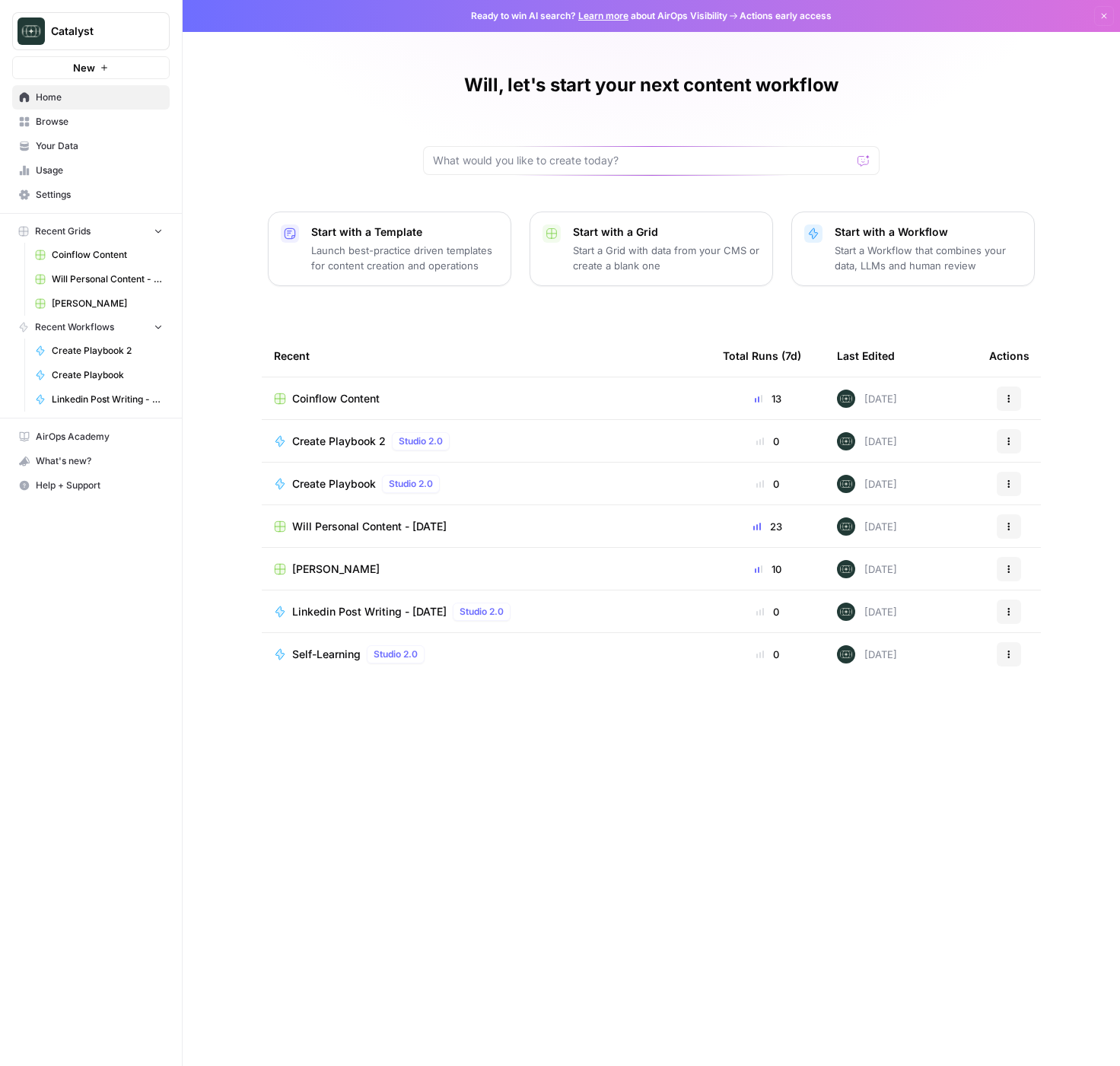
click at [563, 150] on div at bounding box center [651, 160] width 456 height 29
click at [59, 120] on span "Browse" at bounding box center [99, 122] width 127 height 14
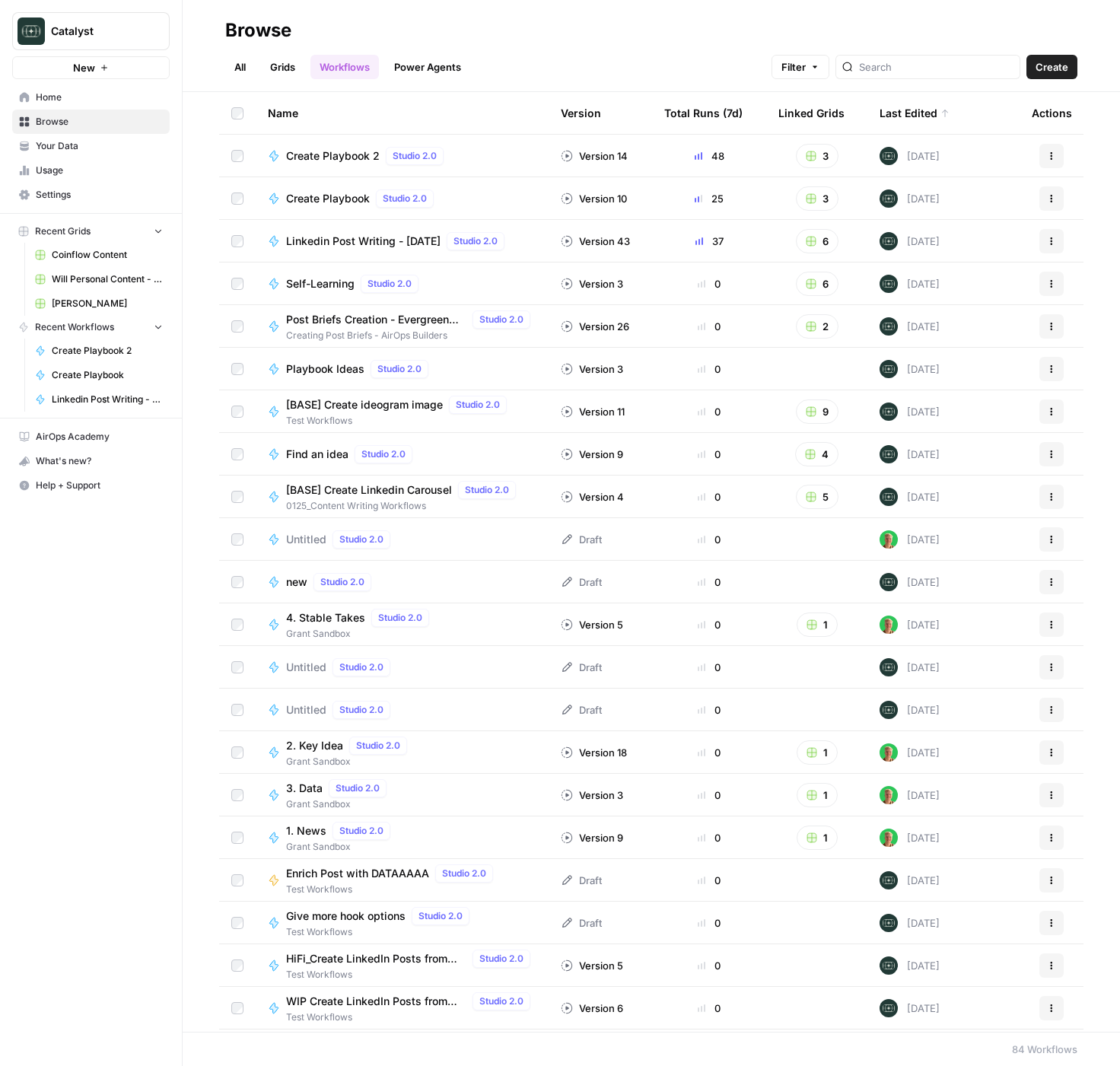
click at [286, 75] on link "Grids" at bounding box center [283, 67] width 43 height 25
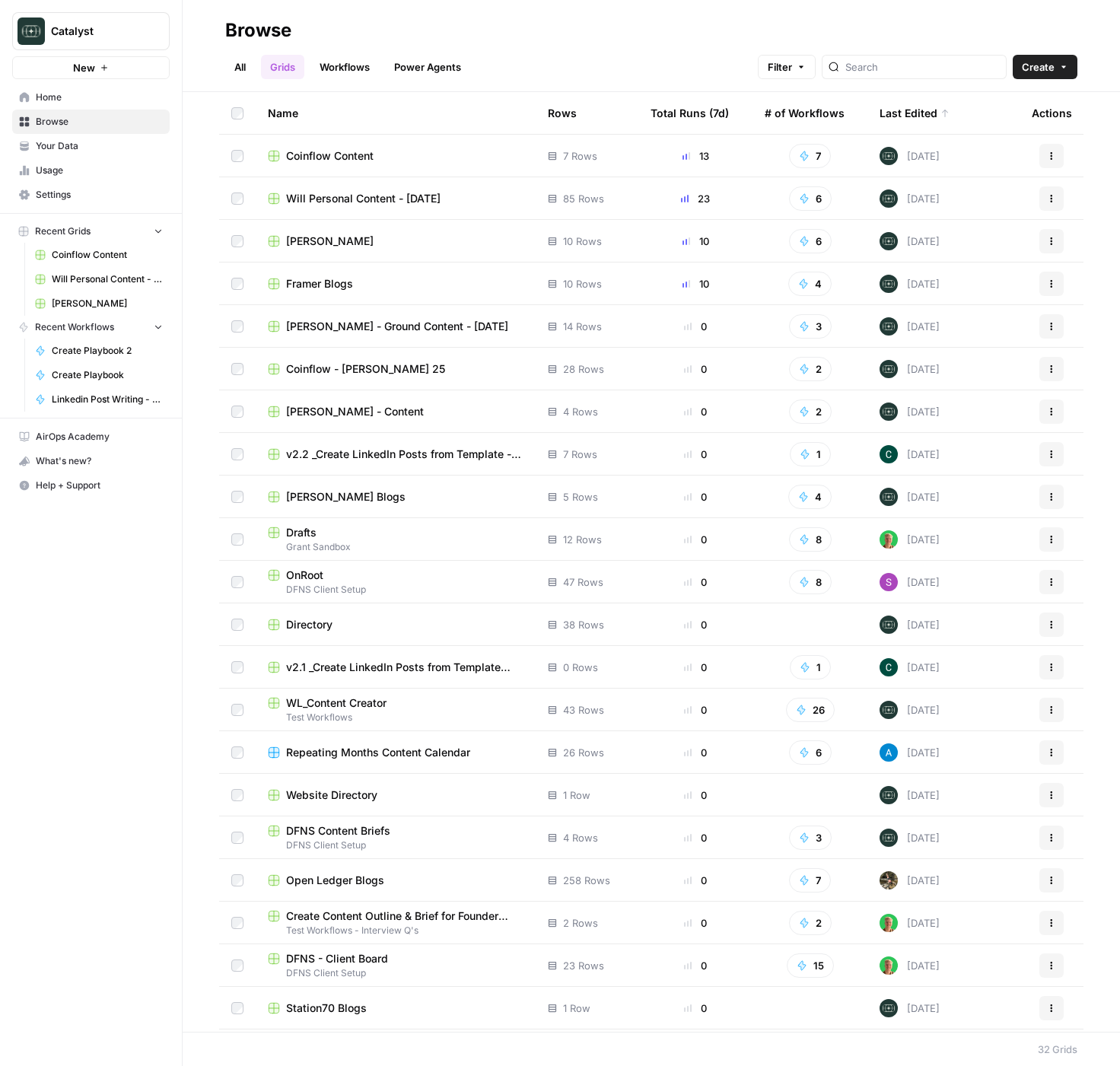
click at [310, 280] on span "Framer Blogs" at bounding box center [319, 284] width 67 height 15
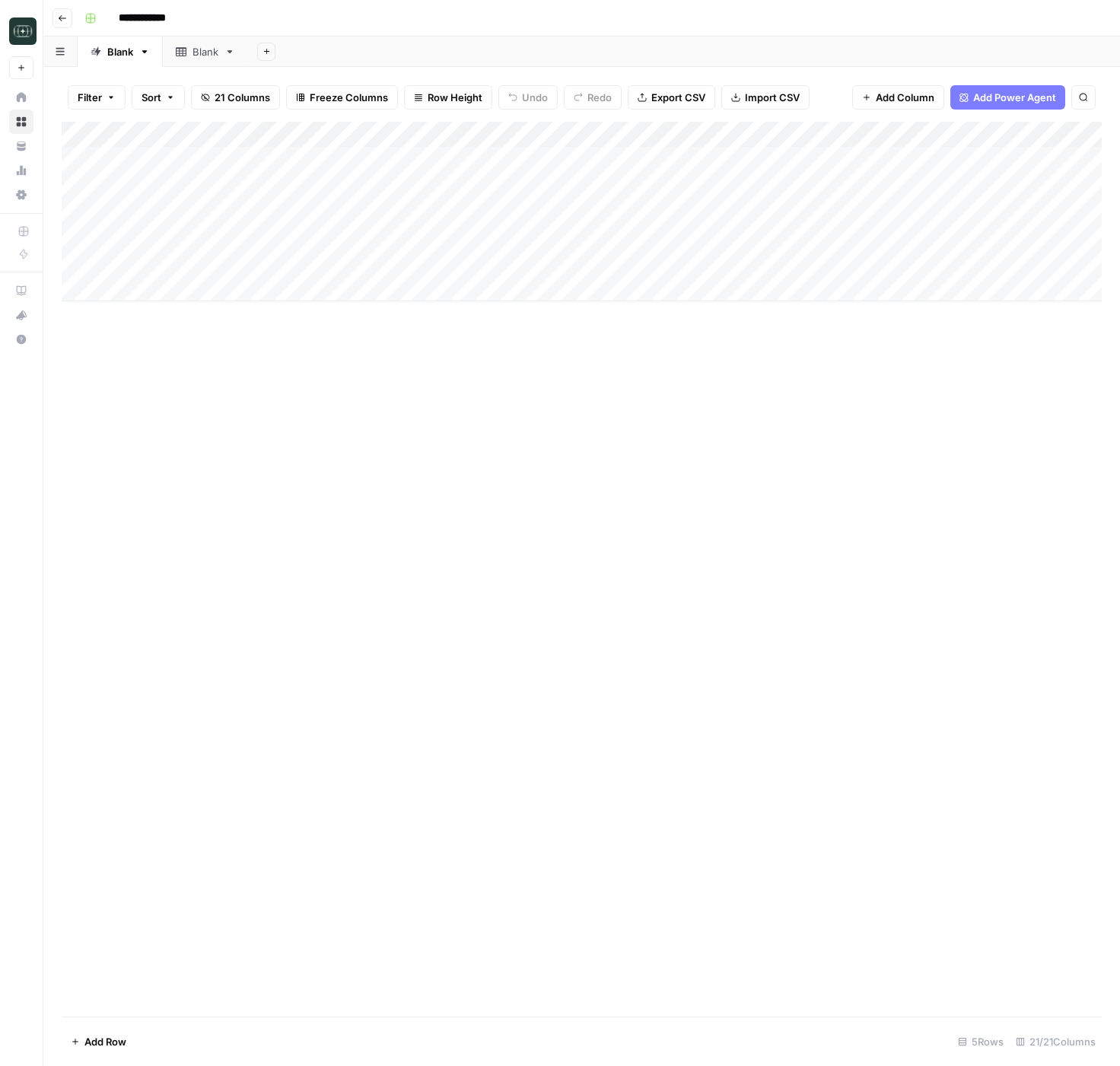
click at [482, 365] on div "Add Column" at bounding box center [582, 569] width 1040 height 895
click at [220, 53] on link "Blank" at bounding box center [205, 51] width 85 height 30
click at [267, 131] on span "Add Column" at bounding box center [272, 134] width 53 height 14
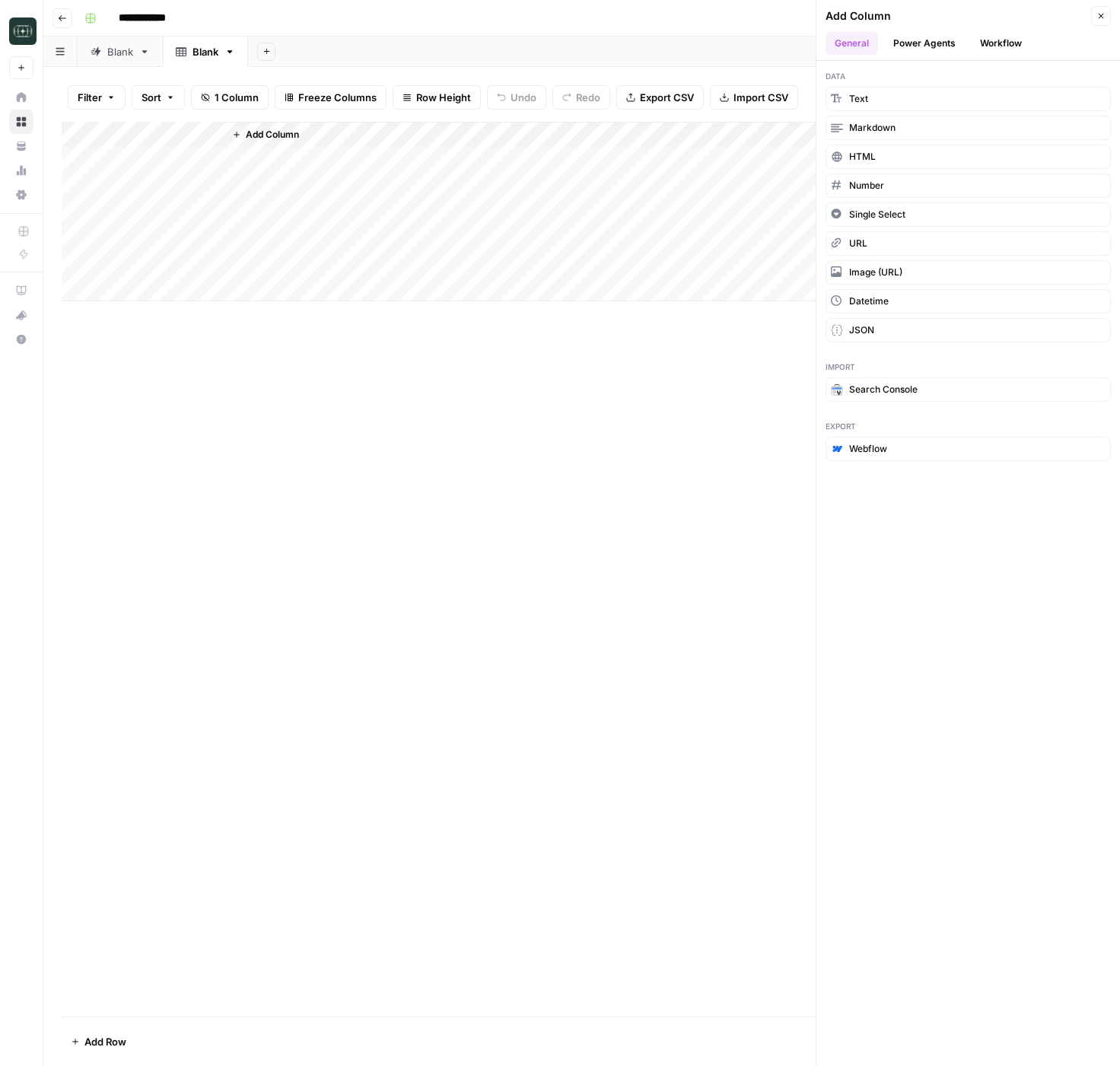
click at [1007, 46] on button "Workflow" at bounding box center [1001, 43] width 60 height 23
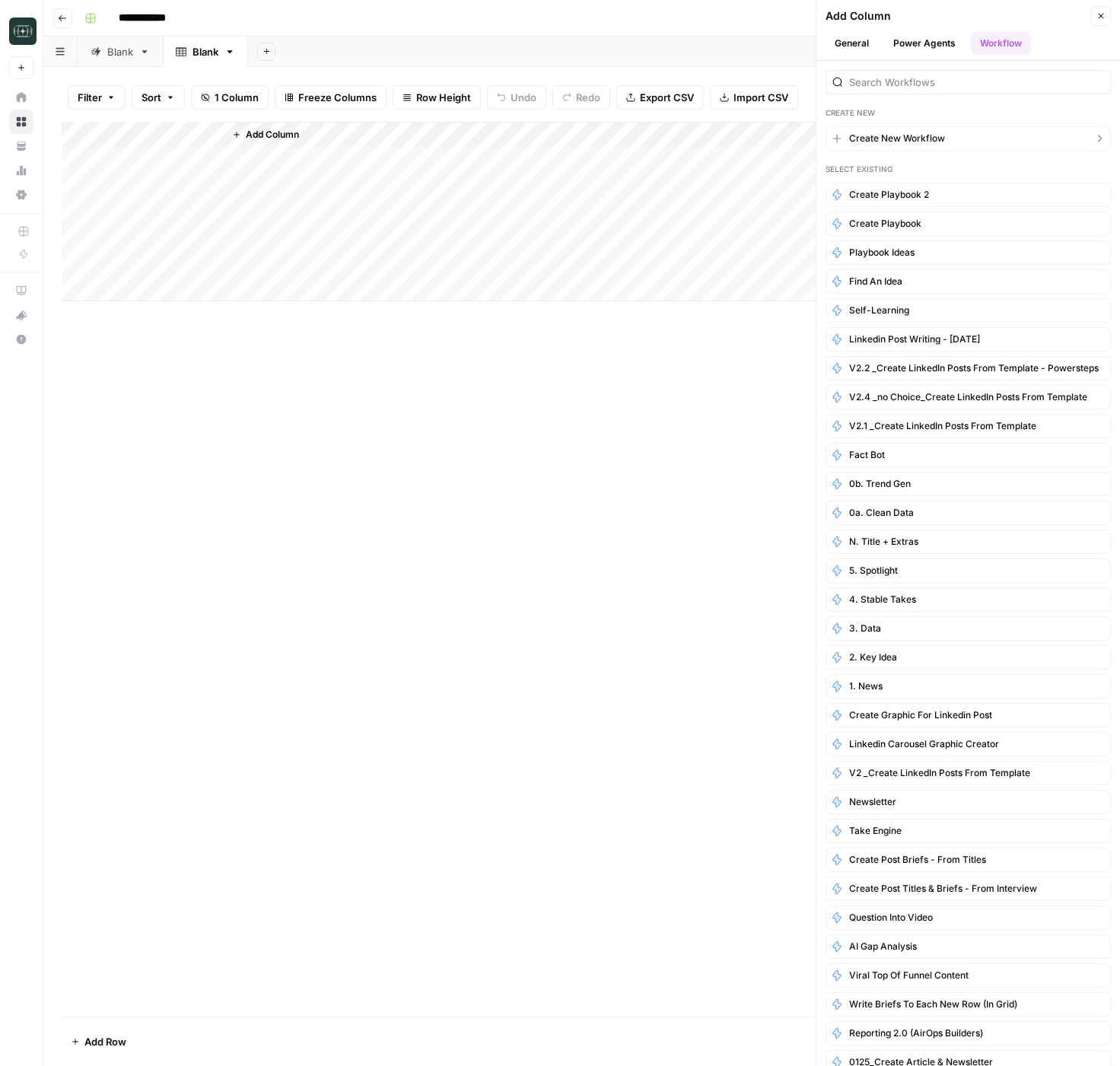
click at [989, 137] on button "Create New Workflow" at bounding box center [968, 138] width 285 height 25
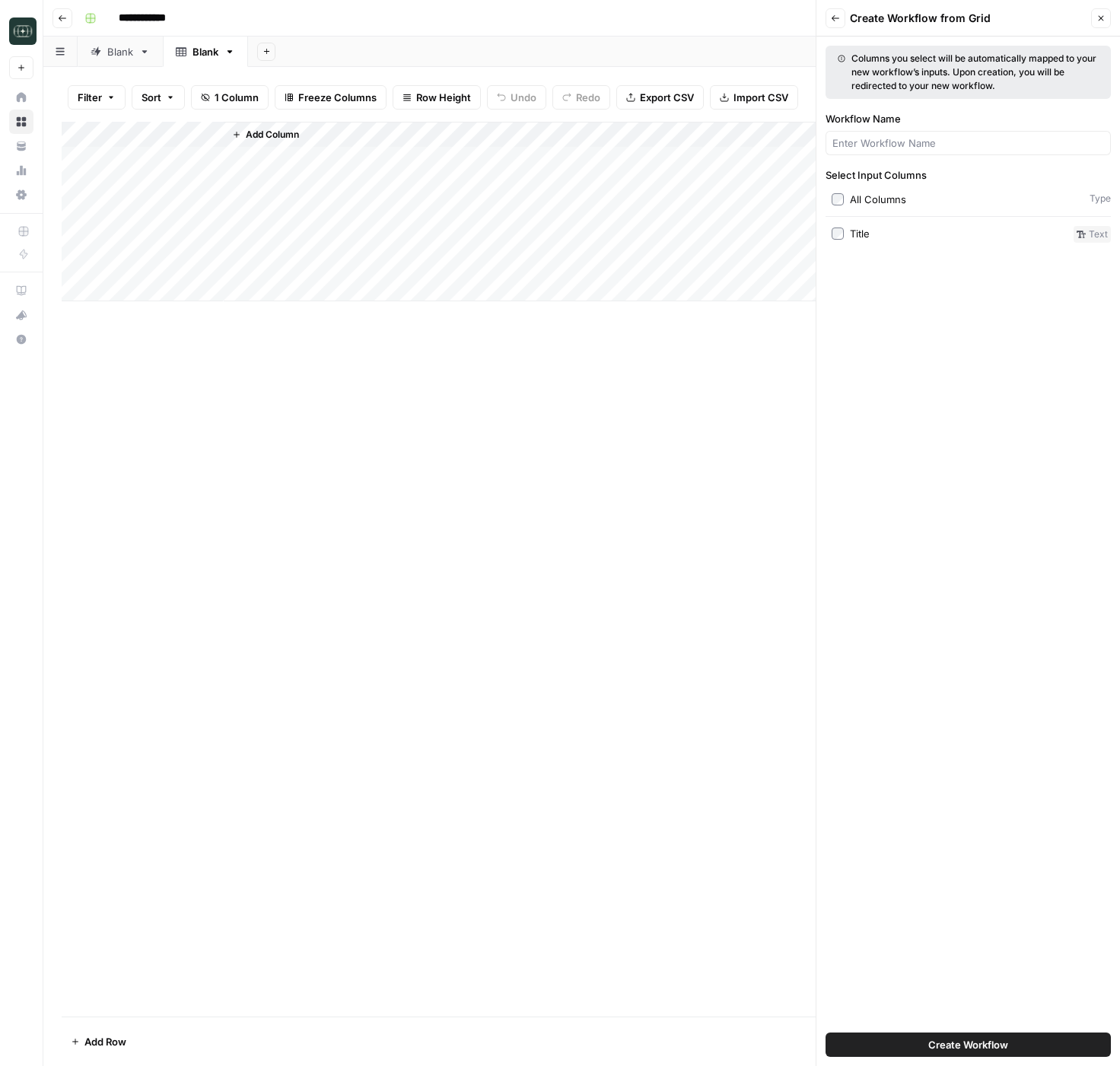
click at [249, 134] on span "Add Column" at bounding box center [272, 134] width 53 height 14
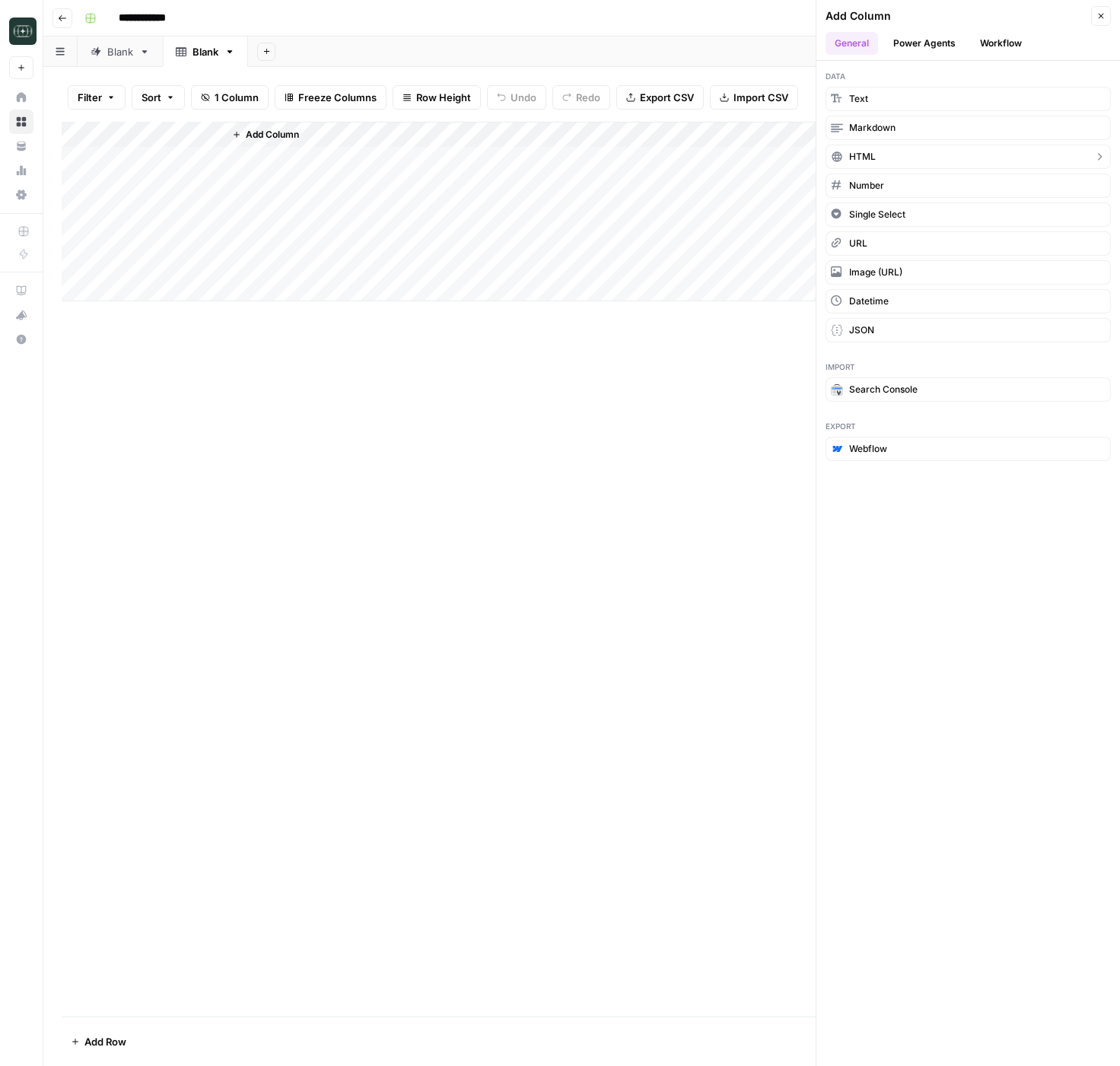
click at [870, 154] on span "HTML" at bounding box center [862, 157] width 26 height 14
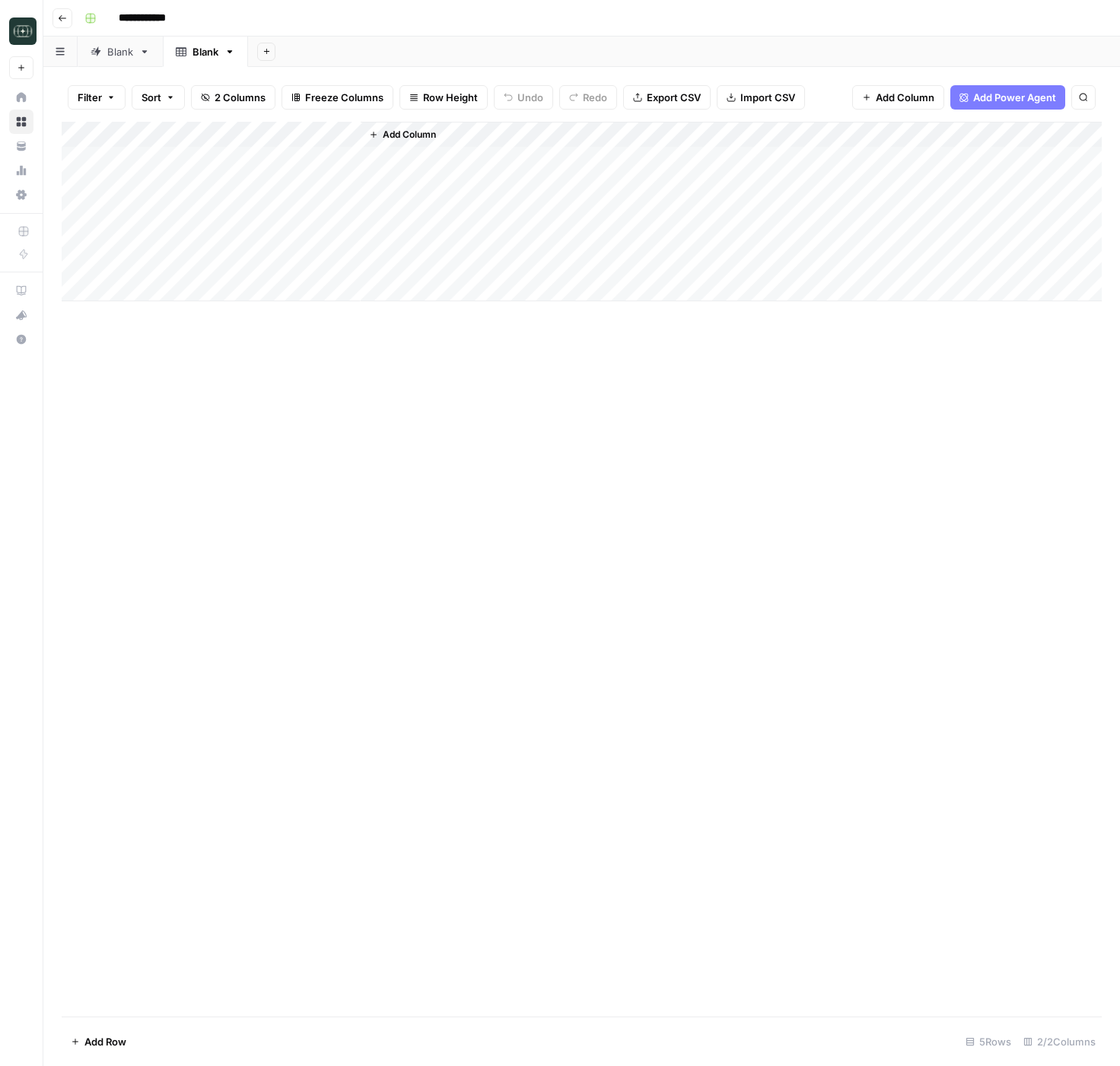
click at [269, 132] on div "Add Column" at bounding box center [582, 212] width 1040 height 179
click at [281, 175] on input "New Column" at bounding box center [314, 171] width 154 height 15
type input "url"
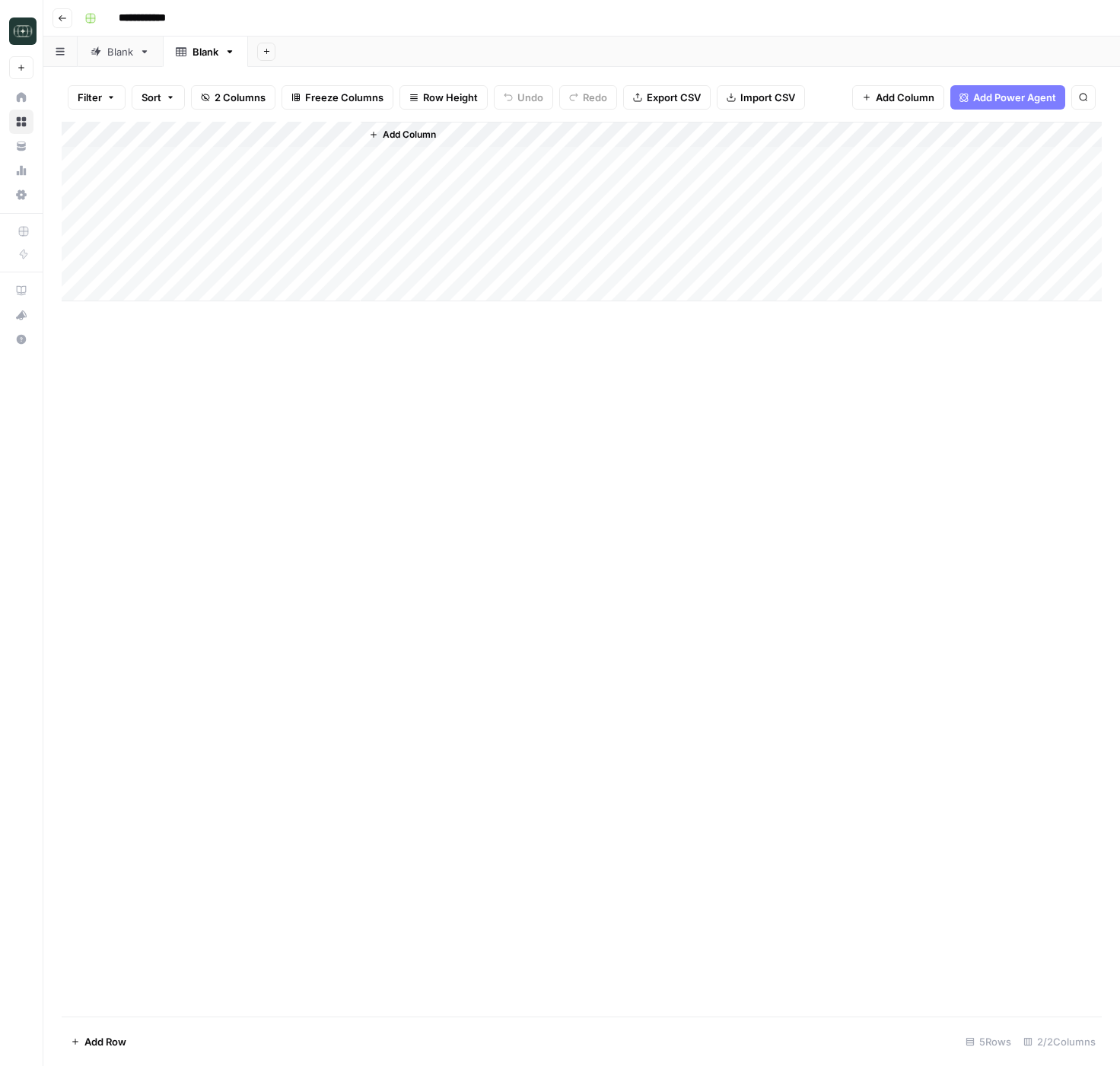
click at [401, 133] on span "Add Column" at bounding box center [409, 134] width 53 height 14
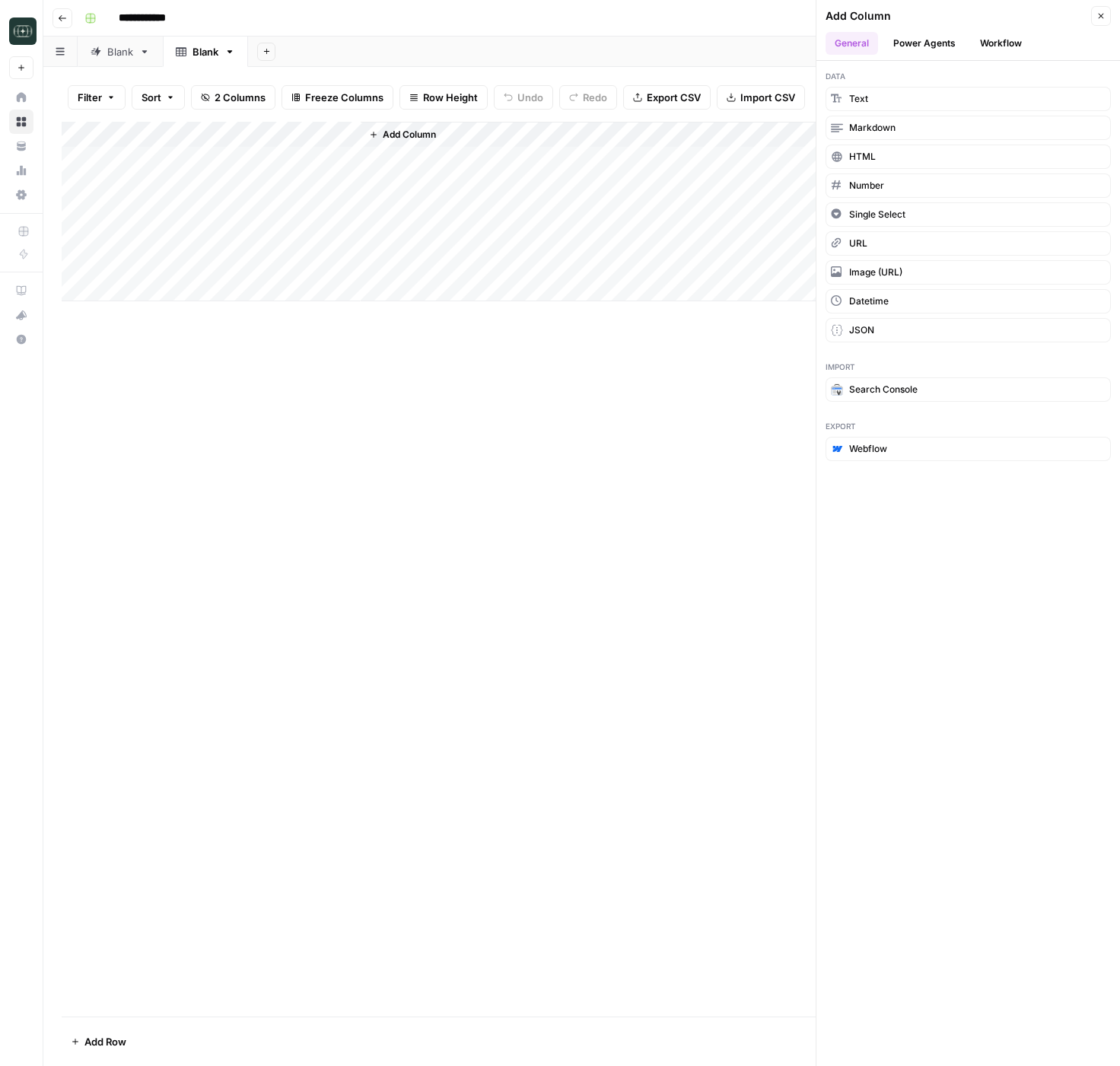
click at [962, 40] on button "Power Agents" at bounding box center [924, 43] width 80 height 23
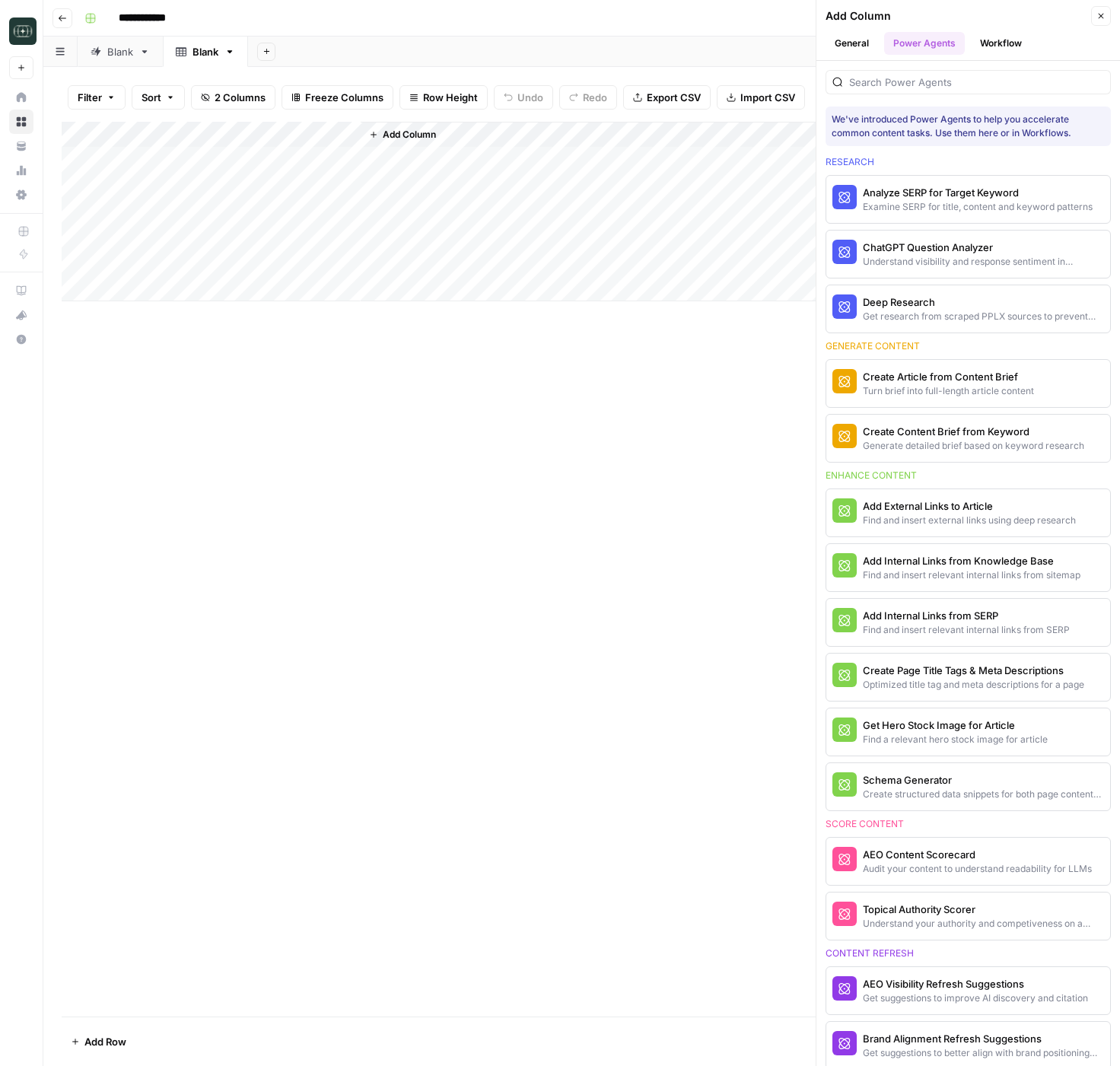
click at [577, 694] on div "Add Column" at bounding box center [582, 569] width 1040 height 895
click at [977, 55] on header "Add Column Close General Power Agents Workflow" at bounding box center [968, 30] width 304 height 61
click at [986, 46] on button "Workflow" at bounding box center [1001, 43] width 60 height 23
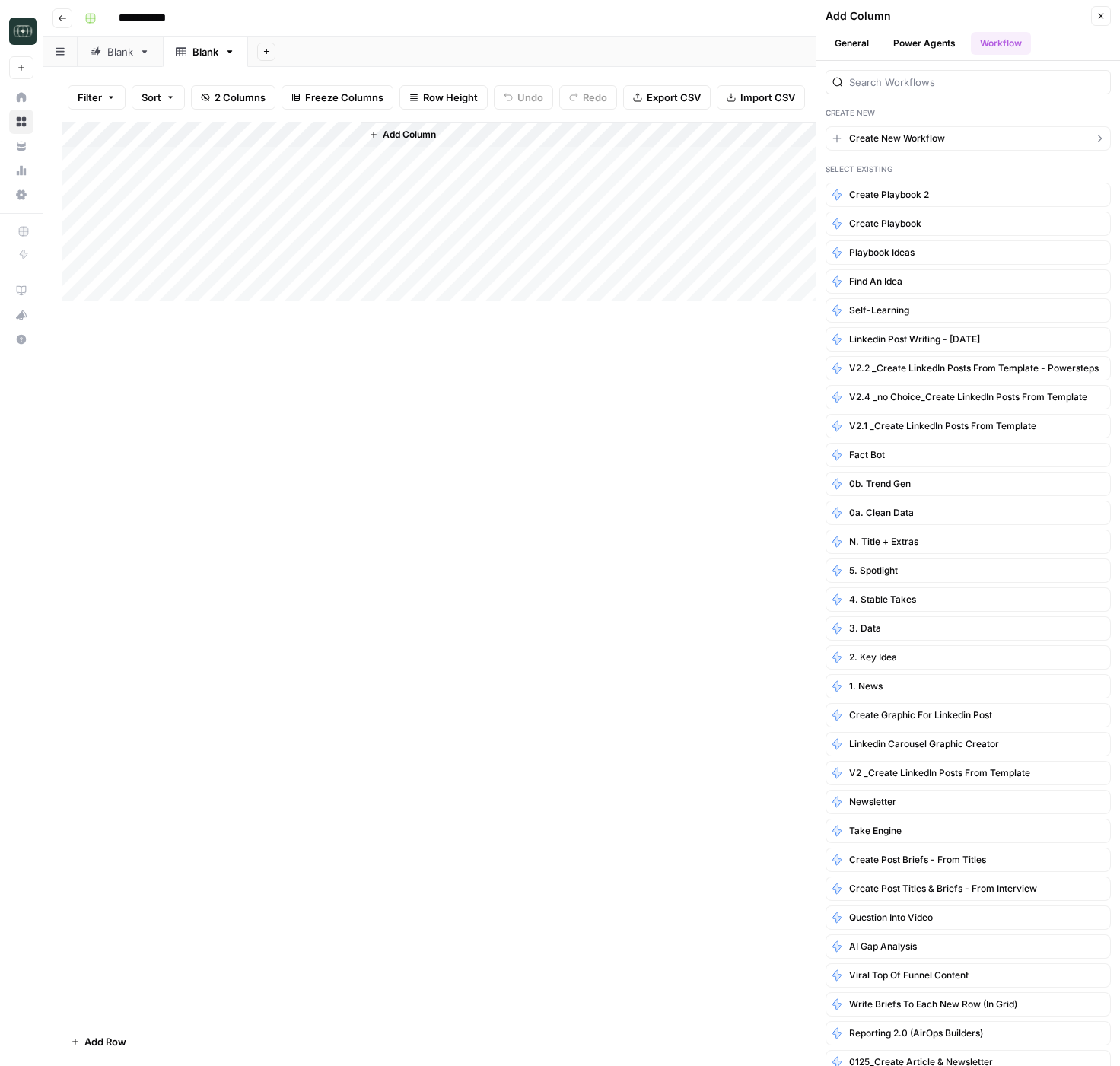
click at [897, 141] on span "Create New Workflow" at bounding box center [897, 138] width 96 height 14
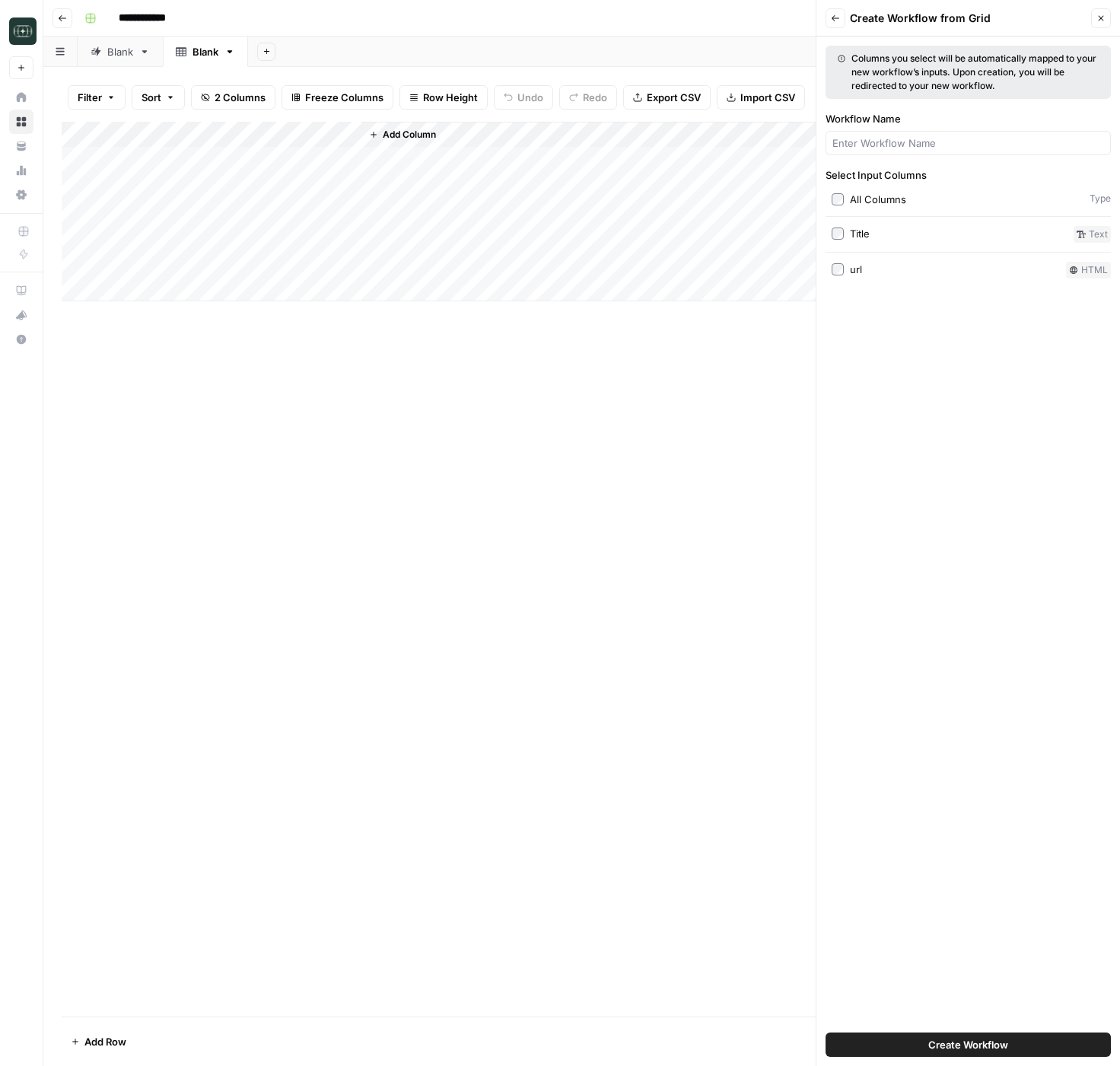
click at [843, 272] on label "url" at bounding box center [945, 270] width 228 height 17
click at [936, 1045] on span "Create Workflow" at bounding box center [968, 1044] width 80 height 15
drag, startPoint x: 901, startPoint y: 134, endPoint x: 901, endPoint y: 144, distance: 10.0
click at [901, 134] on div at bounding box center [968, 143] width 285 height 25
click at [901, 144] on input "Workflow Name" at bounding box center [968, 143] width 272 height 15
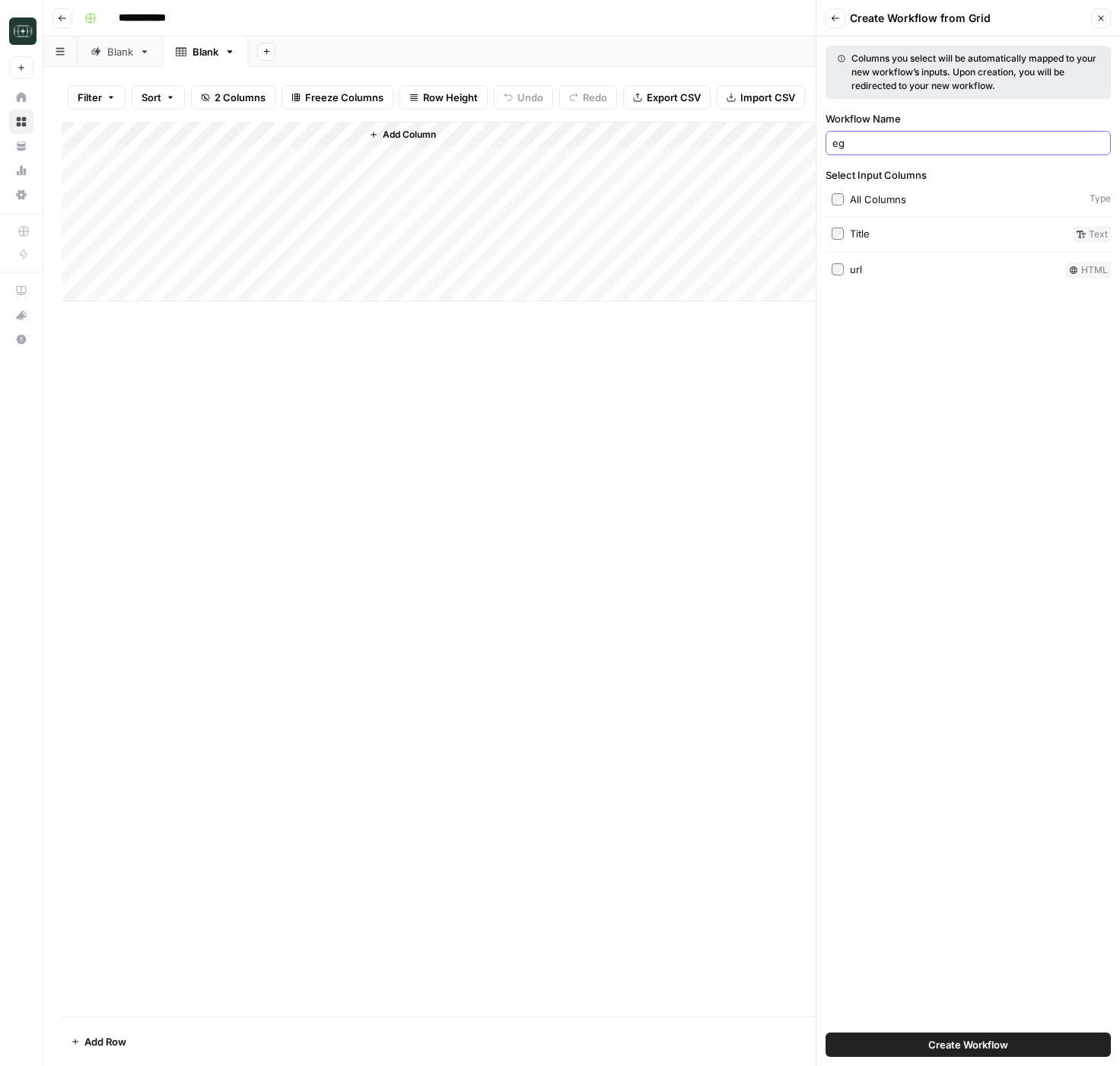
type input "e"
type input "get screenshot"
click at [826, 1033] on button "Create Workflow" at bounding box center [968, 1045] width 285 height 25
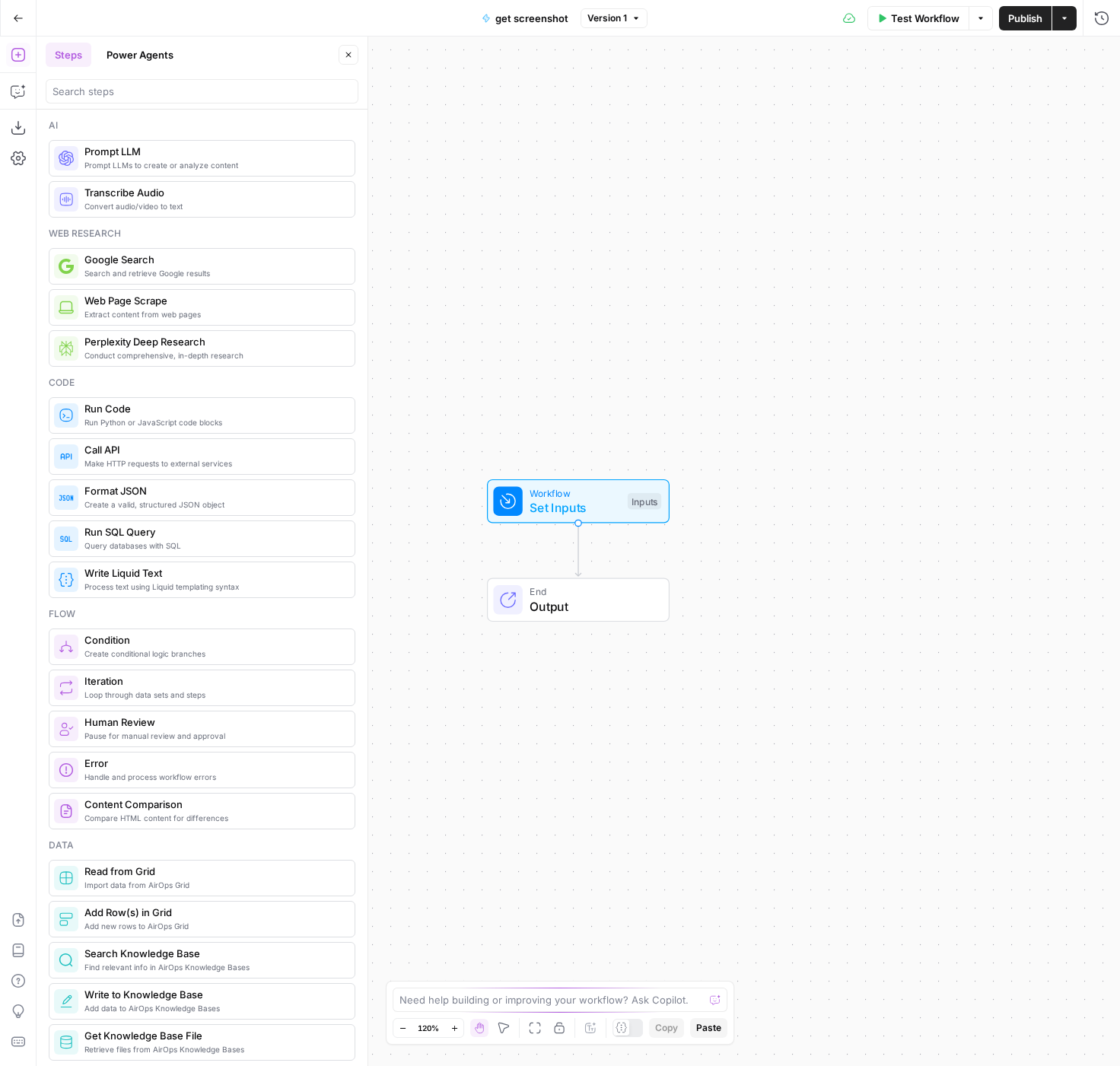
click at [623, 443] on div "Workflow Set Inputs Inputs End Output" at bounding box center [578, 551] width 1084 height 1030
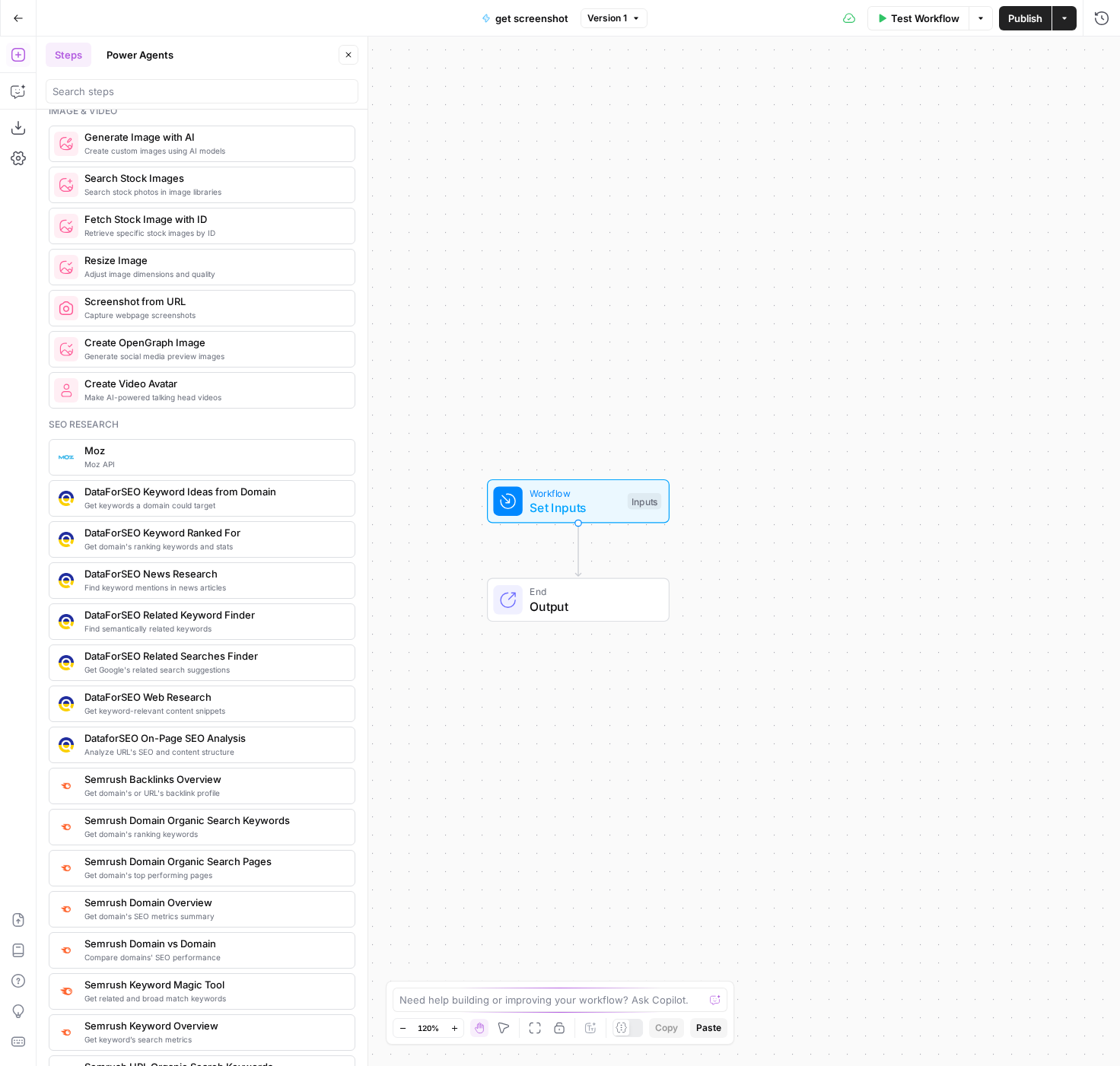
scroll to position [946, 0]
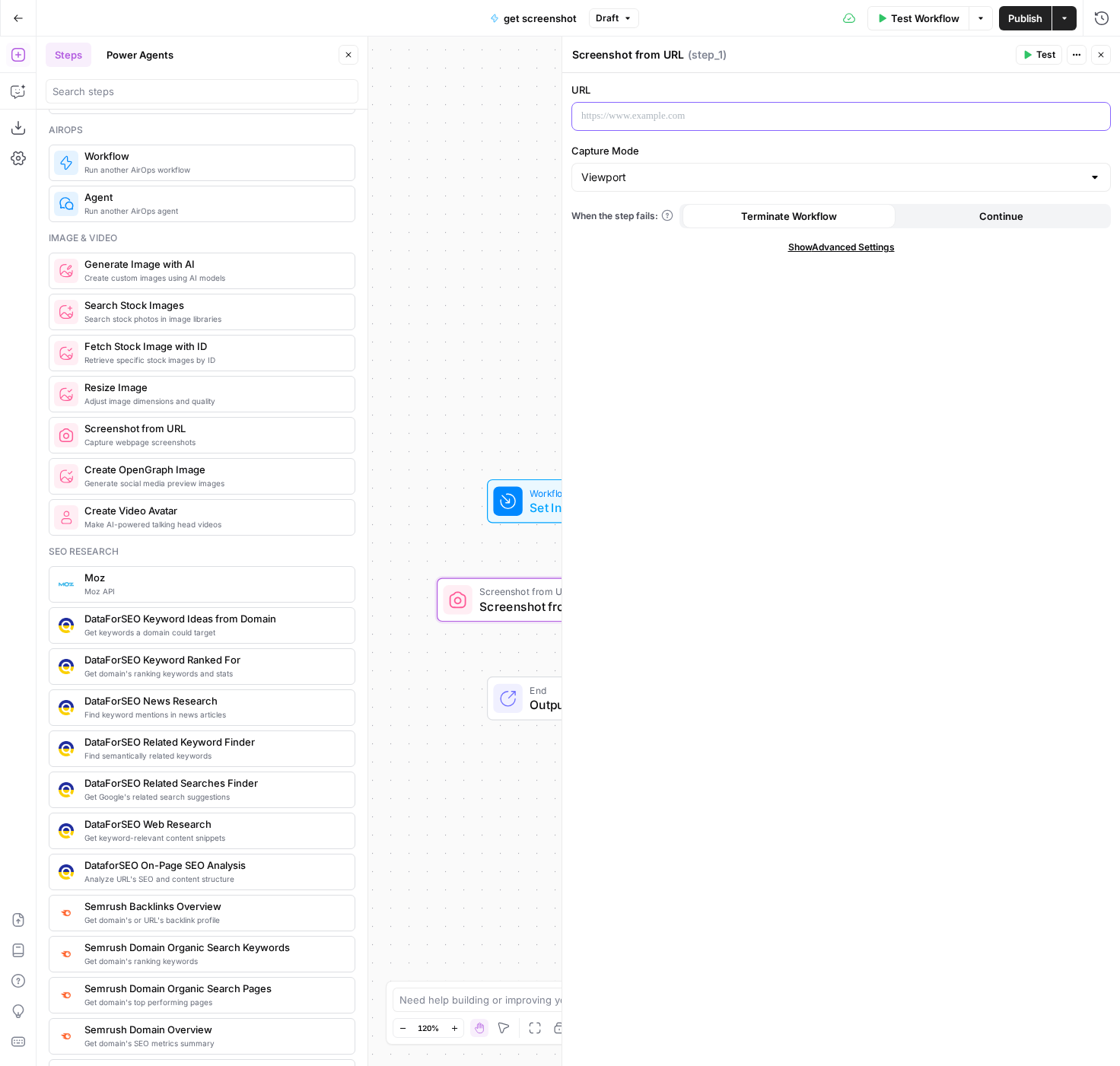
click at [656, 126] on div at bounding box center [841, 116] width 538 height 27
click at [1098, 117] on icon "button" at bounding box center [1096, 117] width 8 height 7
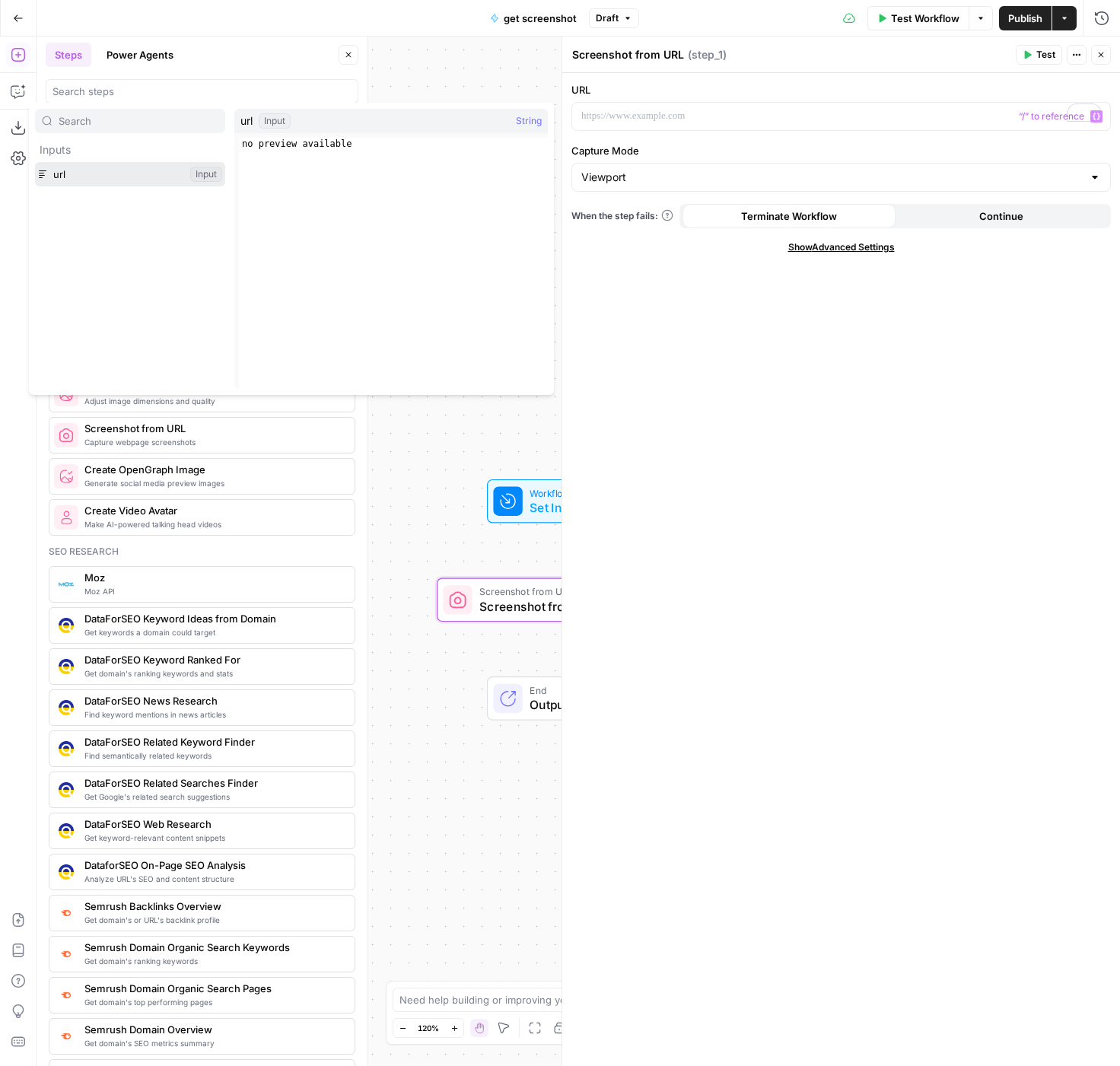
click at [137, 175] on button "Select variable url" at bounding box center [130, 175] width 190 height 25
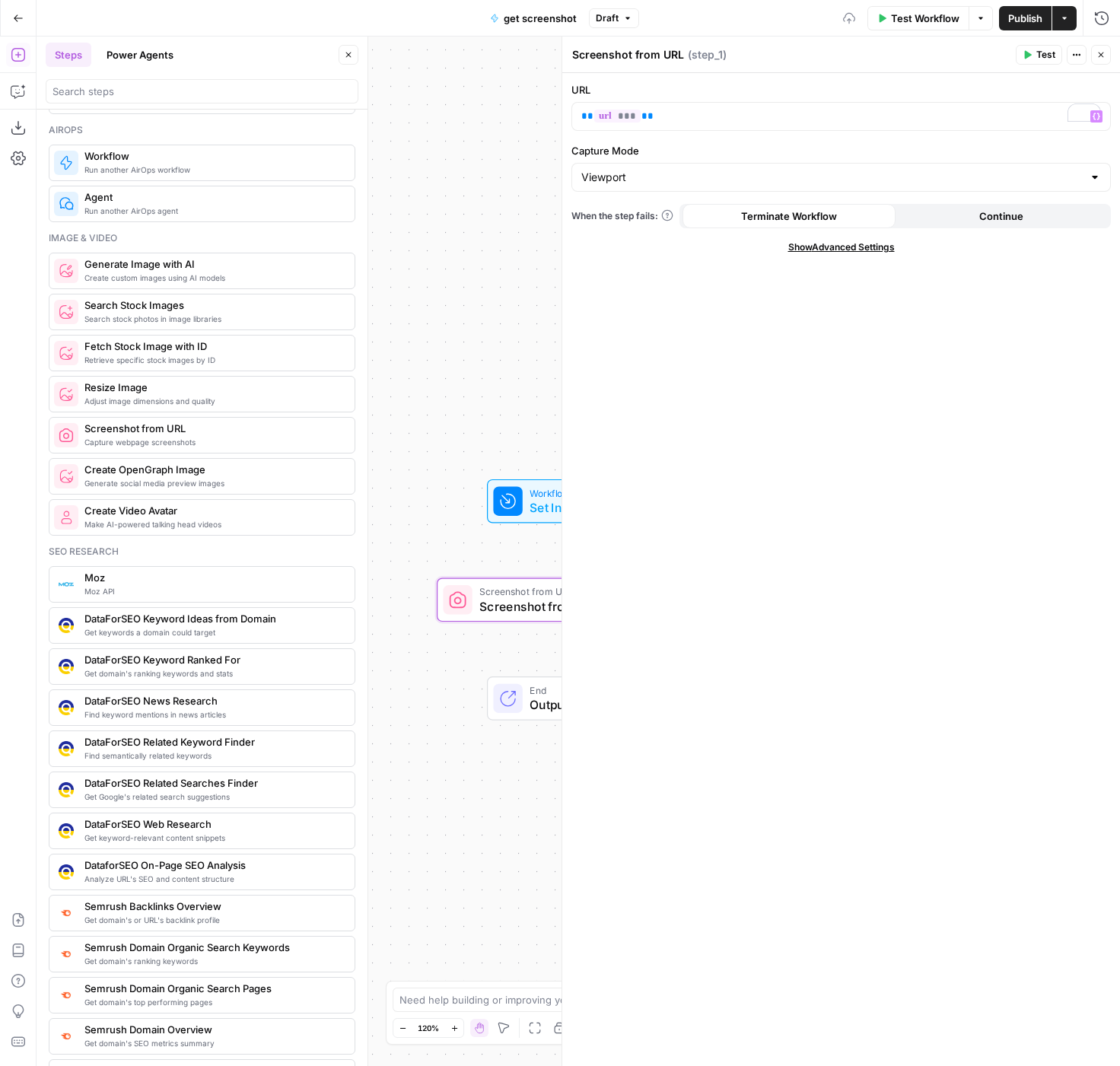
click at [685, 375] on form "URL ** *** ** Variables Menu Capture Mode Viewport When the step fails: Termina…" at bounding box center [841, 569] width 558 height 993
click at [637, 182] on input "Capture Mode" at bounding box center [831, 178] width 501 height 15
type input "Viewport"
click at [626, 338] on form "URL ** *** ** Capture Mode Viewport When the step fails: Terminate Workflow Con…" at bounding box center [841, 569] width 558 height 993
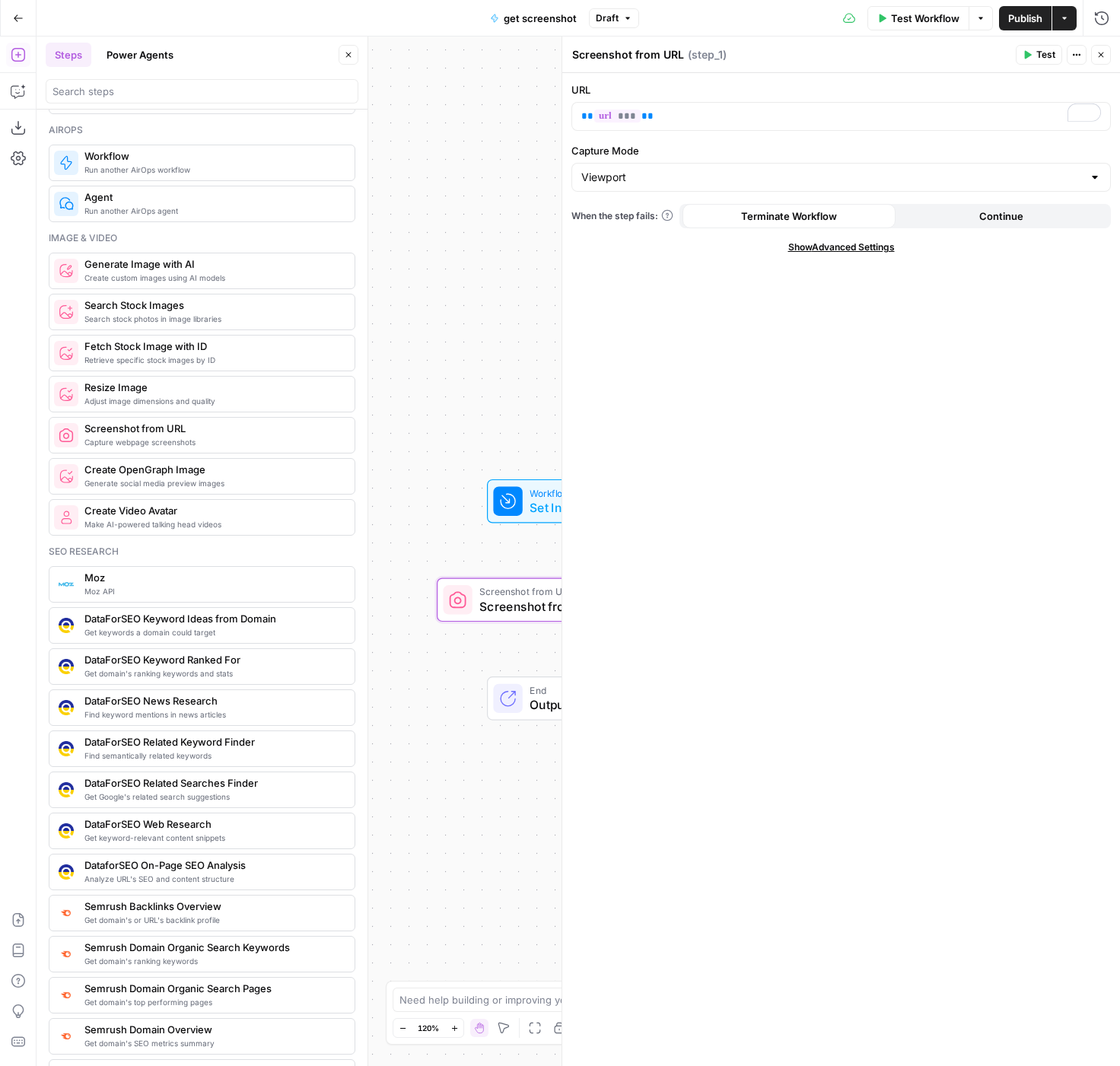
drag, startPoint x: 1038, startPoint y: 54, endPoint x: 1115, endPoint y: 15, distance: 86.3
click at [944, 26] on body "Catalyst New Home Browse Your Data Usage Settings Recent Grids Coinflow Content…" at bounding box center [560, 533] width 1120 height 1066
click at [1093, 54] on span "E" at bounding box center [1098, 51] width 12 height 15
click at [1102, 60] on button "Close" at bounding box center [1101, 55] width 20 height 20
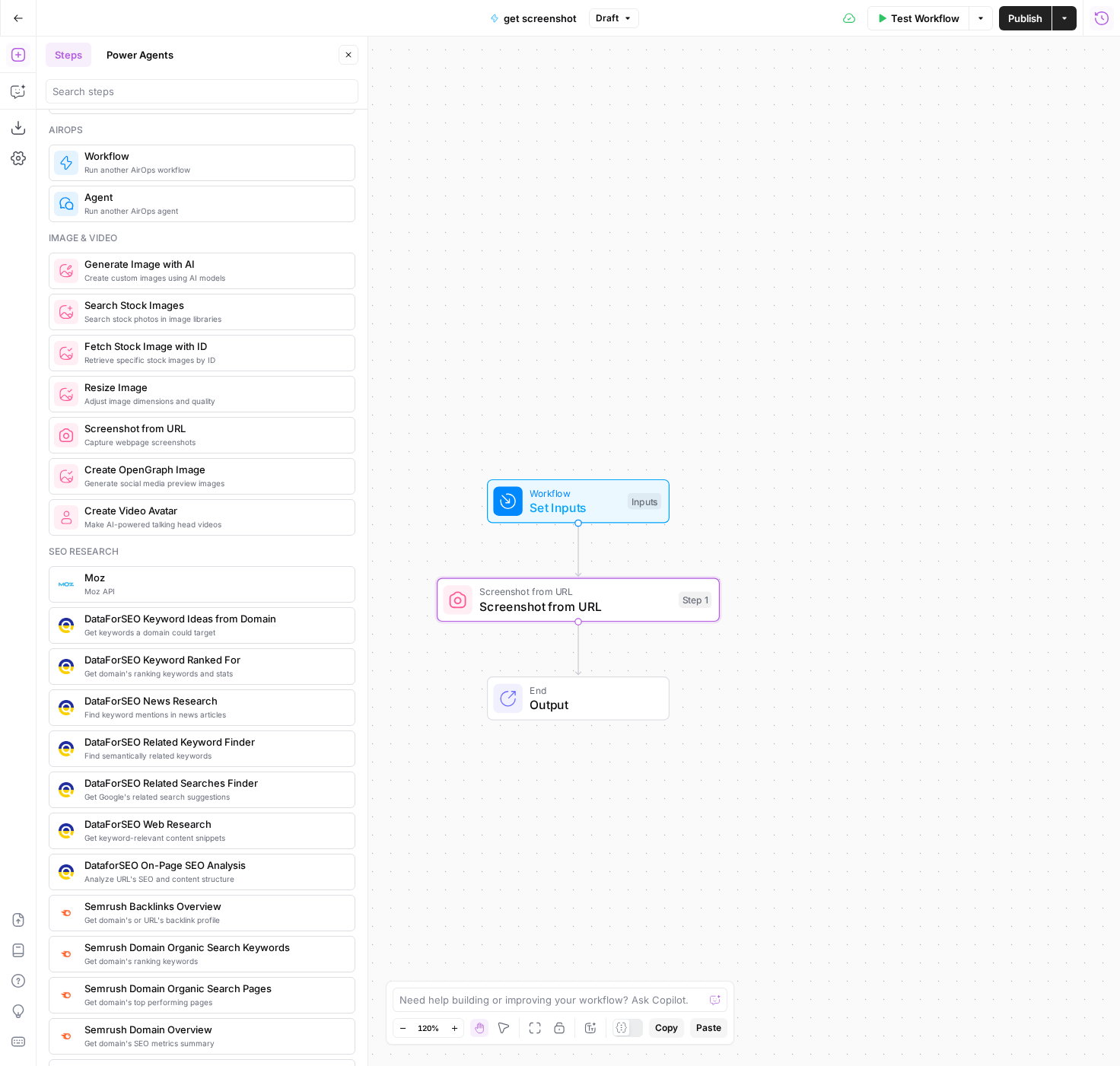
click at [680, 333] on div "Workflow Set Inputs Inputs Screenshot from URL Screenshot from URL Step 1 End O…" at bounding box center [578, 551] width 1084 height 1030
click at [1010, 15] on span "Publish" at bounding box center [1025, 19] width 34 height 15
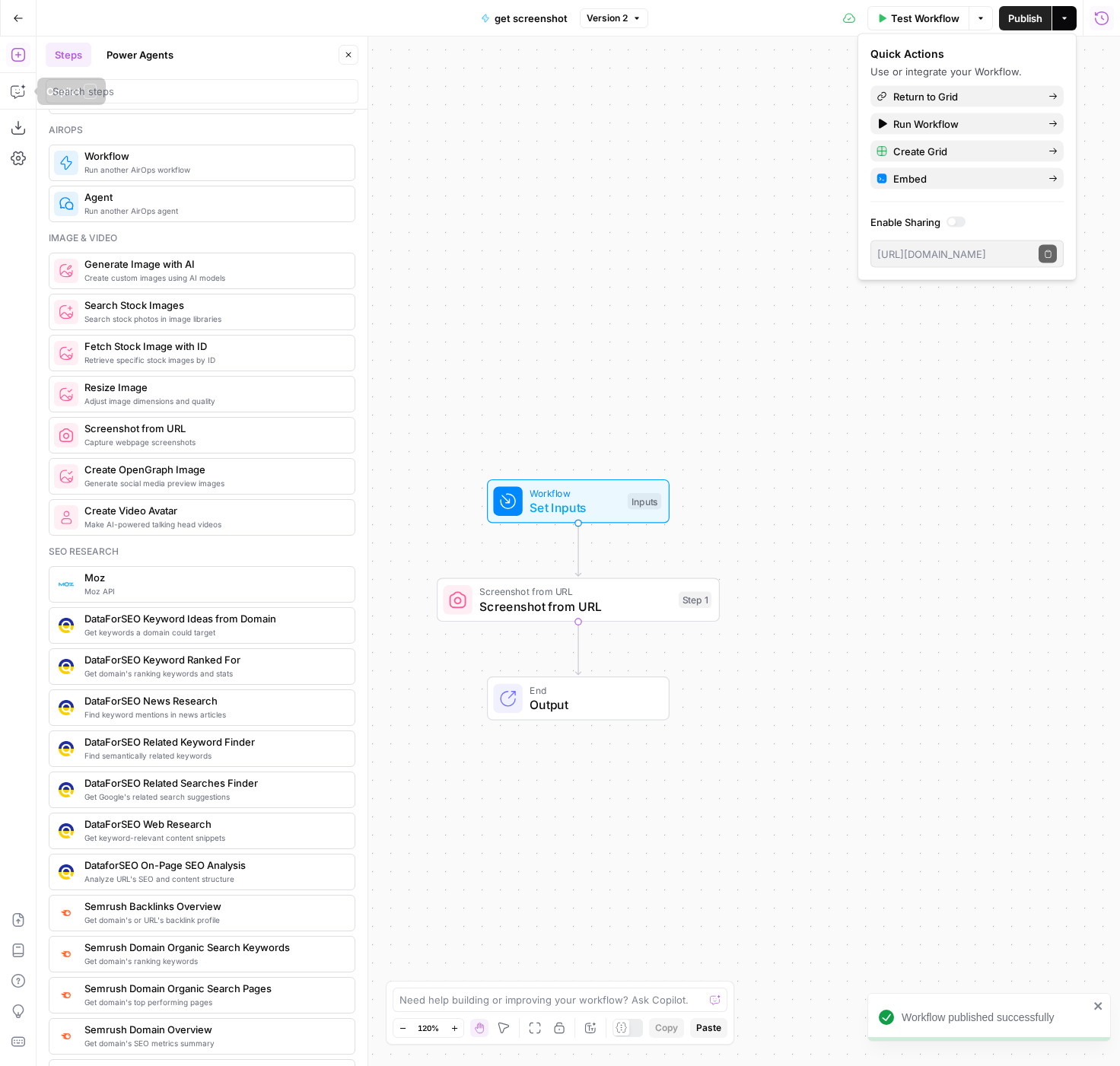
click at [18, 15] on icon "button" at bounding box center [19, 19] width 11 height 11
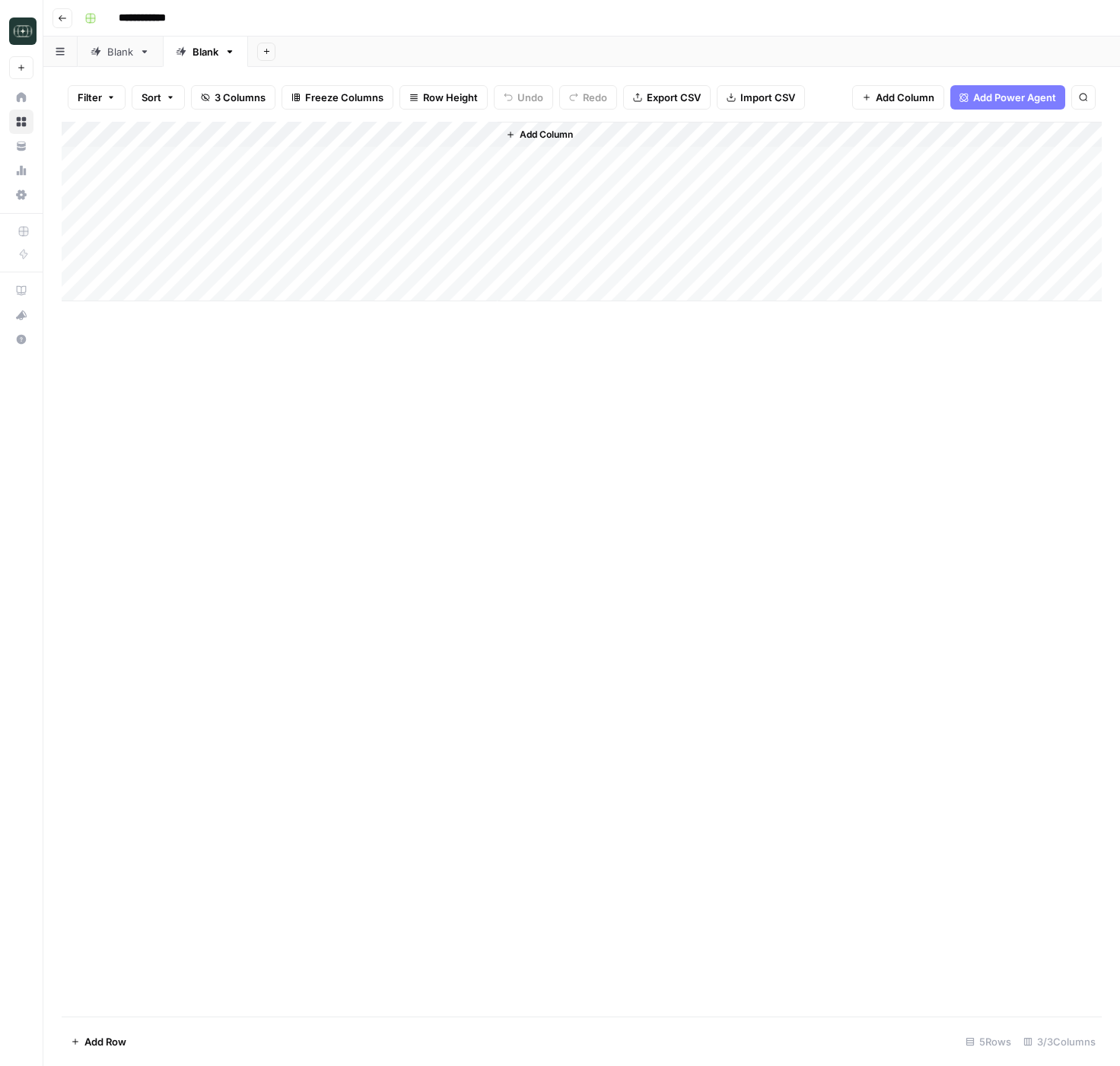
click at [191, 177] on div "Add Column" at bounding box center [582, 212] width 1040 height 179
click at [181, 162] on div "Add Column" at bounding box center [582, 212] width 1040 height 179
click at [253, 260] on div "Add Column" at bounding box center [582, 212] width 1040 height 179
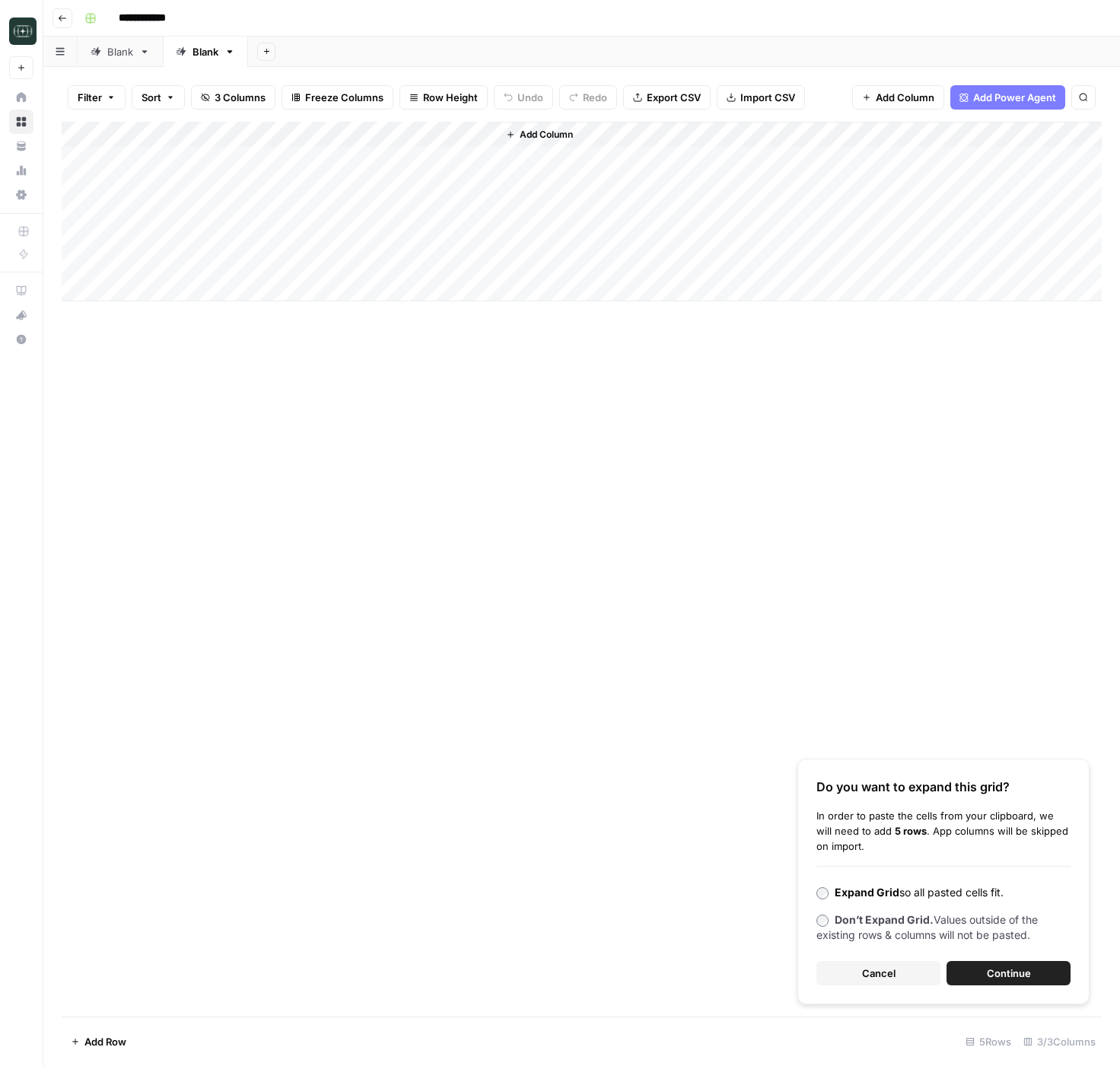
click at [988, 969] on span "Continue" at bounding box center [1008, 973] width 44 height 15
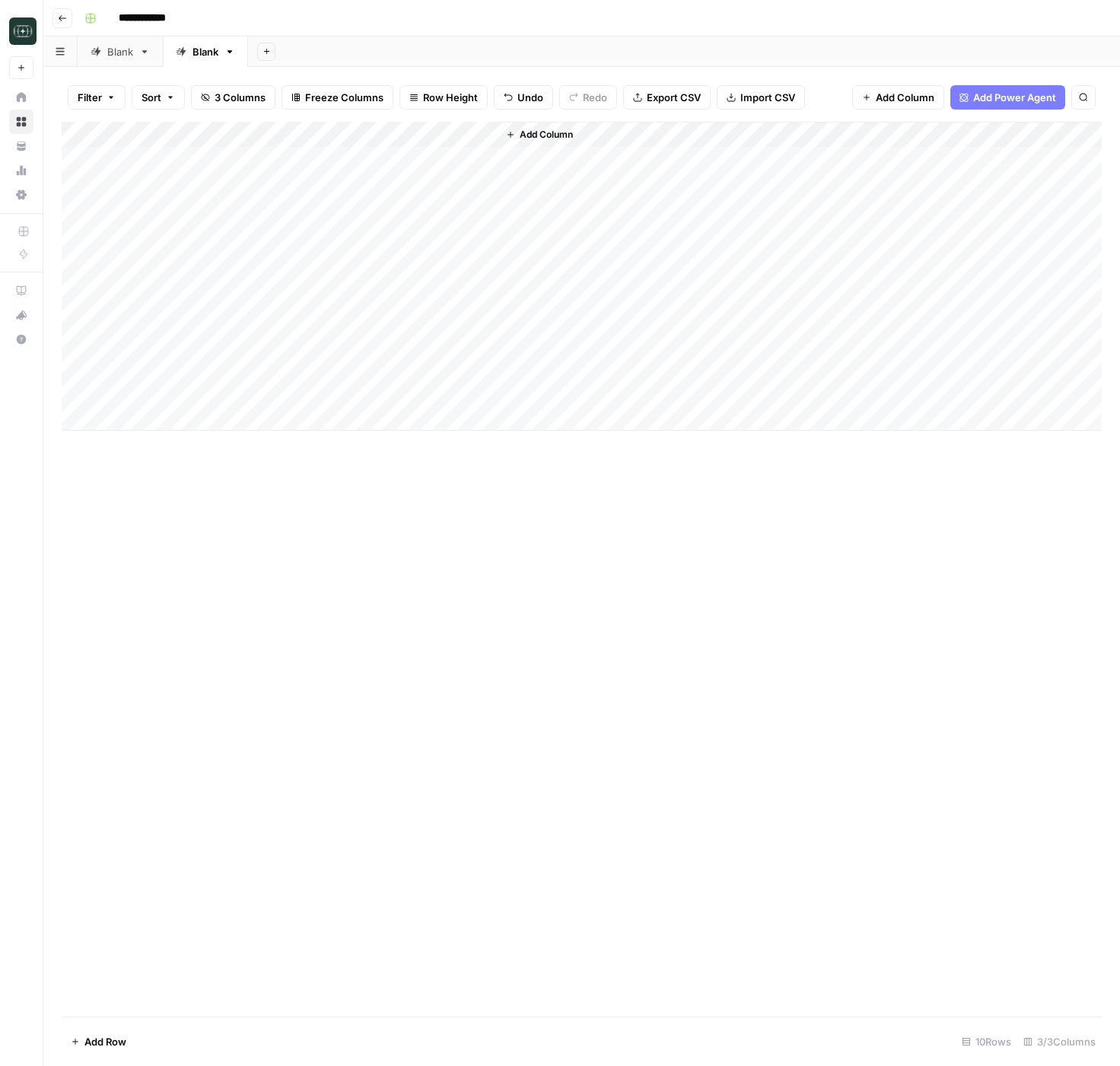
click at [623, 816] on div "Add Column" at bounding box center [582, 569] width 1040 height 895
drag, startPoint x: 366, startPoint y: 627, endPoint x: 355, endPoint y: 574, distance: 54.1
click at [366, 622] on div "Add Column" at bounding box center [582, 569] width 1040 height 895
drag, startPoint x: 340, startPoint y: 545, endPoint x: 330, endPoint y: 506, distance: 40.3
click at [335, 525] on div "Add Column" at bounding box center [582, 569] width 1040 height 895
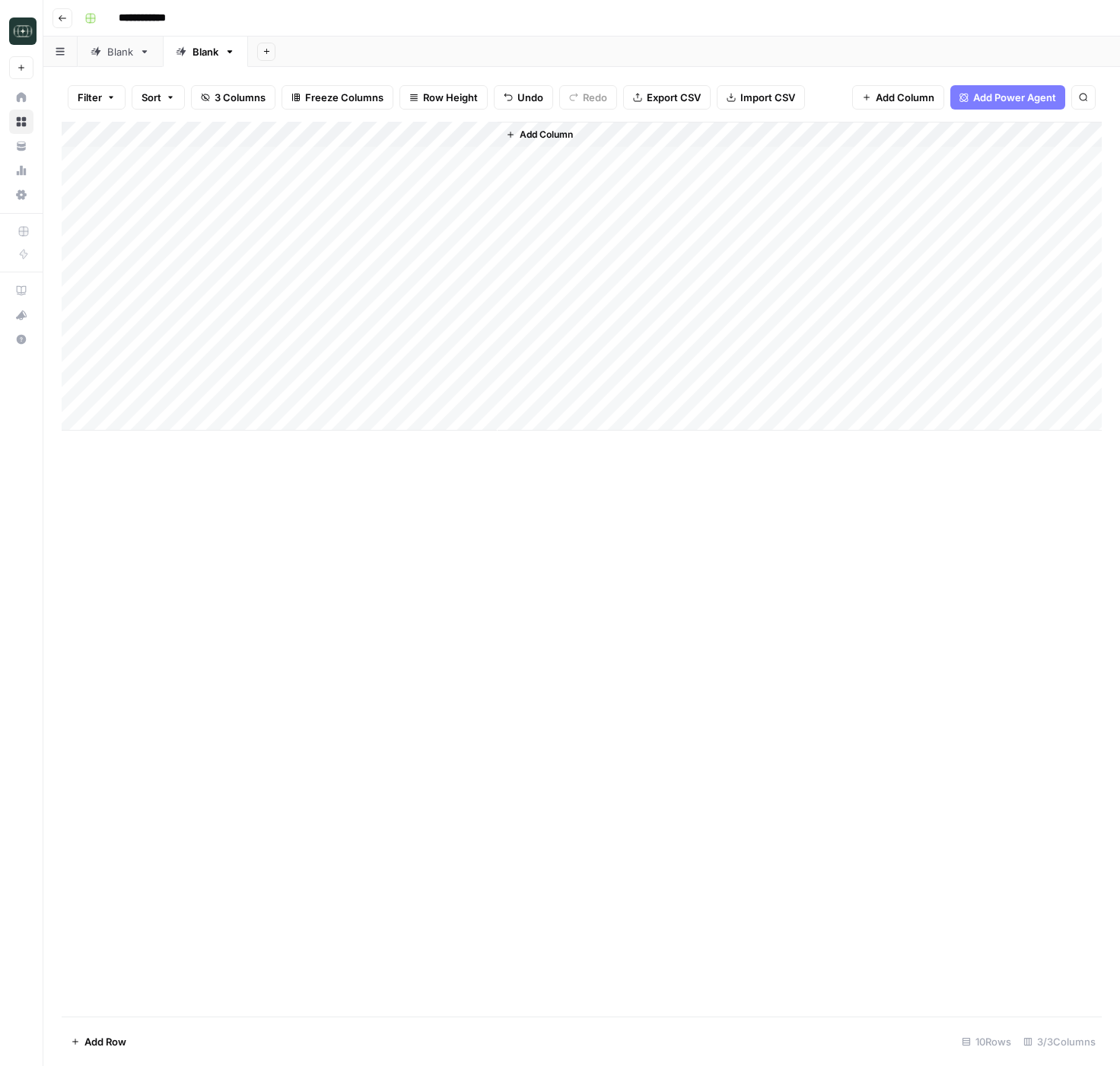
click at [278, 243] on div "Add Column" at bounding box center [582, 277] width 1040 height 309
click at [285, 167] on div "Add Column" at bounding box center [582, 277] width 1040 height 309
click at [177, 161] on div "Add Column" at bounding box center [582, 277] width 1040 height 309
drag, startPoint x: 257, startPoint y: 159, endPoint x: 128, endPoint y: 165, distance: 129.1
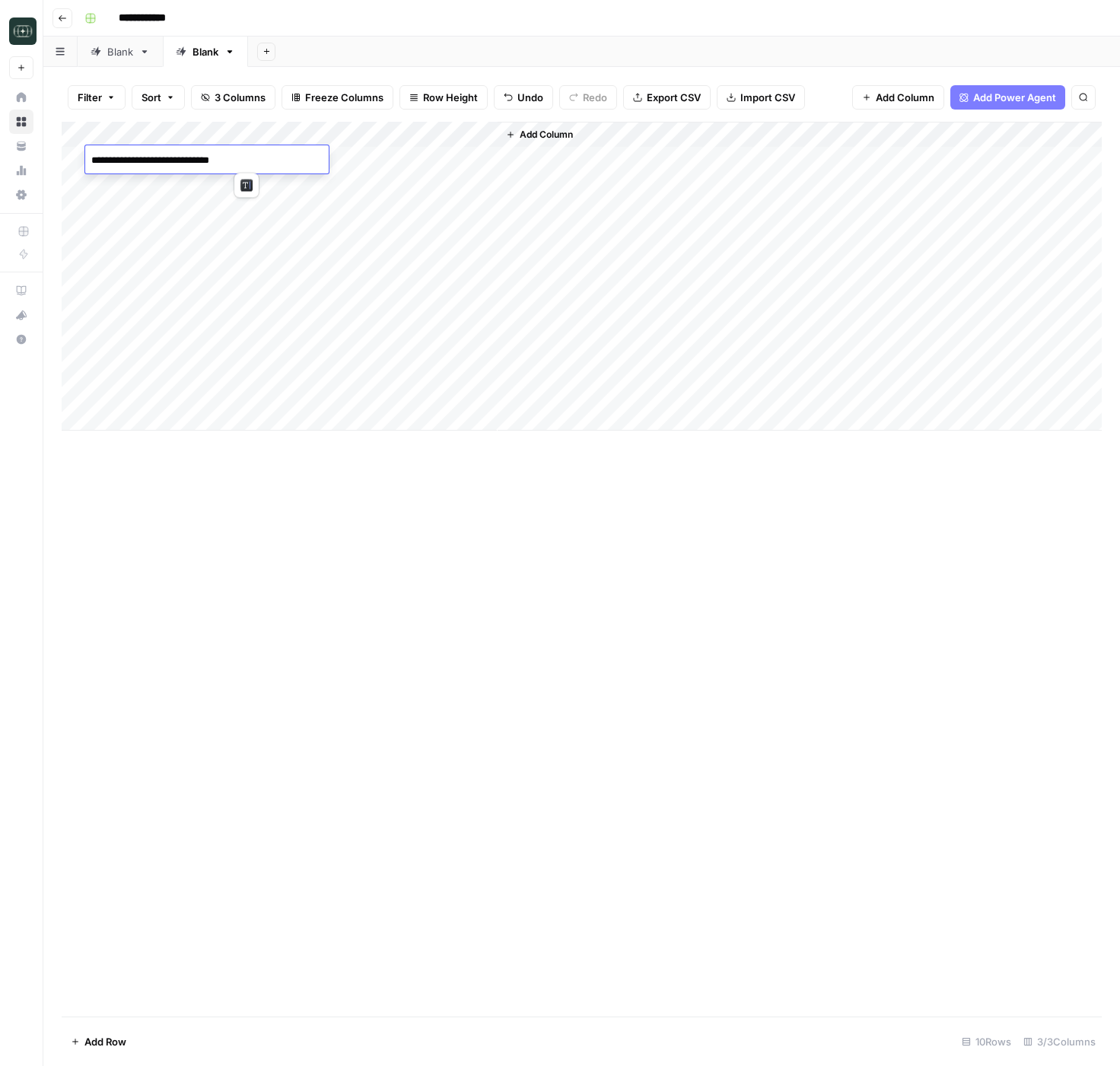
click at [128, 165] on textarea "**********" at bounding box center [206, 161] width 243 height 22
click at [272, 254] on div "Add Column" at bounding box center [582, 277] width 1040 height 309
click at [282, 160] on div "Add Column" at bounding box center [582, 277] width 1040 height 309
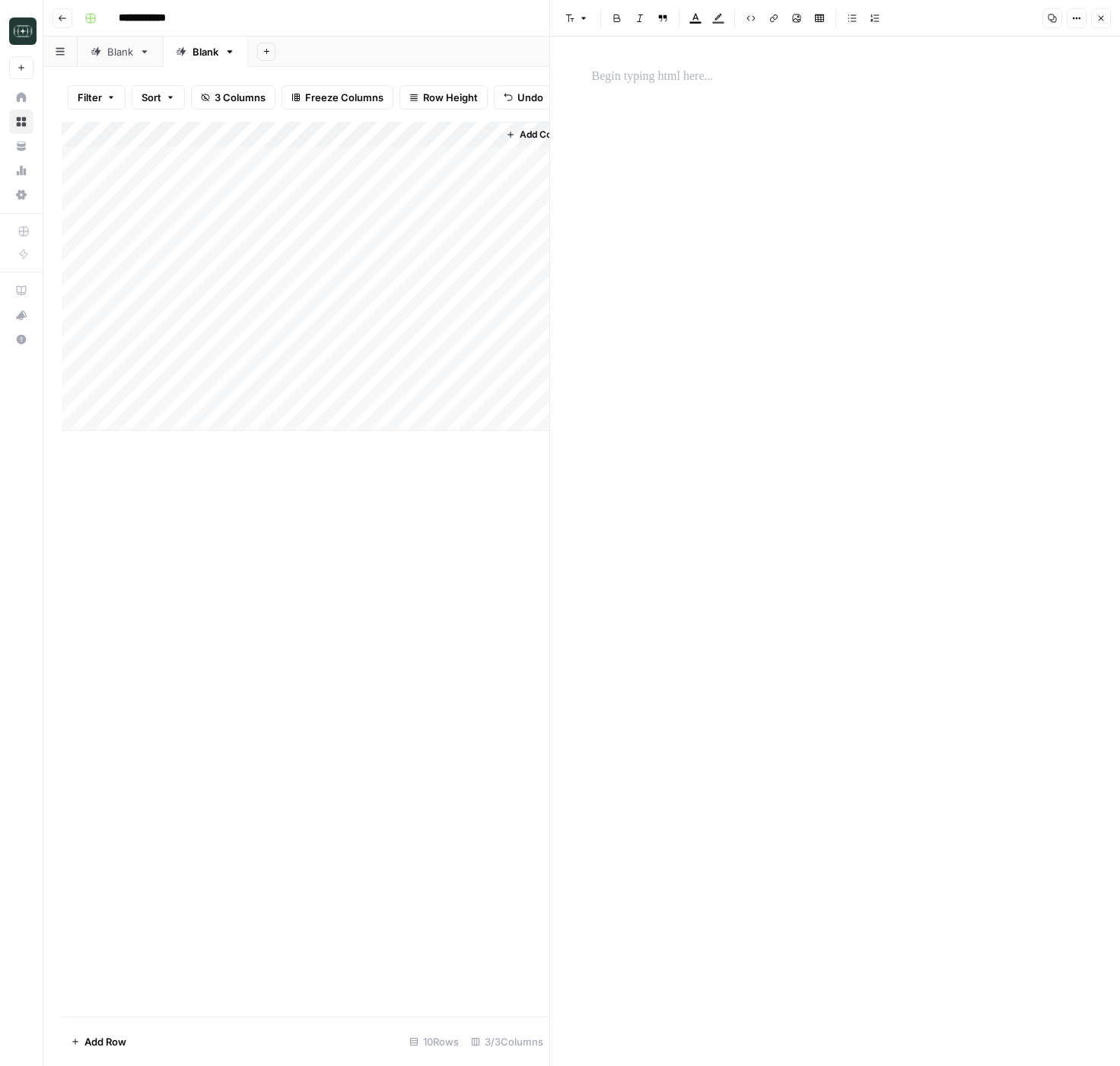
click at [1108, 20] on button "Close" at bounding box center [1101, 19] width 20 height 20
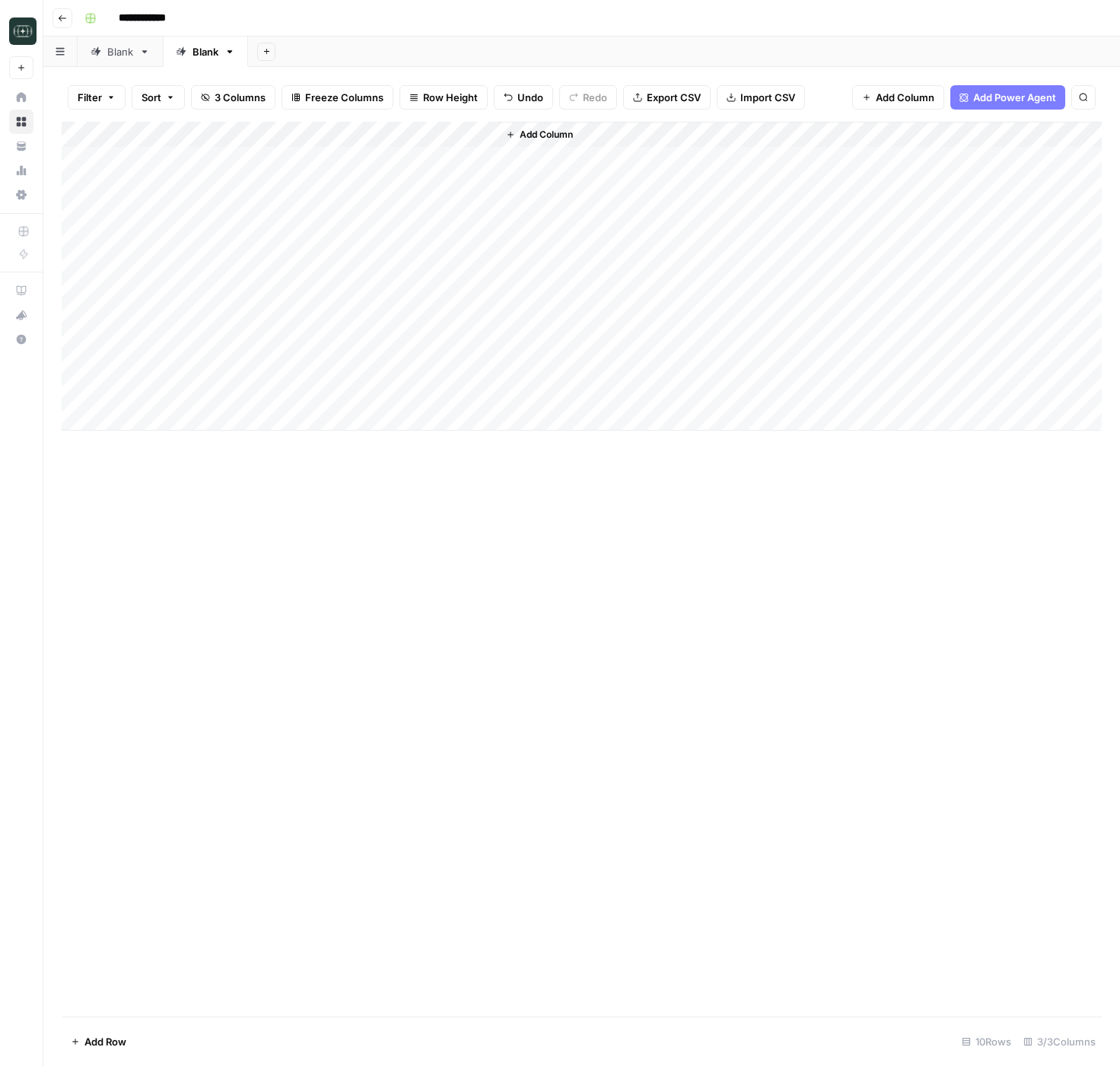
click at [140, 188] on div "Add Column" at bounding box center [582, 277] width 1040 height 309
drag, startPoint x: 124, startPoint y: 188, endPoint x: 281, endPoint y: 185, distance: 157.0
click at [281, 185] on textarea "**********" at bounding box center [206, 187] width 243 height 22
click at [341, 182] on div "Add Column" at bounding box center [582, 277] width 1040 height 309
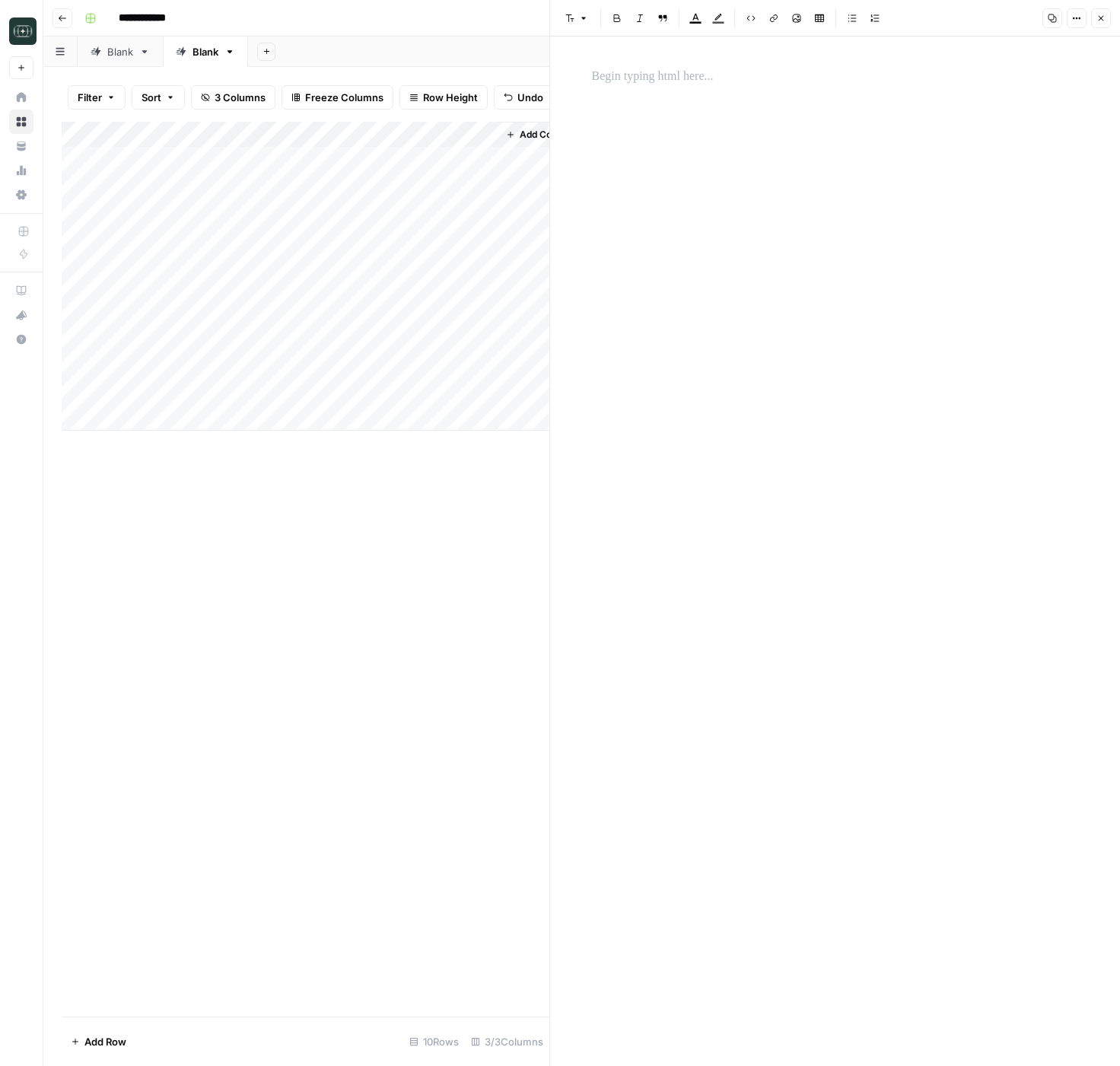
click at [639, 114] on div at bounding box center [835, 539] width 505 height 956
click at [640, 79] on p at bounding box center [835, 77] width 487 height 20
click at [294, 140] on div "Add Column" at bounding box center [305, 277] width 487 height 309
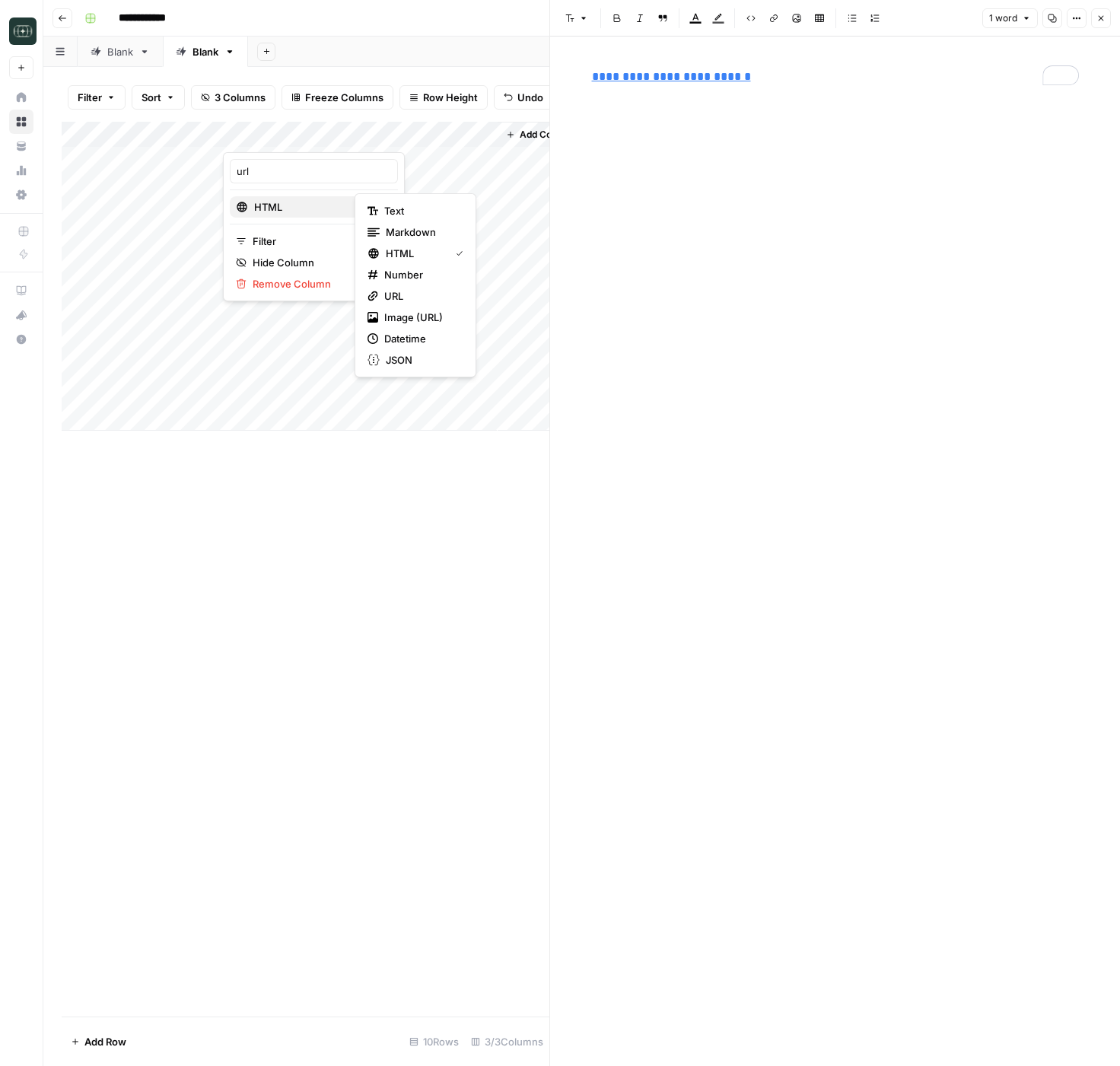
click at [290, 209] on span "HTML" at bounding box center [312, 207] width 117 height 15
click at [402, 218] on span "Text" at bounding box center [420, 211] width 73 height 15
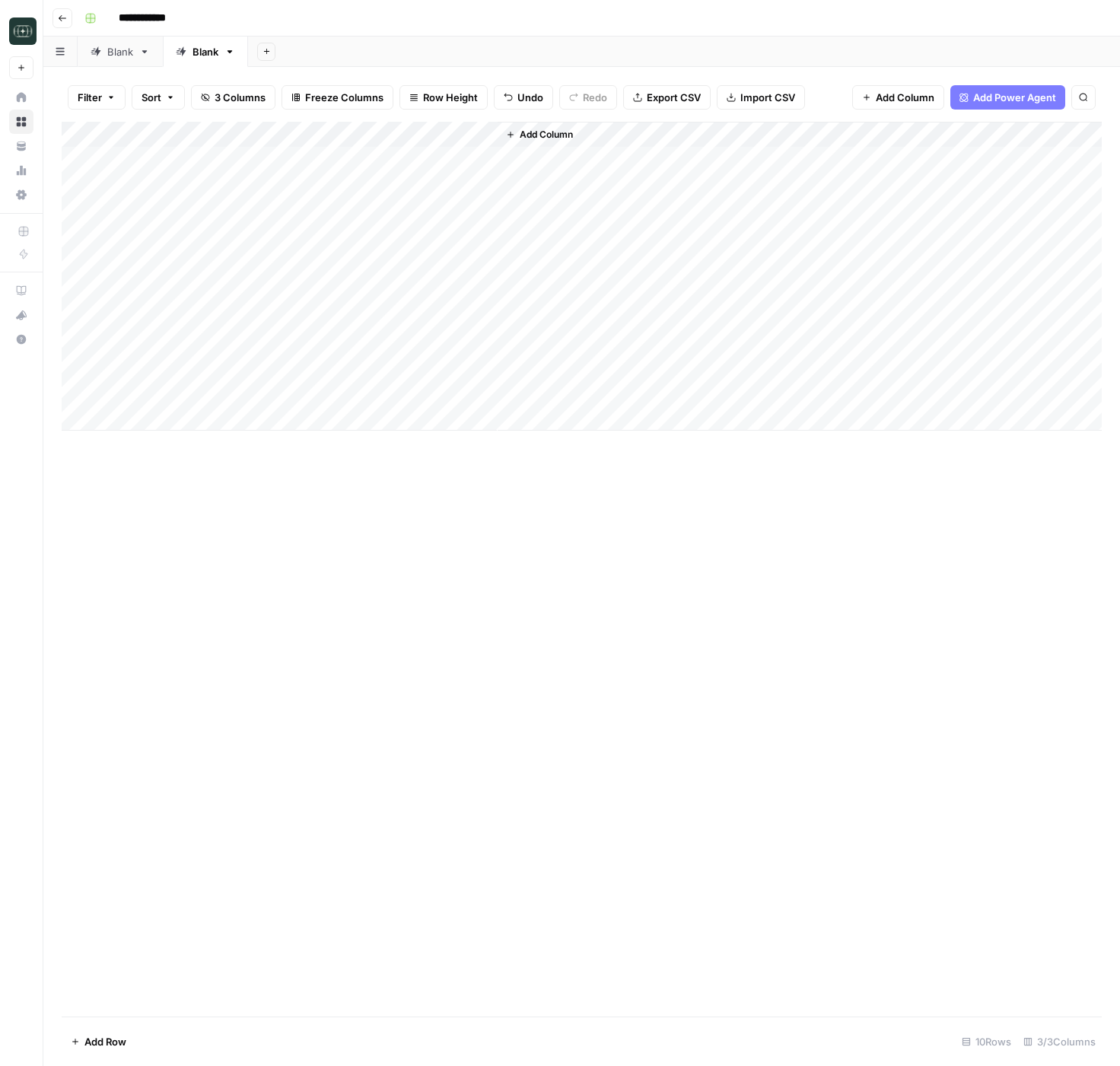
click at [266, 176] on div "Add Column" at bounding box center [582, 277] width 1040 height 309
click at [270, 178] on div "Add Column" at bounding box center [582, 277] width 1040 height 309
type textarea "**********"
click at [613, 595] on div "Add Column" at bounding box center [582, 569] width 1040 height 895
click at [152, 202] on div "Add Column" at bounding box center [582, 277] width 1040 height 309
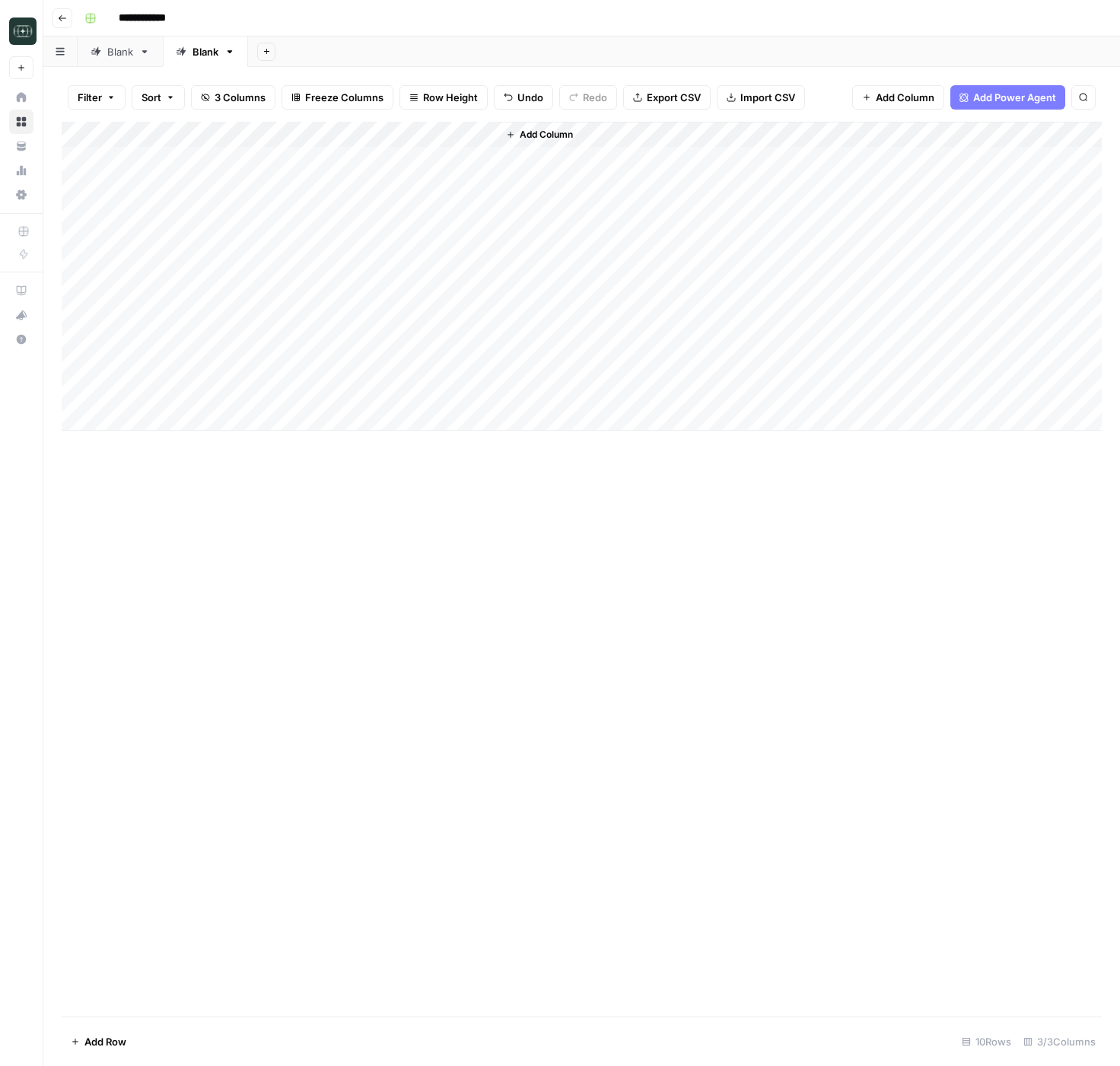
click at [152, 202] on div "Add Column" at bounding box center [582, 277] width 1040 height 309
click at [159, 215] on textarea "**********" at bounding box center [206, 212] width 243 height 22
drag, startPoint x: 155, startPoint y: 215, endPoint x: 347, endPoint y: 209, distance: 192.1
click at [347, 209] on body "**********" at bounding box center [560, 533] width 1120 height 1066
type textarea "**********"
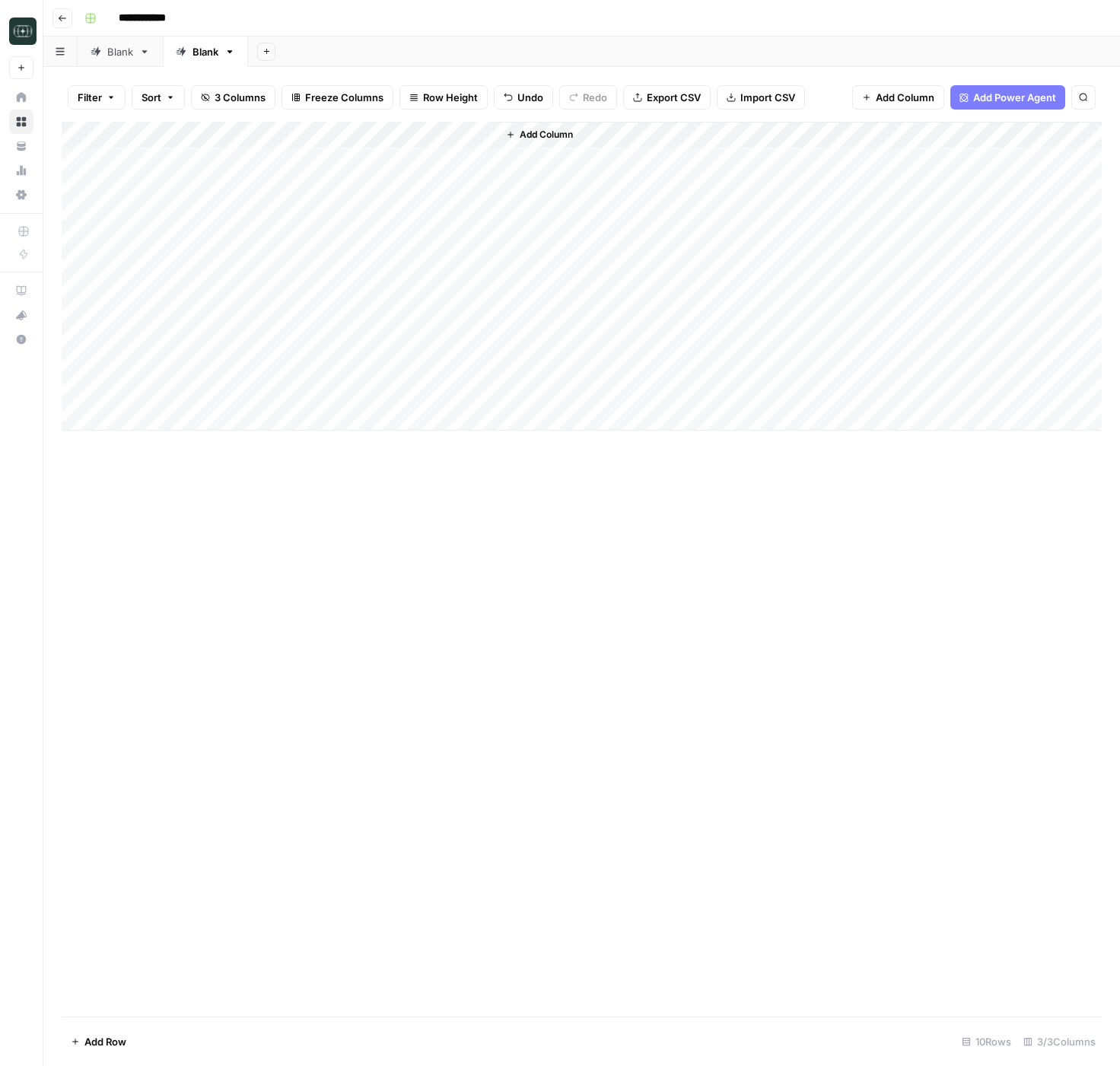
click at [295, 263] on div "Add Column" at bounding box center [582, 277] width 1040 height 309
click at [294, 216] on div "Add Column" at bounding box center [582, 277] width 1040 height 309
type textarea "**********"
drag, startPoint x: 224, startPoint y: 136, endPoint x: 338, endPoint y: 136, distance: 114.0
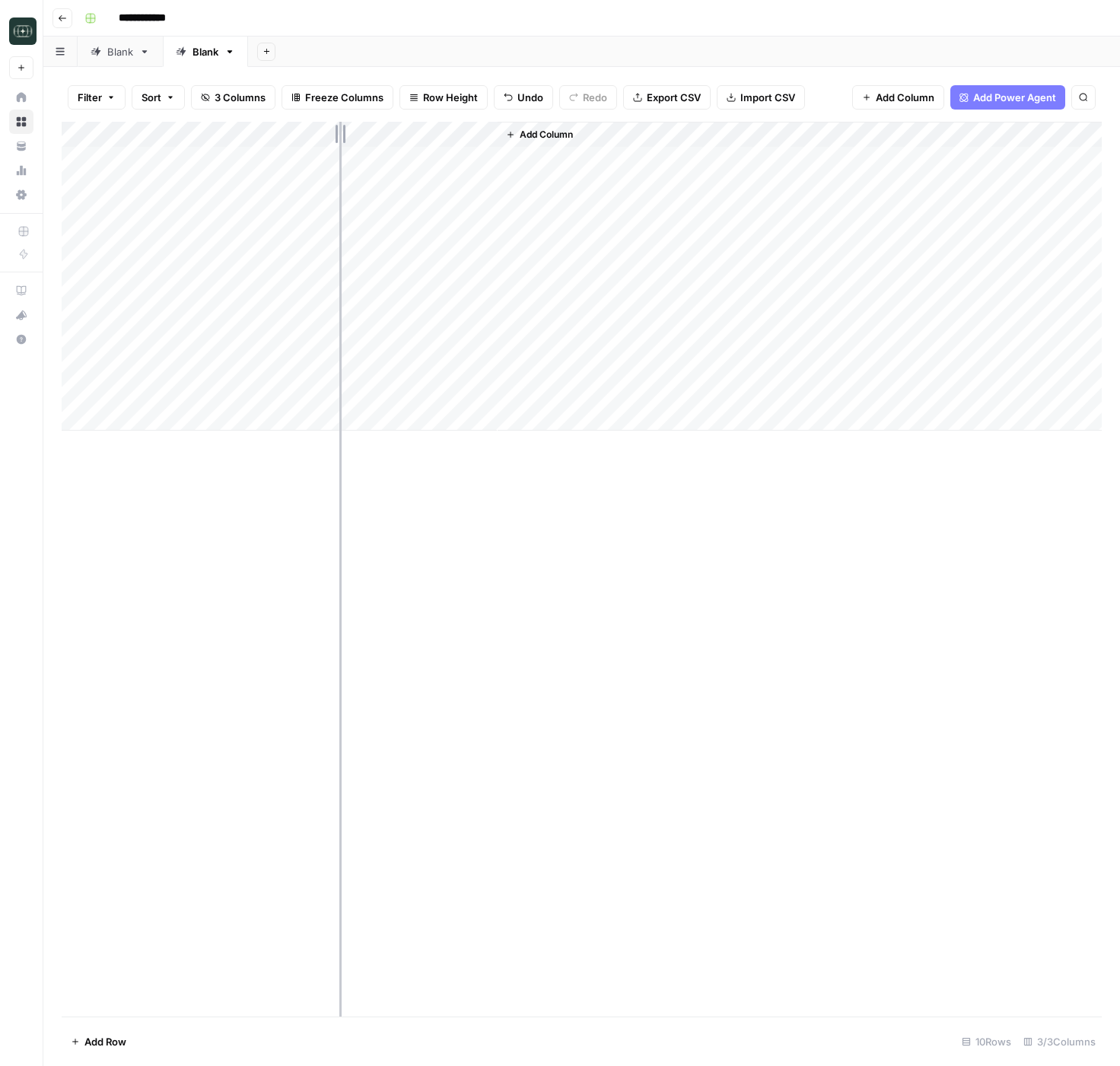
click at [338, 136] on div "Add Column" at bounding box center [582, 277] width 1040 height 309
click at [225, 240] on div "Add Column" at bounding box center [582, 277] width 1040 height 309
drag, startPoint x: 135, startPoint y: 240, endPoint x: 281, endPoint y: 236, distance: 146.1
click at [270, 236] on textarea "**********" at bounding box center [212, 238] width 255 height 22
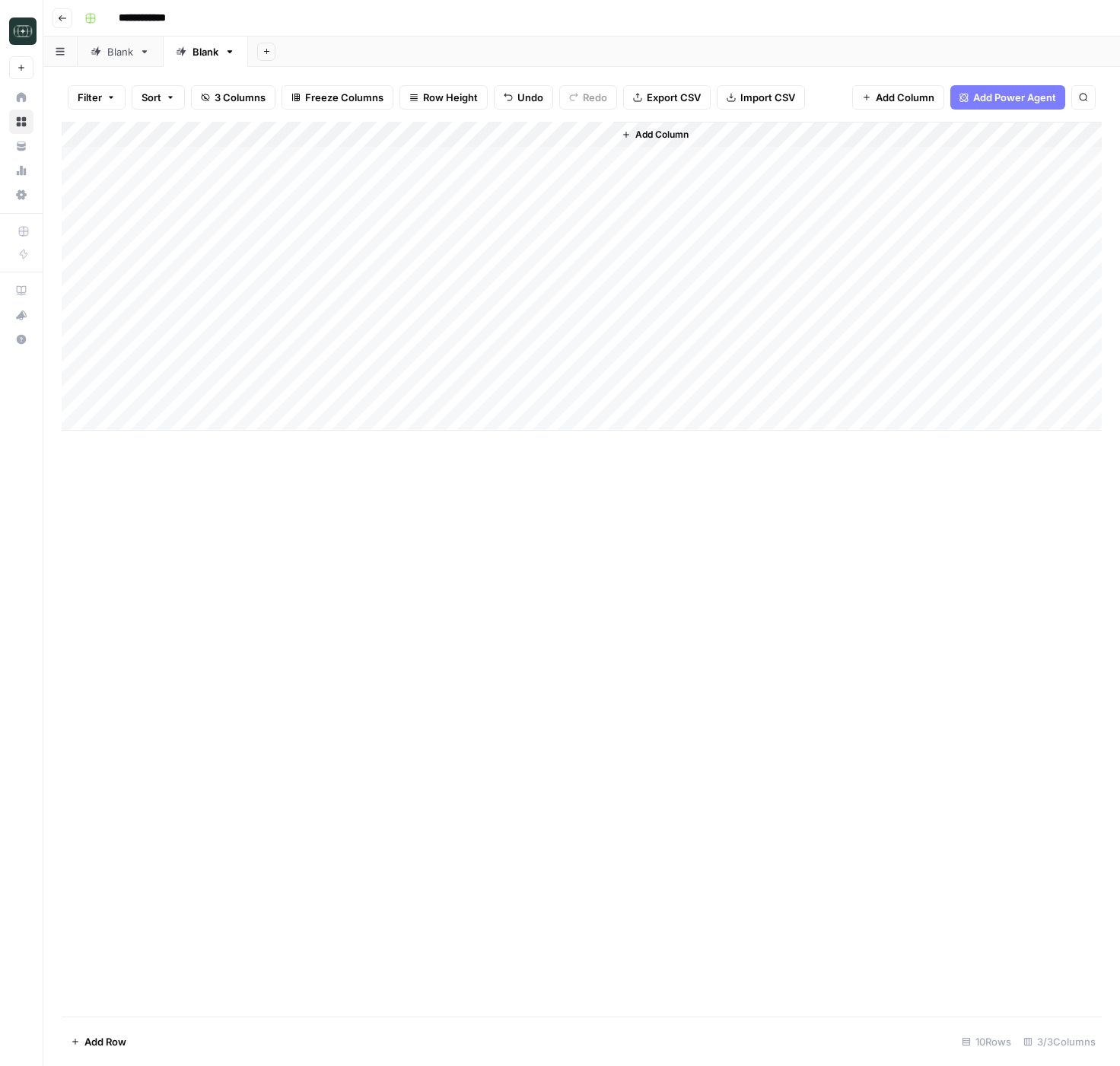
click at [365, 240] on div "Add Column" at bounding box center [582, 277] width 1040 height 309
click at [219, 259] on div "Add Column" at bounding box center [582, 277] width 1040 height 309
click at [174, 267] on div "Add Column" at bounding box center [582, 277] width 1040 height 309
click at [174, 267] on textarea "**********" at bounding box center [212, 264] width 255 height 22
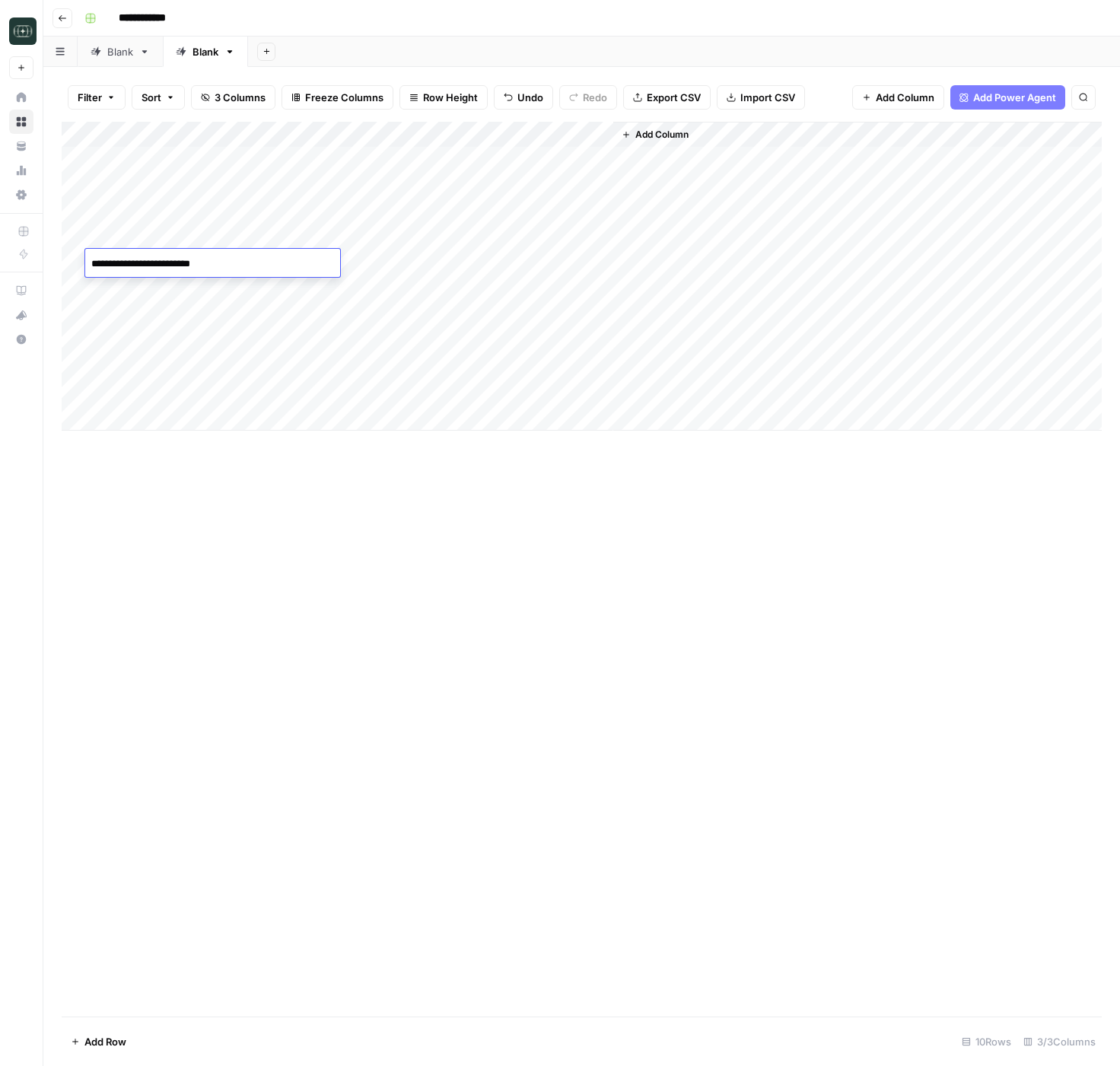
drag, startPoint x: 131, startPoint y: 268, endPoint x: 294, endPoint y: 270, distance: 163.0
click at [290, 270] on textarea "**********" at bounding box center [212, 264] width 255 height 22
click at [382, 267] on div "Add Column" at bounding box center [582, 277] width 1040 height 309
type textarea "**********"
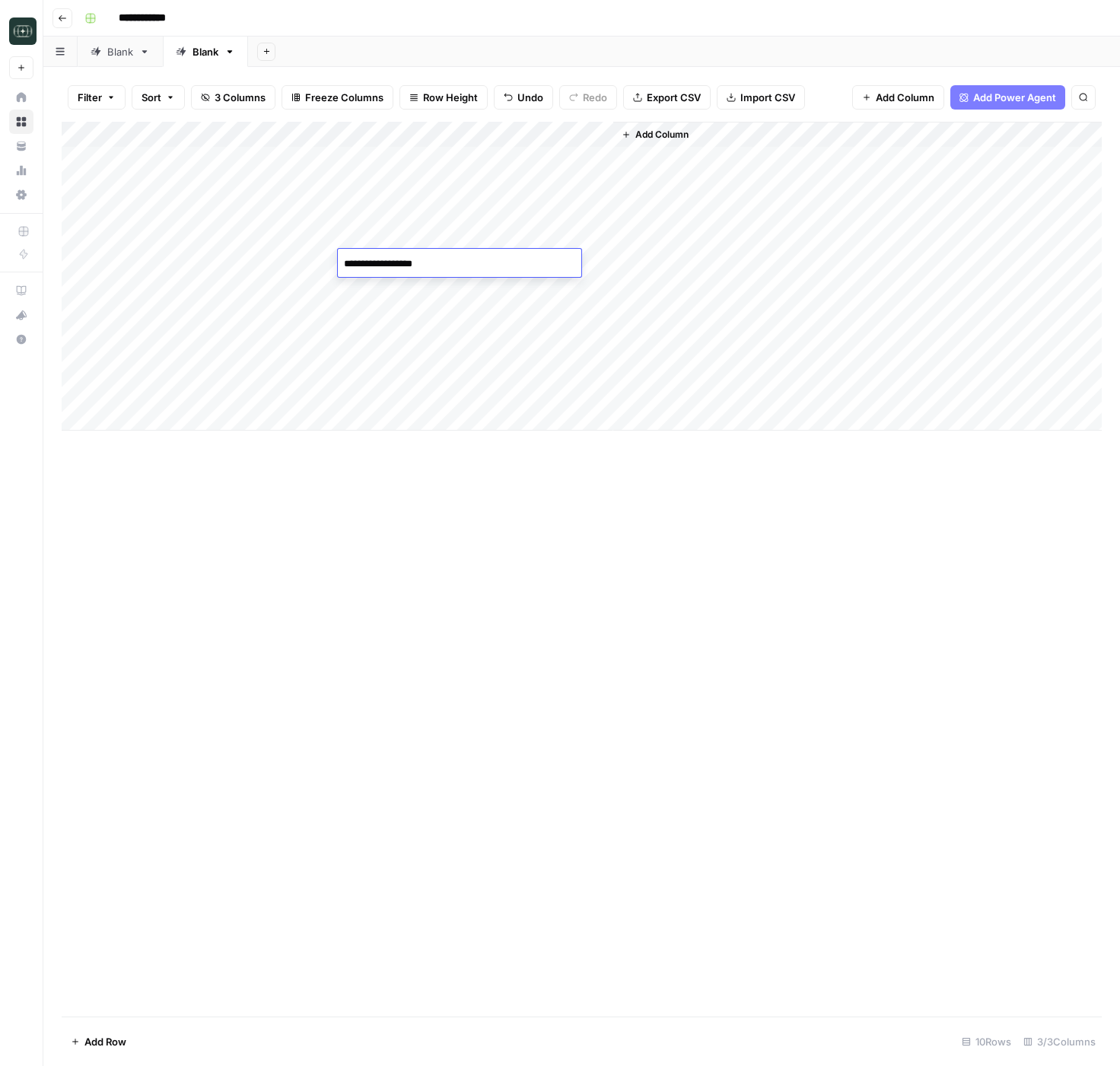
drag, startPoint x: 259, startPoint y: 294, endPoint x: 236, endPoint y: 294, distance: 23.0
click at [248, 294] on div "Add Column" at bounding box center [582, 277] width 1040 height 309
click at [138, 287] on div "Add Column" at bounding box center [582, 277] width 1040 height 309
click at [122, 290] on textarea "**********" at bounding box center [212, 290] width 255 height 22
drag, startPoint x: 210, startPoint y: 288, endPoint x: 286, endPoint y: 287, distance: 76.0
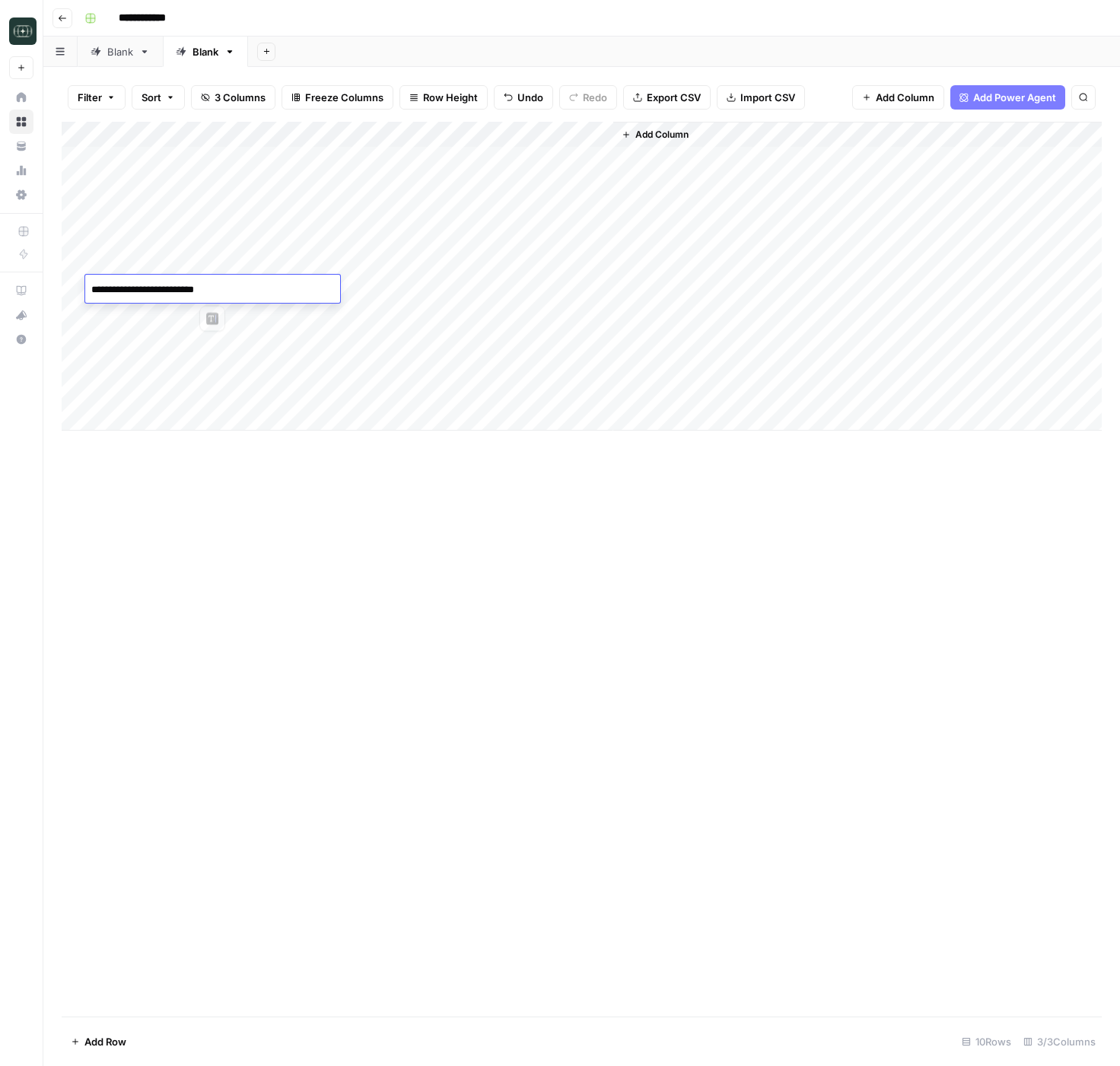
click at [286, 287] on textarea "**********" at bounding box center [212, 290] width 255 height 22
click at [378, 287] on div "Add Column" at bounding box center [582, 277] width 1040 height 309
type textarea "**********"
drag, startPoint x: 245, startPoint y: 306, endPoint x: 214, endPoint y: 307, distance: 31.0
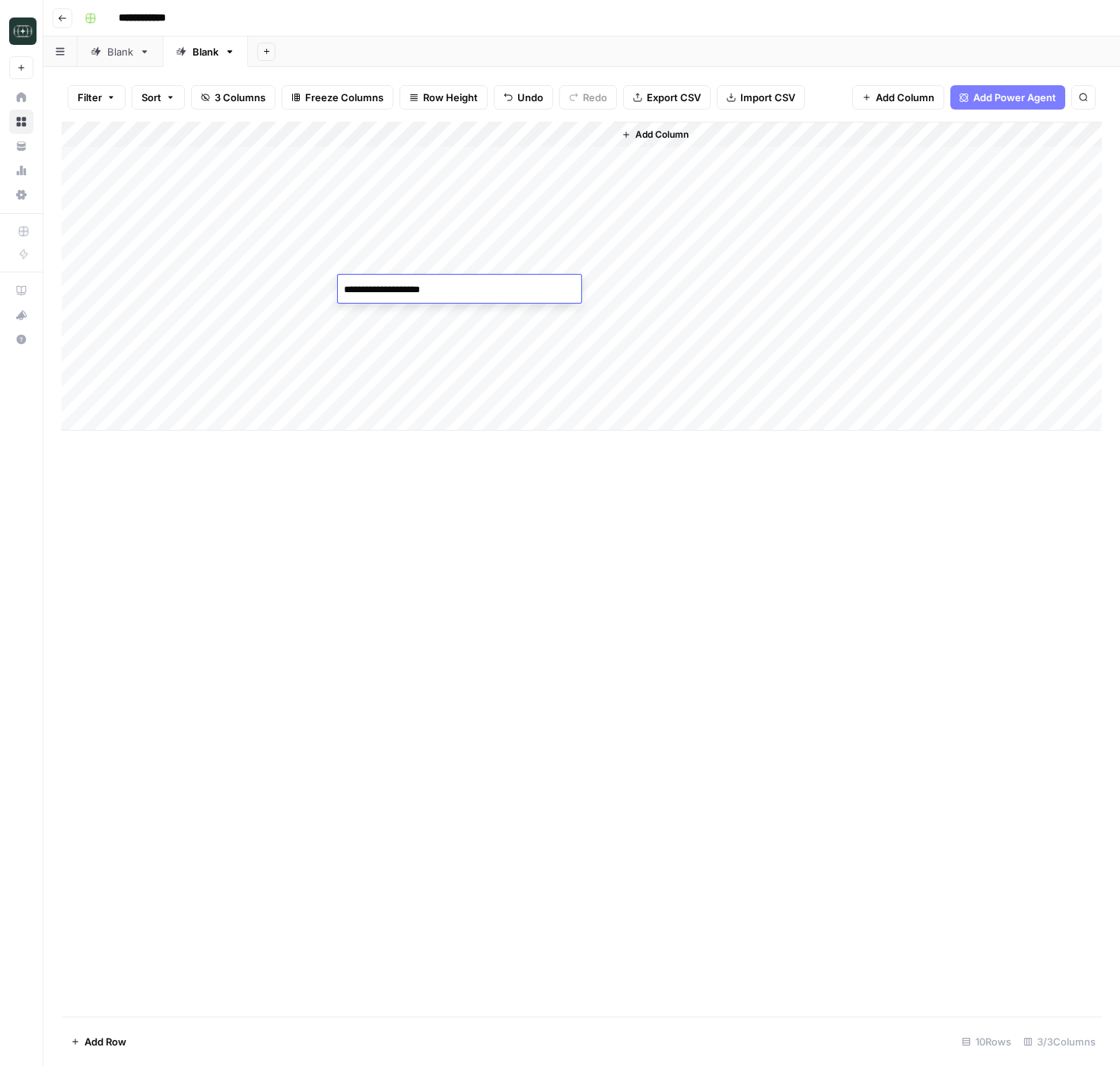
click at [245, 306] on div "Add Column" at bounding box center [582, 277] width 1040 height 309
click at [165, 309] on div "Add Column" at bounding box center [582, 277] width 1040 height 309
click at [148, 314] on textarea "**********" at bounding box center [212, 316] width 255 height 22
drag, startPoint x: 151, startPoint y: 317, endPoint x: 287, endPoint y: 308, distance: 136.3
click at [287, 308] on textarea "**********" at bounding box center [212, 316] width 255 height 22
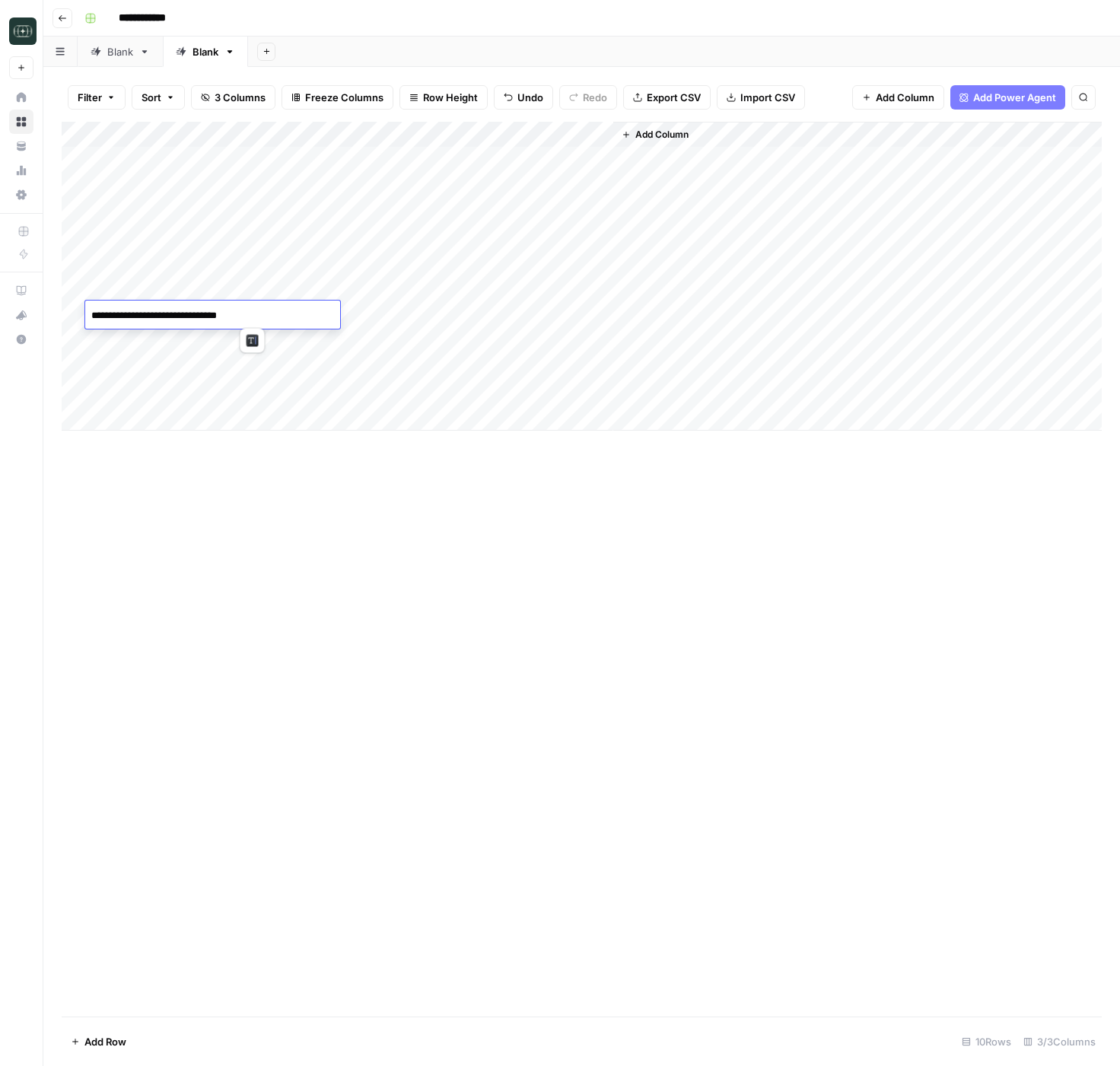
click at [407, 306] on div "Add Column" at bounding box center [582, 277] width 1040 height 309
drag, startPoint x: 272, startPoint y: 343, endPoint x: 182, endPoint y: 350, distance: 90.3
click at [272, 343] on div "Add Column" at bounding box center [582, 277] width 1040 height 309
click at [162, 348] on div "Add Column" at bounding box center [582, 277] width 1040 height 309
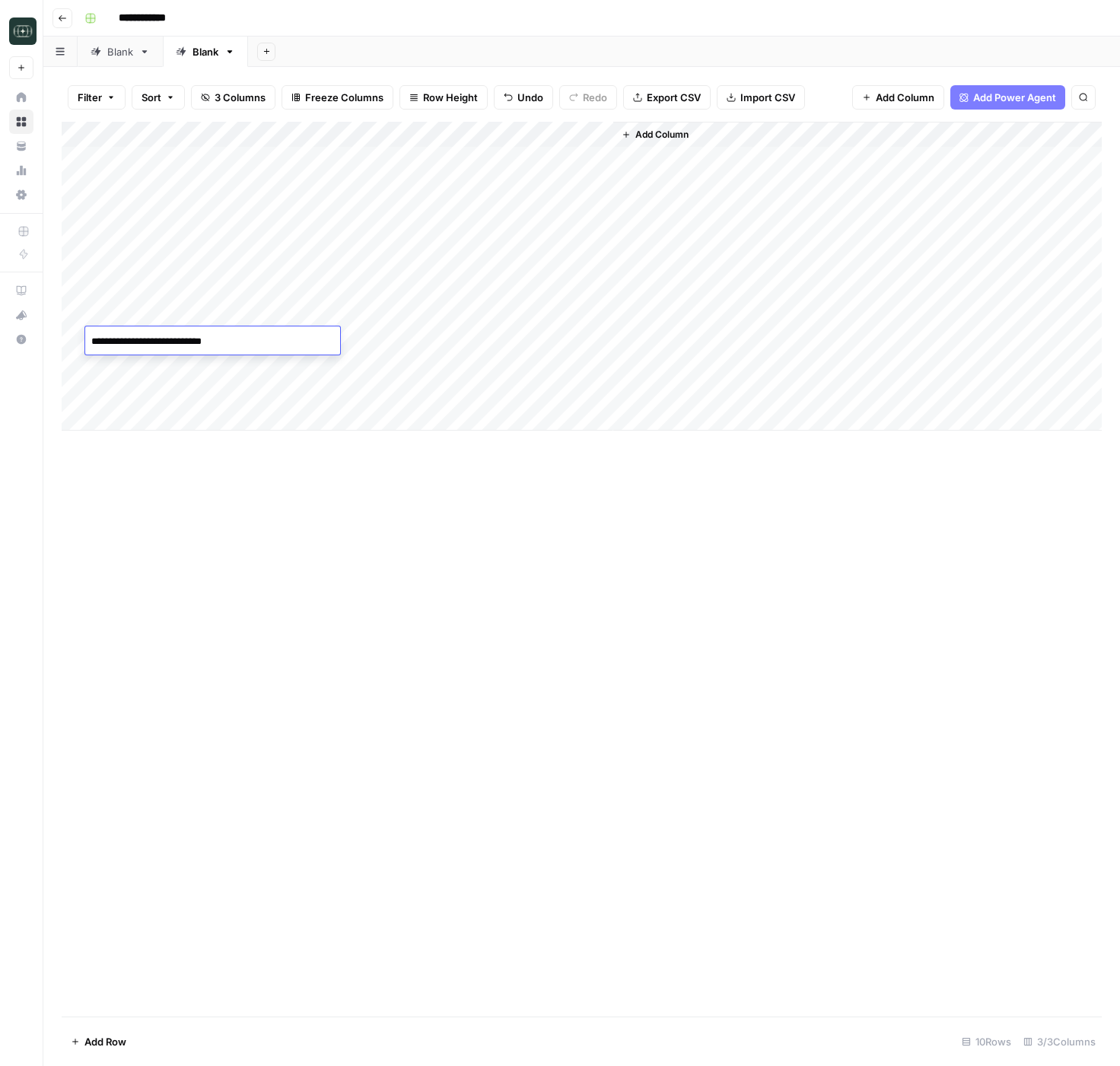
click at [157, 348] on textarea "**********" at bounding box center [212, 341] width 255 height 22
drag, startPoint x: 124, startPoint y: 345, endPoint x: 280, endPoint y: 338, distance: 156.2
click at [279, 338] on textarea "**********" at bounding box center [212, 341] width 255 height 22
click at [433, 336] on div "Add Column" at bounding box center [582, 277] width 1040 height 309
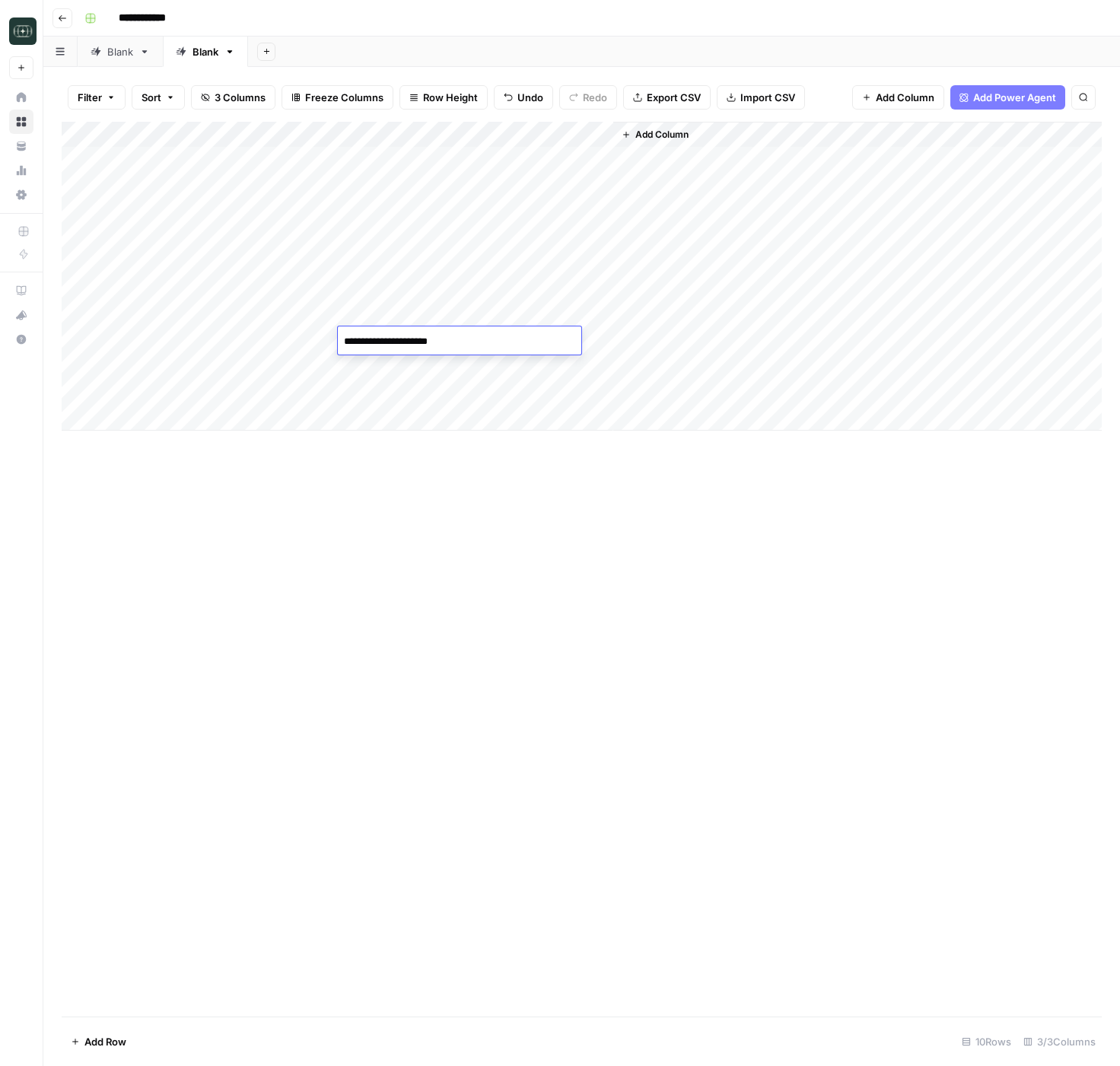
click at [221, 373] on div "Add Column" at bounding box center [582, 277] width 1040 height 309
click at [161, 372] on div "Add Column" at bounding box center [582, 277] width 1040 height 309
click at [161, 372] on textarea "**********" at bounding box center [212, 368] width 255 height 22
drag, startPoint x: 131, startPoint y: 369, endPoint x: 280, endPoint y: 362, distance: 149.2
click at [277, 362] on textarea "**********" at bounding box center [212, 368] width 255 height 22
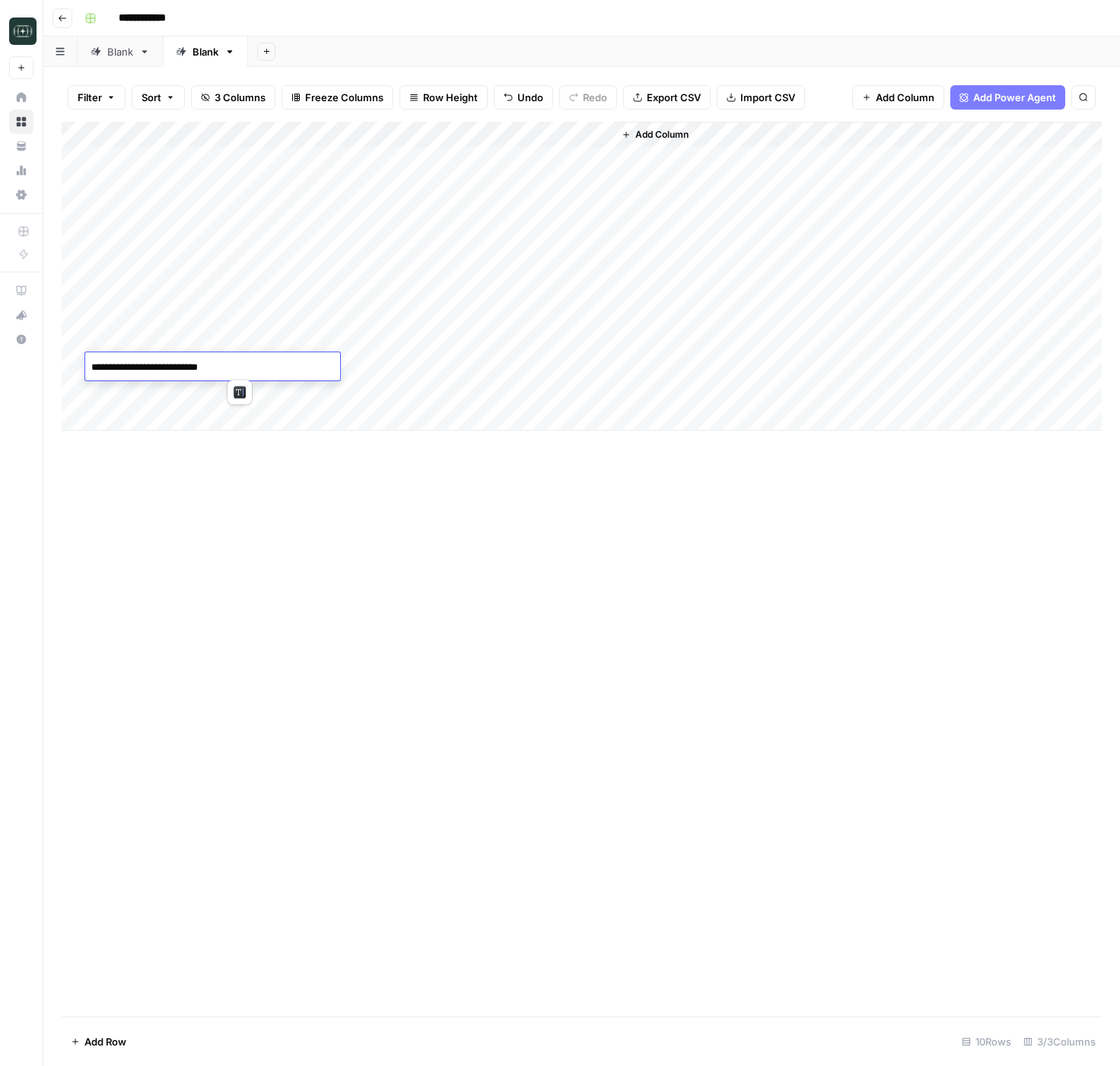
click at [404, 378] on div "Add Column" at bounding box center [582, 277] width 1040 height 309
click at [188, 379] on div "Add Column" at bounding box center [582, 277] width 1040 height 309
click at [176, 393] on div "Add Column" at bounding box center [582, 277] width 1040 height 309
drag, startPoint x: 151, startPoint y: 396, endPoint x: 347, endPoint y: 395, distance: 196.0
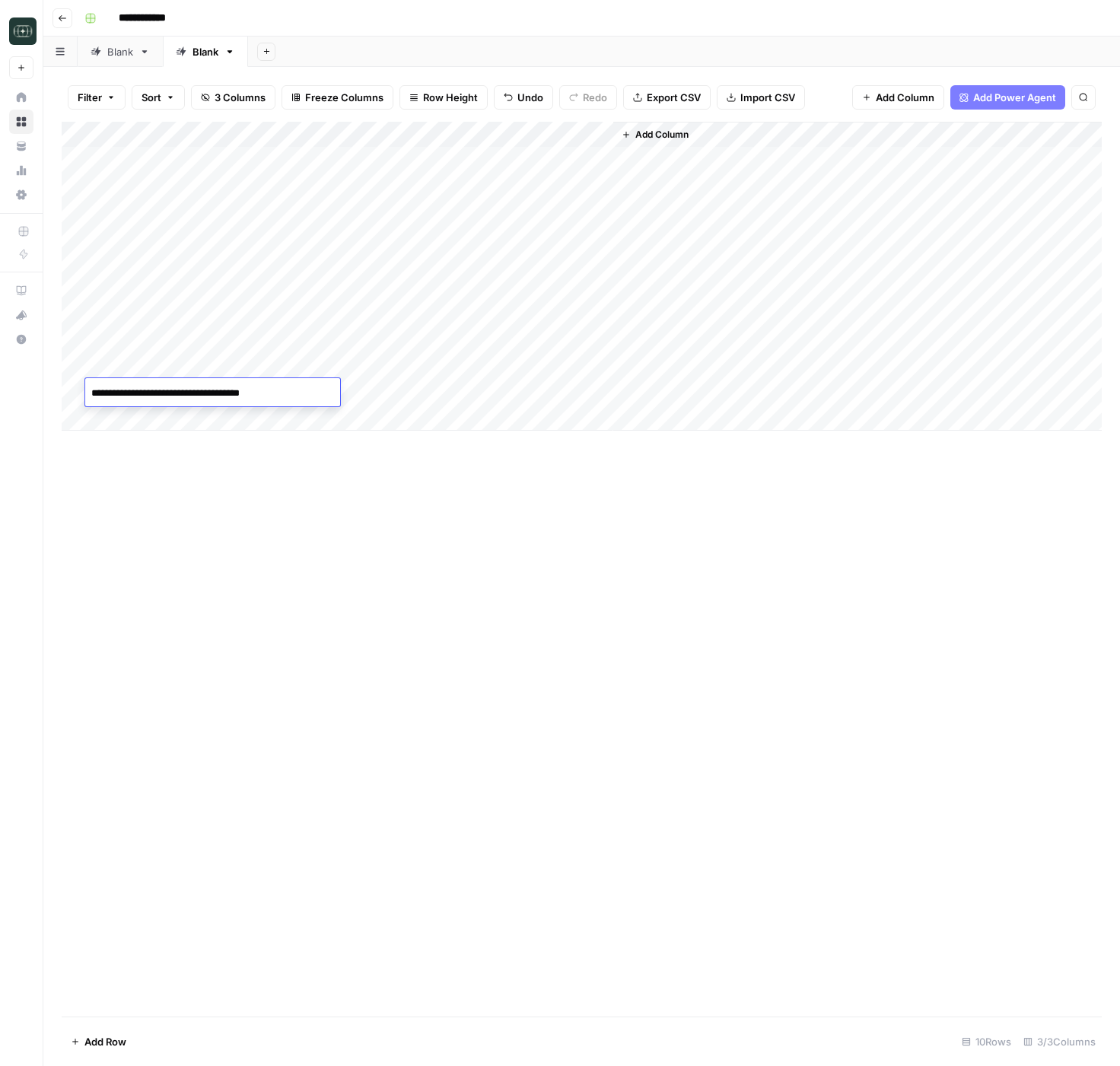
click at [327, 396] on textarea "**********" at bounding box center [212, 393] width 255 height 22
type textarea "**********"
click at [419, 392] on div "Add Column" at bounding box center [582, 277] width 1040 height 309
drag, startPoint x: 344, startPoint y: 397, endPoint x: 330, endPoint y: 398, distance: 14.0
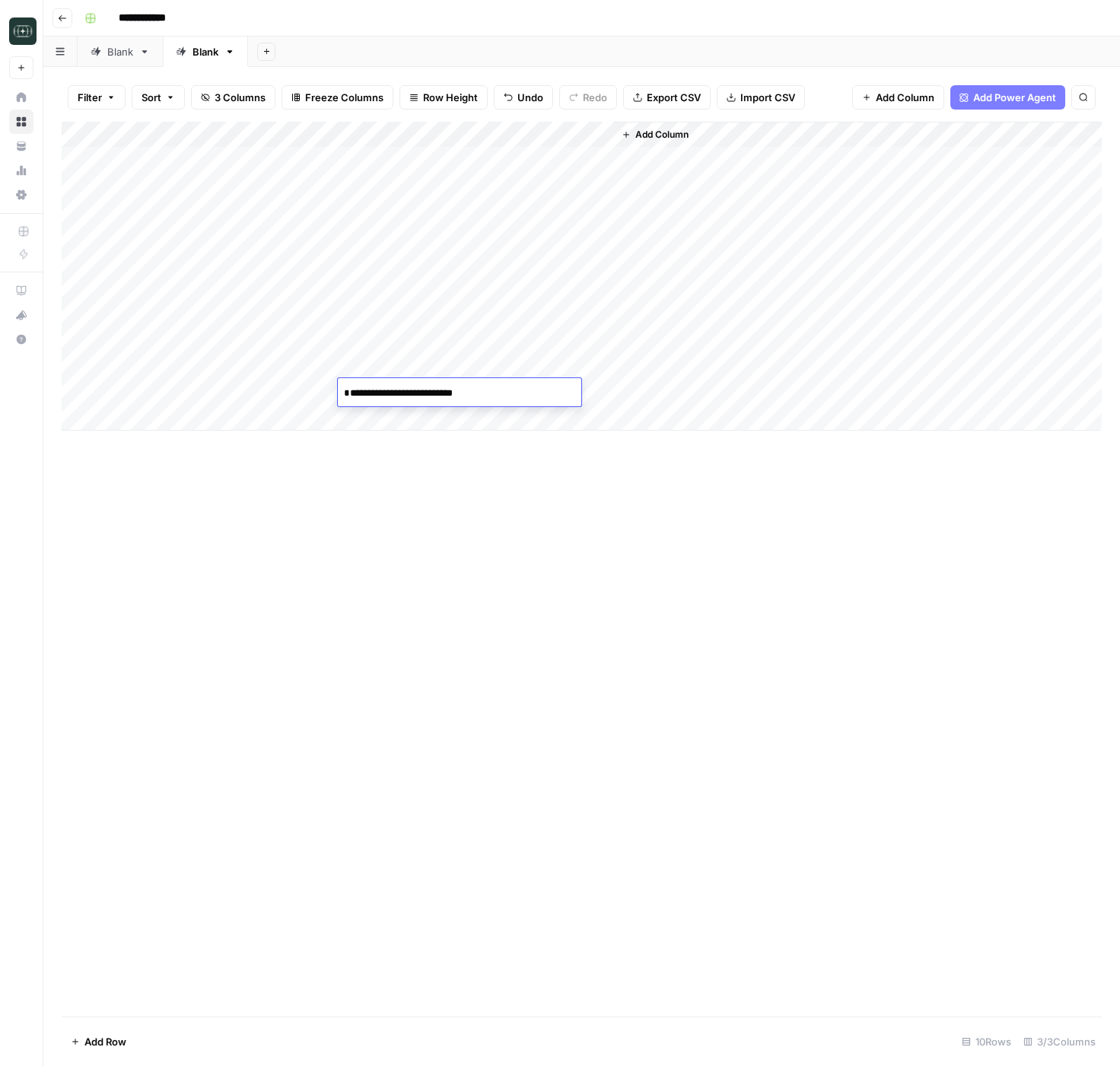
click at [330, 398] on body "**********" at bounding box center [560, 533] width 1120 height 1066
drag, startPoint x: 348, startPoint y: 392, endPoint x: 337, endPoint y: 394, distance: 11.2
click at [337, 394] on body "**********" at bounding box center [560, 533] width 1120 height 1066
type textarea "**********"
click at [511, 529] on div "Add Column" at bounding box center [582, 569] width 1040 height 895
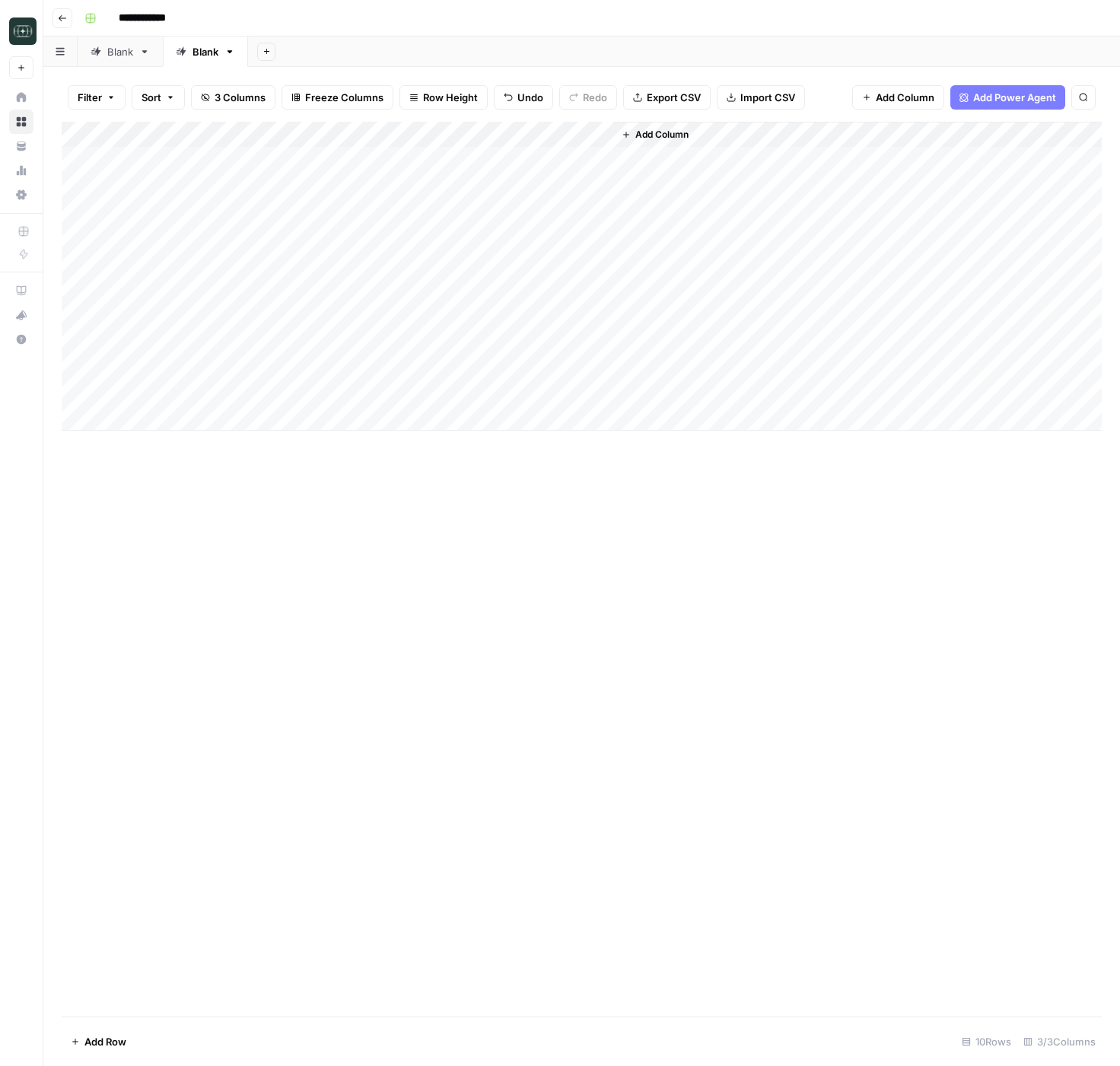
click at [598, 133] on div "Add Column" at bounding box center [582, 277] width 1040 height 309
click at [611, 166] on span "All Rows" at bounding box center [653, 170] width 96 height 15
click at [731, 158] on div "Add Column" at bounding box center [582, 277] width 1040 height 309
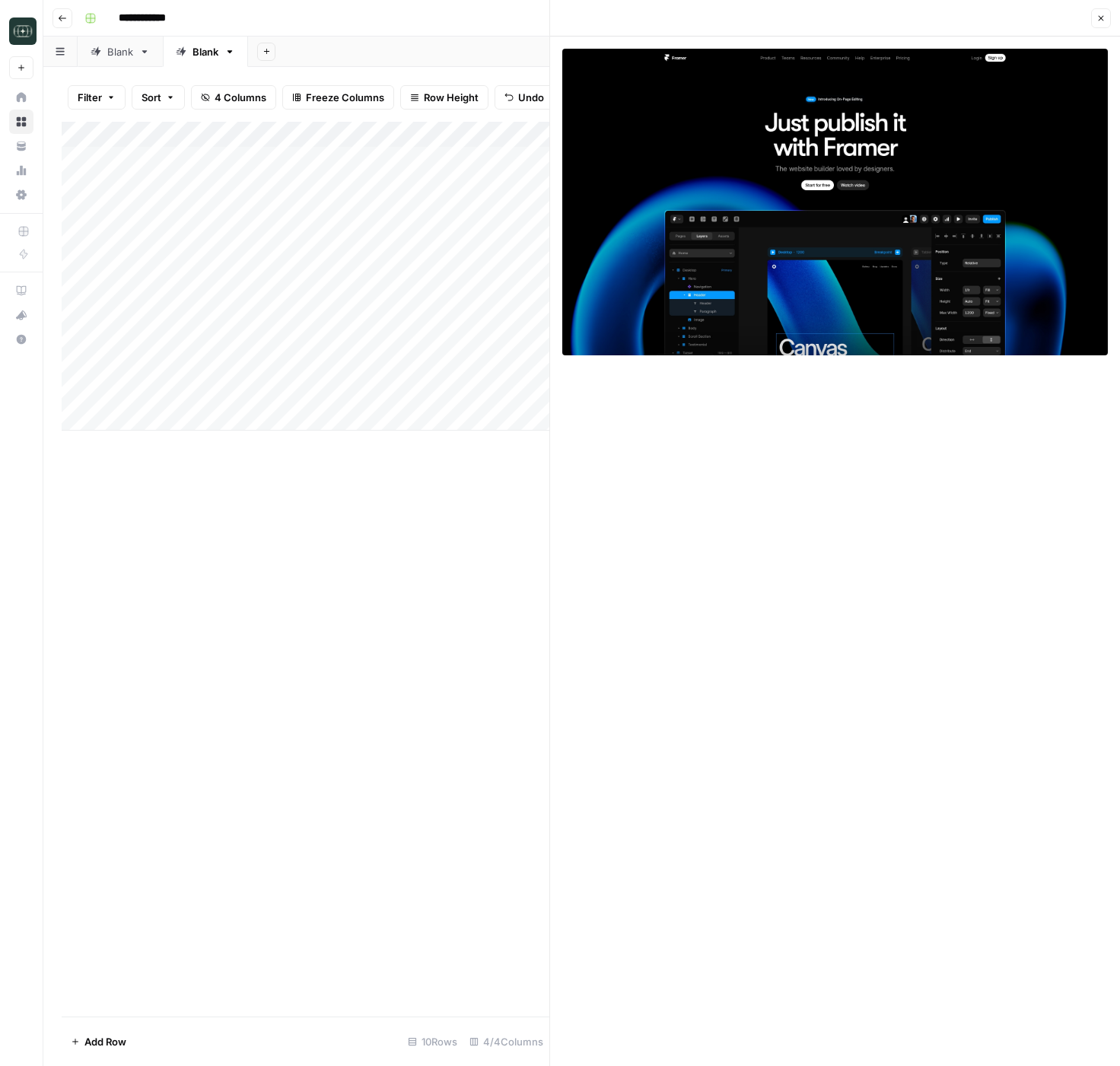
click at [484, 554] on div "Add Column" at bounding box center [305, 569] width 487 height 895
click at [1104, 24] on button "Close" at bounding box center [1101, 19] width 20 height 20
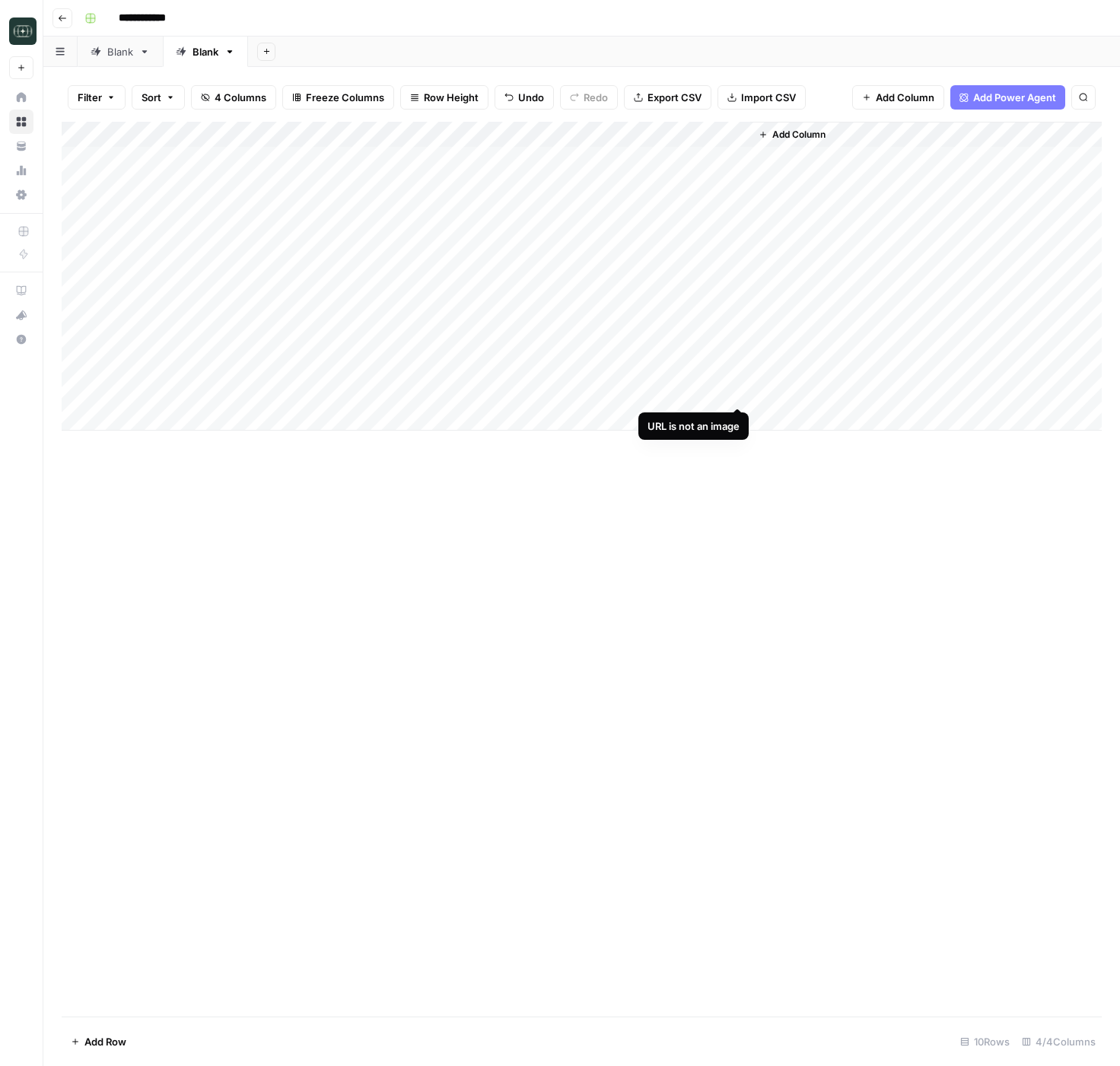
click at [738, 394] on div "Add Column" at bounding box center [582, 277] width 1040 height 309
click at [669, 393] on div "Add Column" at bounding box center [582, 277] width 1040 height 309
click at [669, 393] on input "**********" at bounding box center [739, 396] width 243 height 19
click at [455, 401] on div "Add Column" at bounding box center [582, 277] width 1040 height 309
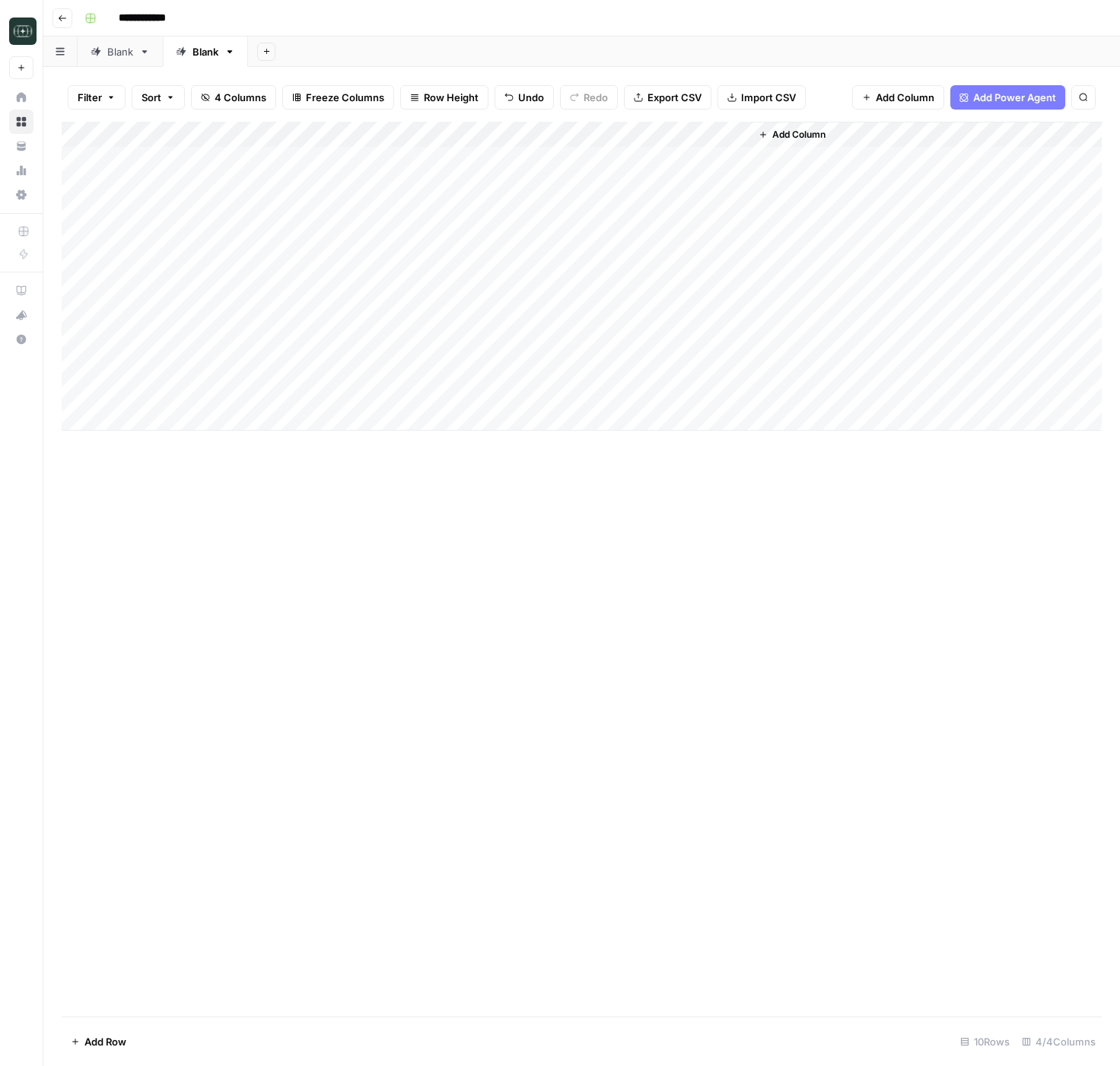
click at [455, 401] on div "Add Column" at bounding box center [582, 277] width 1040 height 309
drag, startPoint x: 344, startPoint y: 396, endPoint x: 323, endPoint y: 396, distance: 21.0
click at [323, 396] on body "**********" at bounding box center [560, 533] width 1120 height 1066
click at [505, 392] on textarea "**********" at bounding box center [459, 393] width 243 height 22
click at [637, 504] on div "Add Column" at bounding box center [582, 569] width 1040 height 895
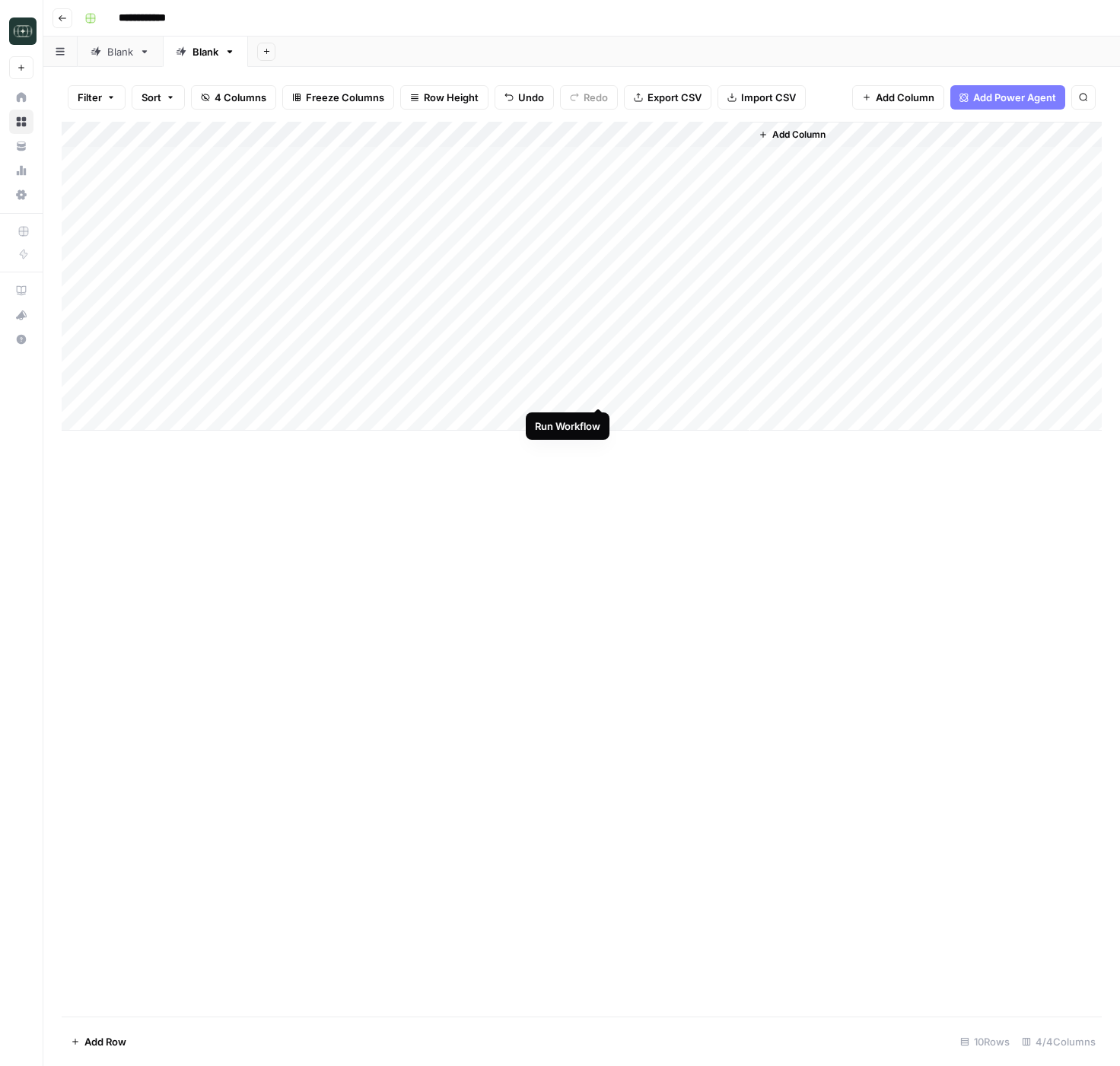
click at [596, 389] on div "Add Column" at bounding box center [582, 277] width 1040 height 309
click at [707, 555] on div "Add Column" at bounding box center [582, 569] width 1040 height 895
click at [736, 391] on div "Add Column" at bounding box center [582, 277] width 1040 height 309
click at [681, 392] on div "Add Column" at bounding box center [582, 277] width 1040 height 309
click at [681, 392] on input "**********" at bounding box center [739, 396] width 243 height 19
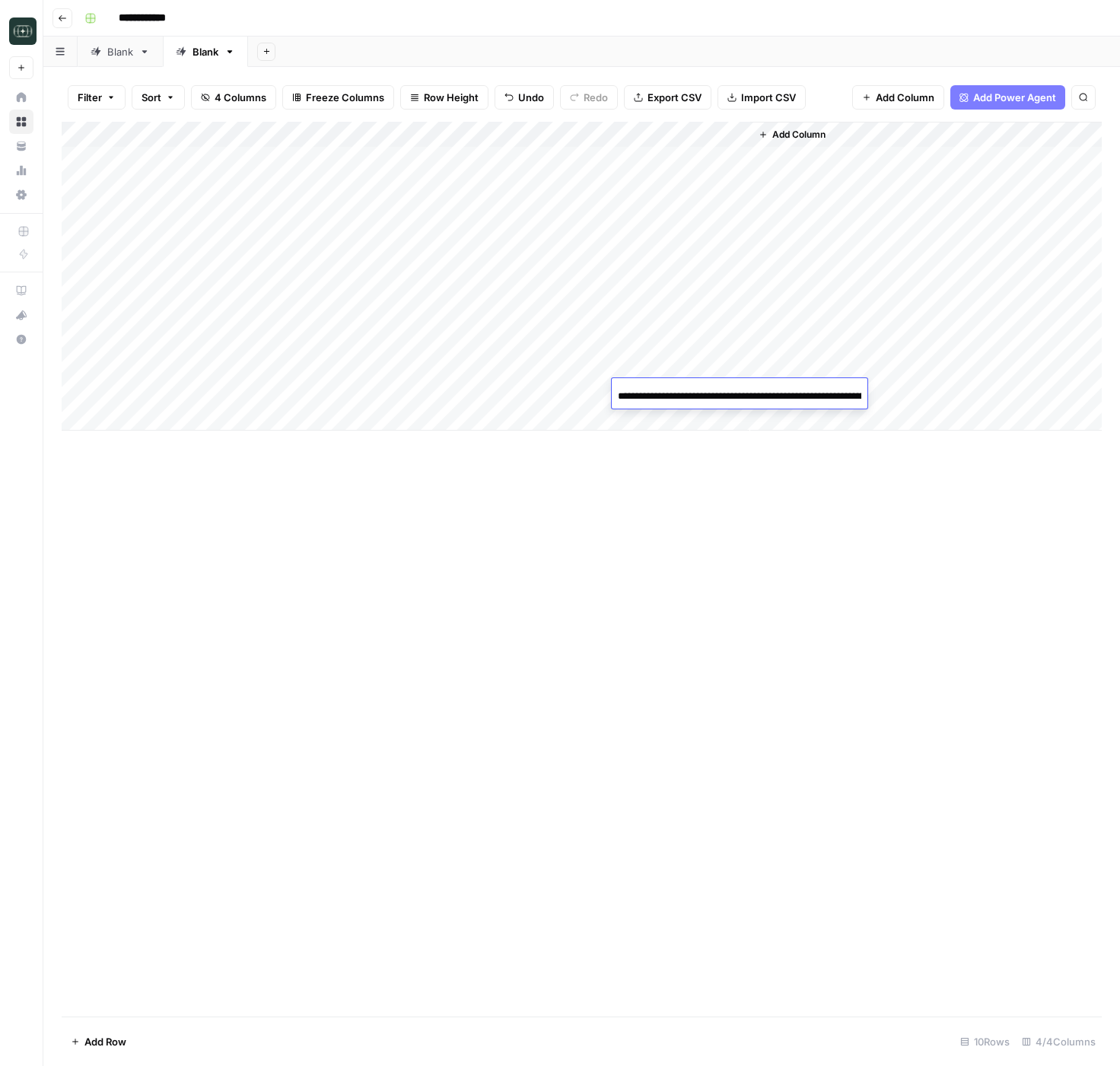
scroll to position [0, 798]
click at [792, 398] on input "**********" at bounding box center [739, 396] width 243 height 19
click at [465, 532] on div "Add Column" at bounding box center [582, 569] width 1040 height 895
click at [423, 394] on div "Add Column" at bounding box center [582, 277] width 1040 height 309
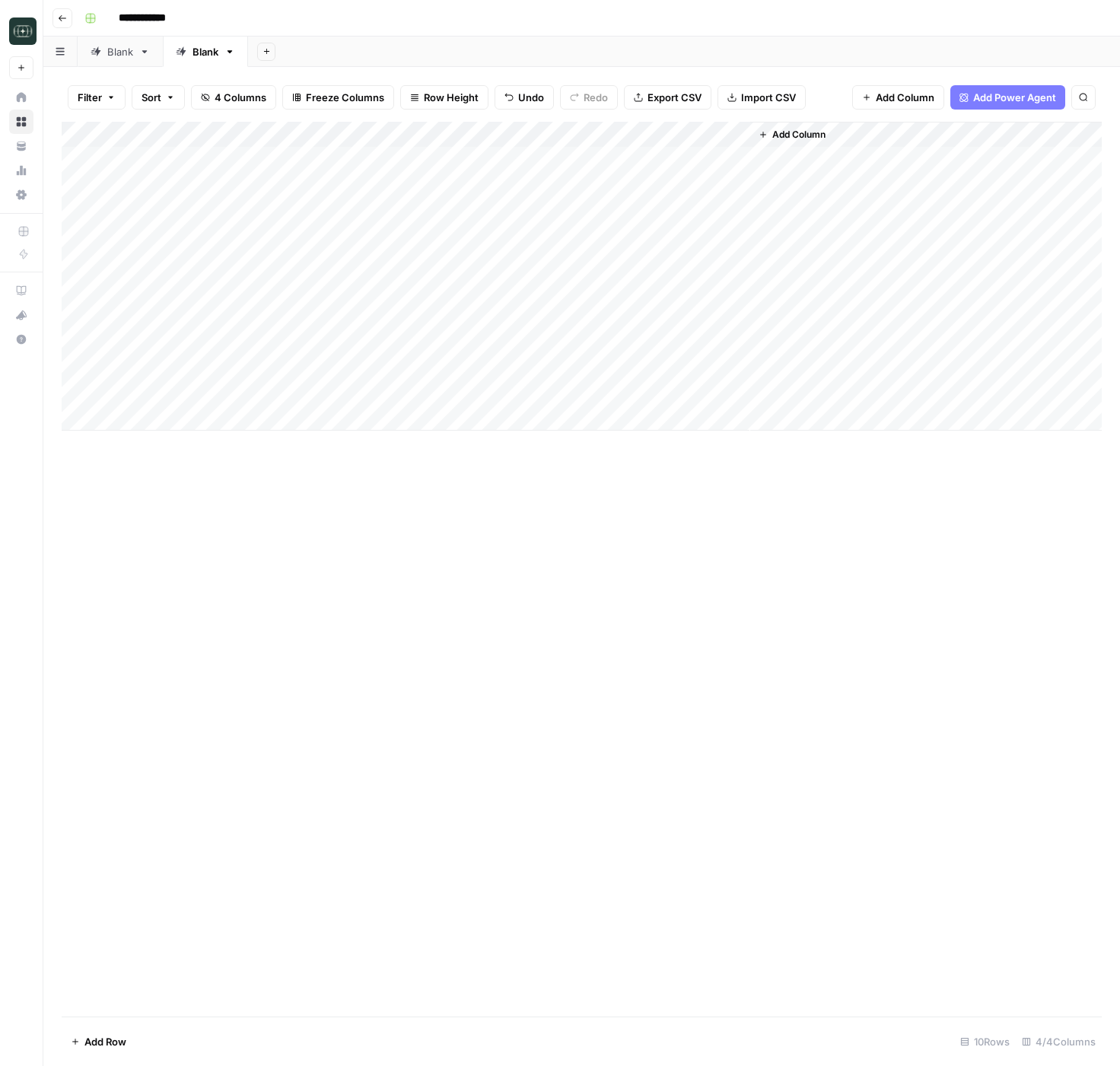
click at [423, 394] on div "Add Column" at bounding box center [582, 277] width 1040 height 309
click at [562, 523] on div "Add Column" at bounding box center [582, 569] width 1040 height 895
click at [112, 396] on div "Add Column" at bounding box center [582, 277] width 1040 height 309
click at [121, 412] on div "Add Column" at bounding box center [582, 277] width 1040 height 309
type textarea "**********"
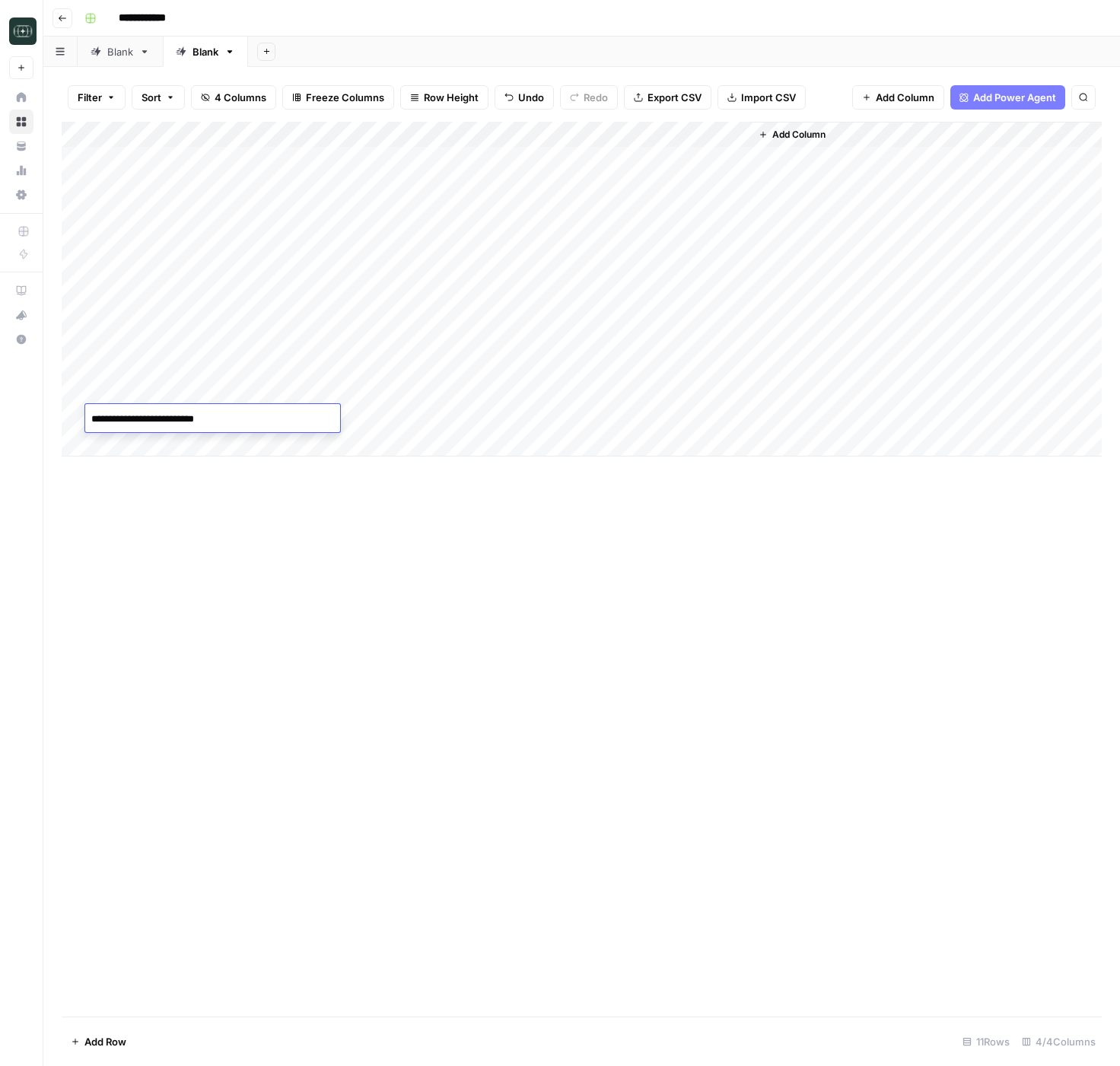
click at [415, 562] on div "Add Column" at bounding box center [582, 569] width 1040 height 895
click at [538, 420] on div "Add Column" at bounding box center [582, 289] width 1040 height 334
click at [416, 420] on div "Add Column" at bounding box center [582, 289] width 1040 height 334
click at [599, 416] on div "Add Column" at bounding box center [582, 289] width 1040 height 334
click at [383, 429] on div "Add Column" at bounding box center [582, 289] width 1040 height 334
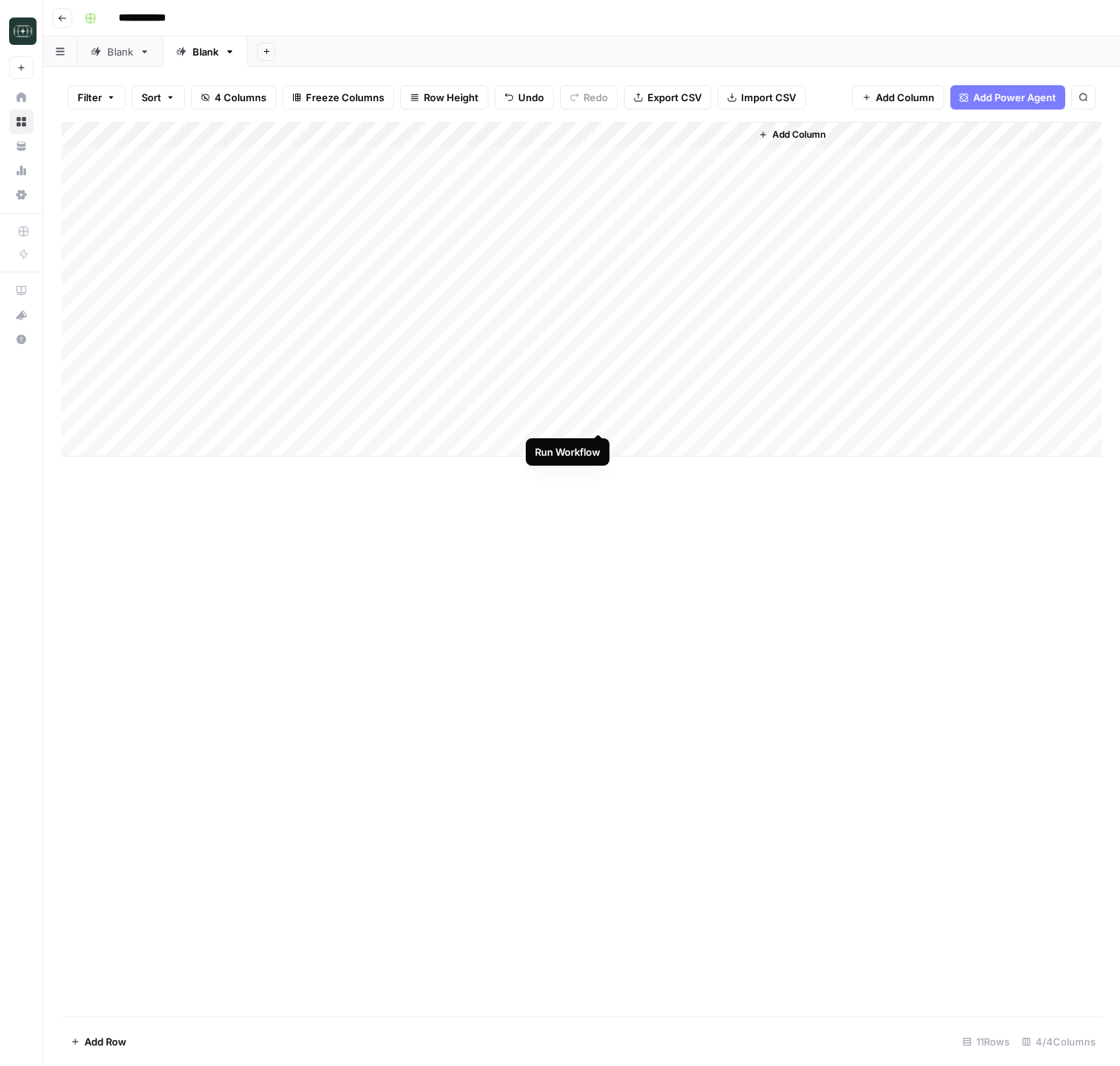
drag, startPoint x: 602, startPoint y: 418, endPoint x: 684, endPoint y: 690, distance: 284.1
click at [602, 418] on div "Add Column" at bounding box center [582, 289] width 1040 height 334
click at [690, 707] on div "Add Column" at bounding box center [582, 569] width 1040 height 895
click at [735, 341] on div "Add Column" at bounding box center [582, 289] width 1040 height 334
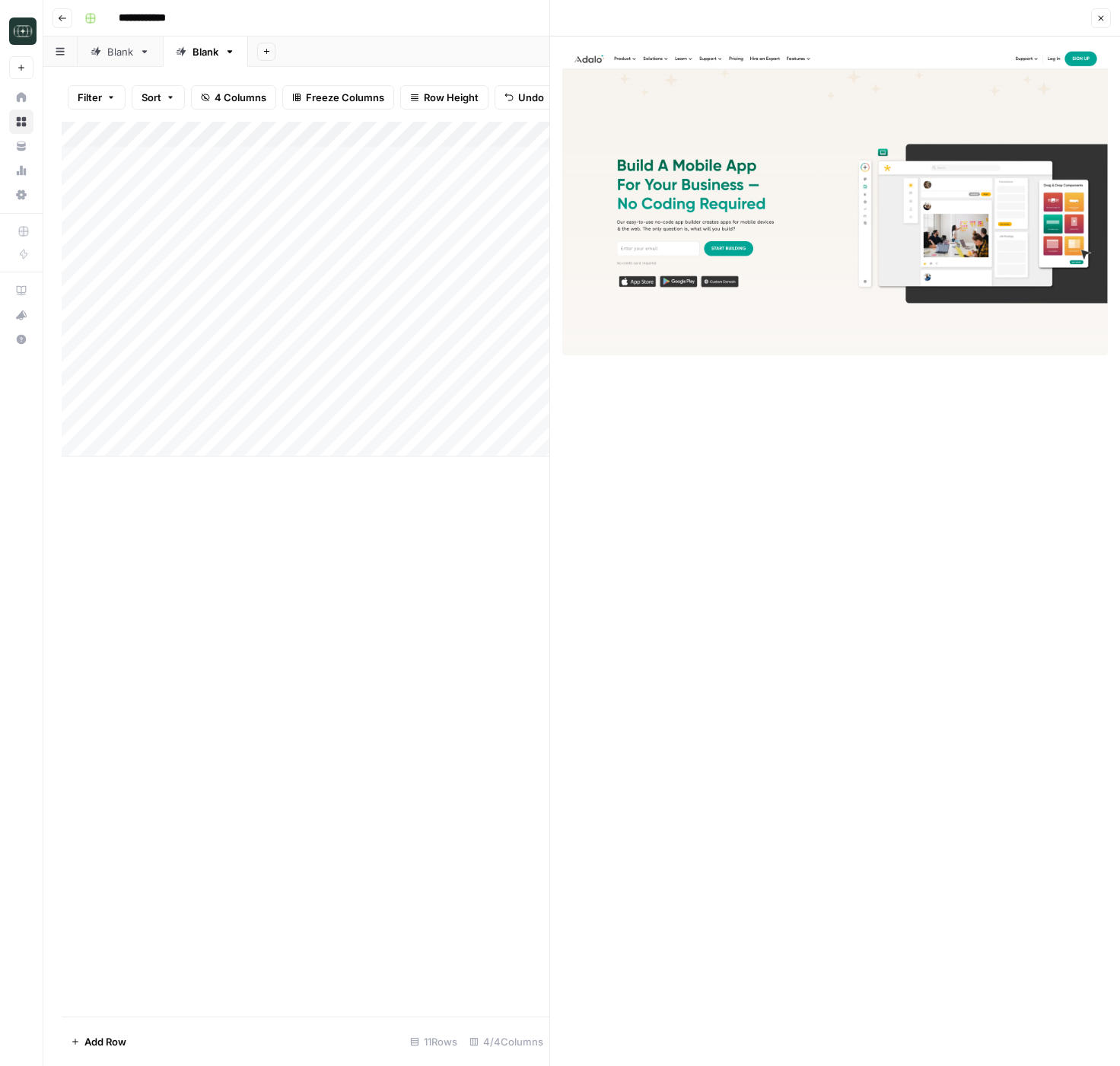
click at [1098, 18] on icon "button" at bounding box center [1101, 19] width 9 height 9
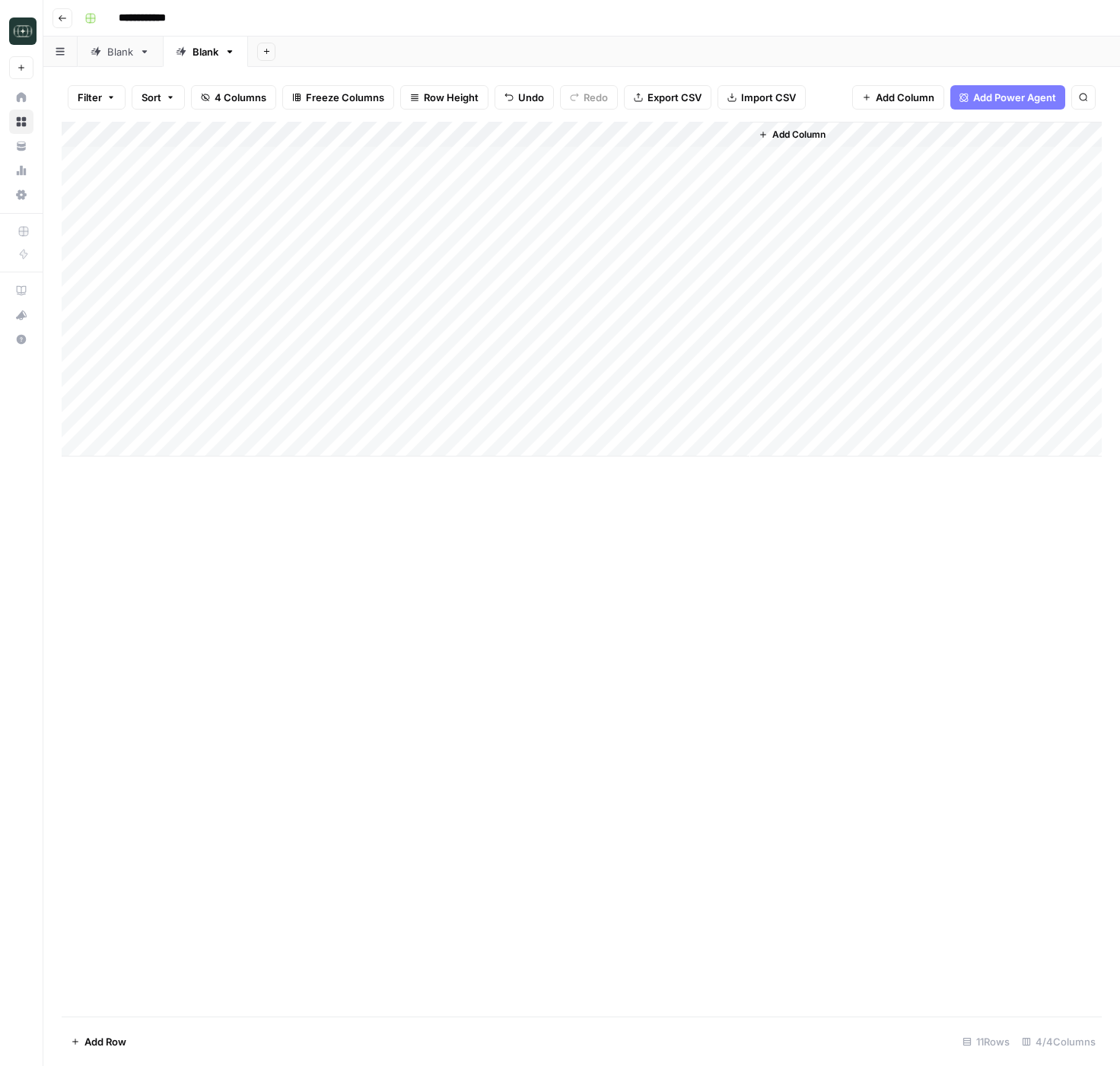
click at [738, 313] on div "Add Column" at bounding box center [582, 289] width 1040 height 334
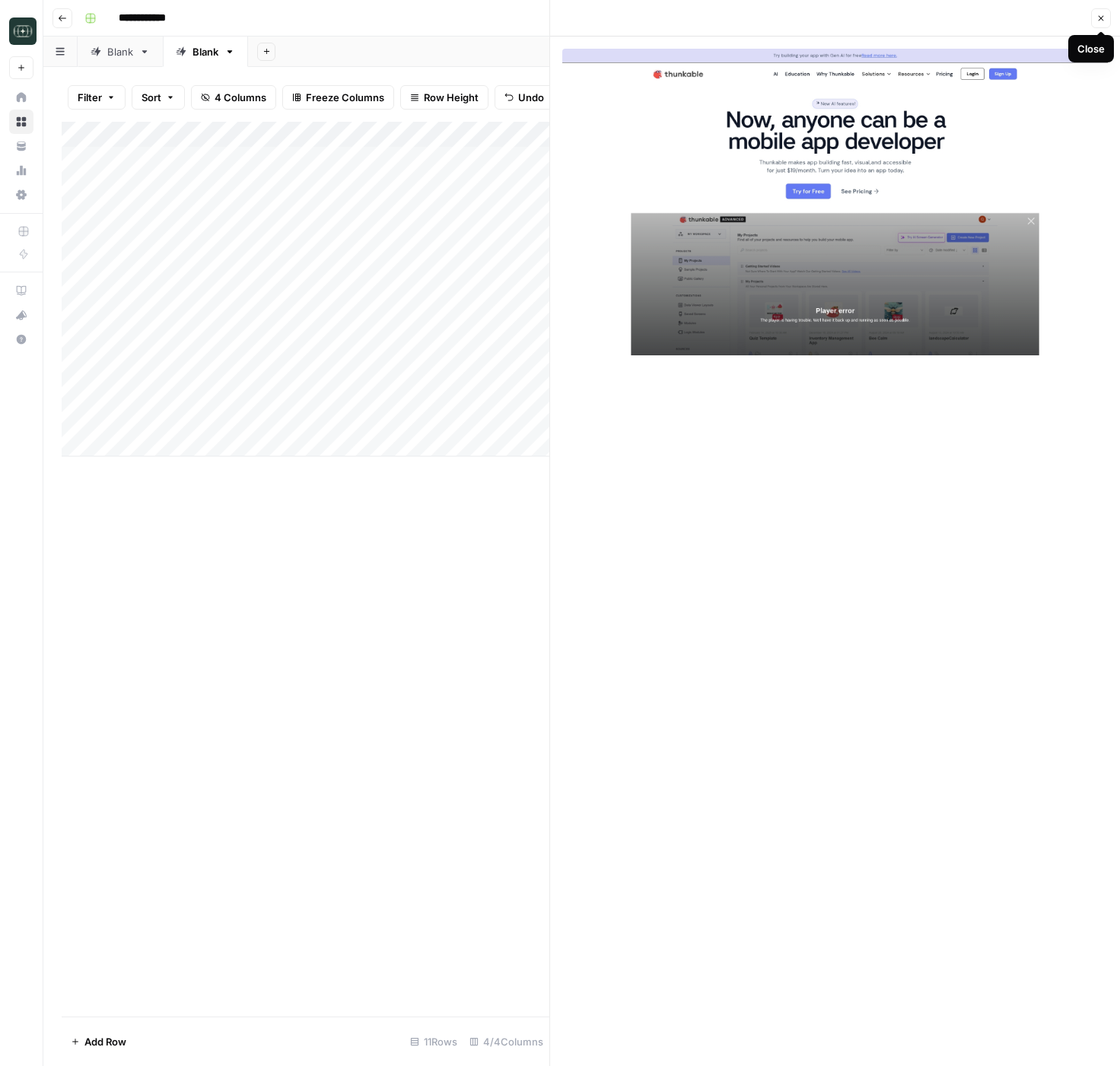
click at [1095, 10] on button "Close" at bounding box center [1101, 19] width 20 height 20
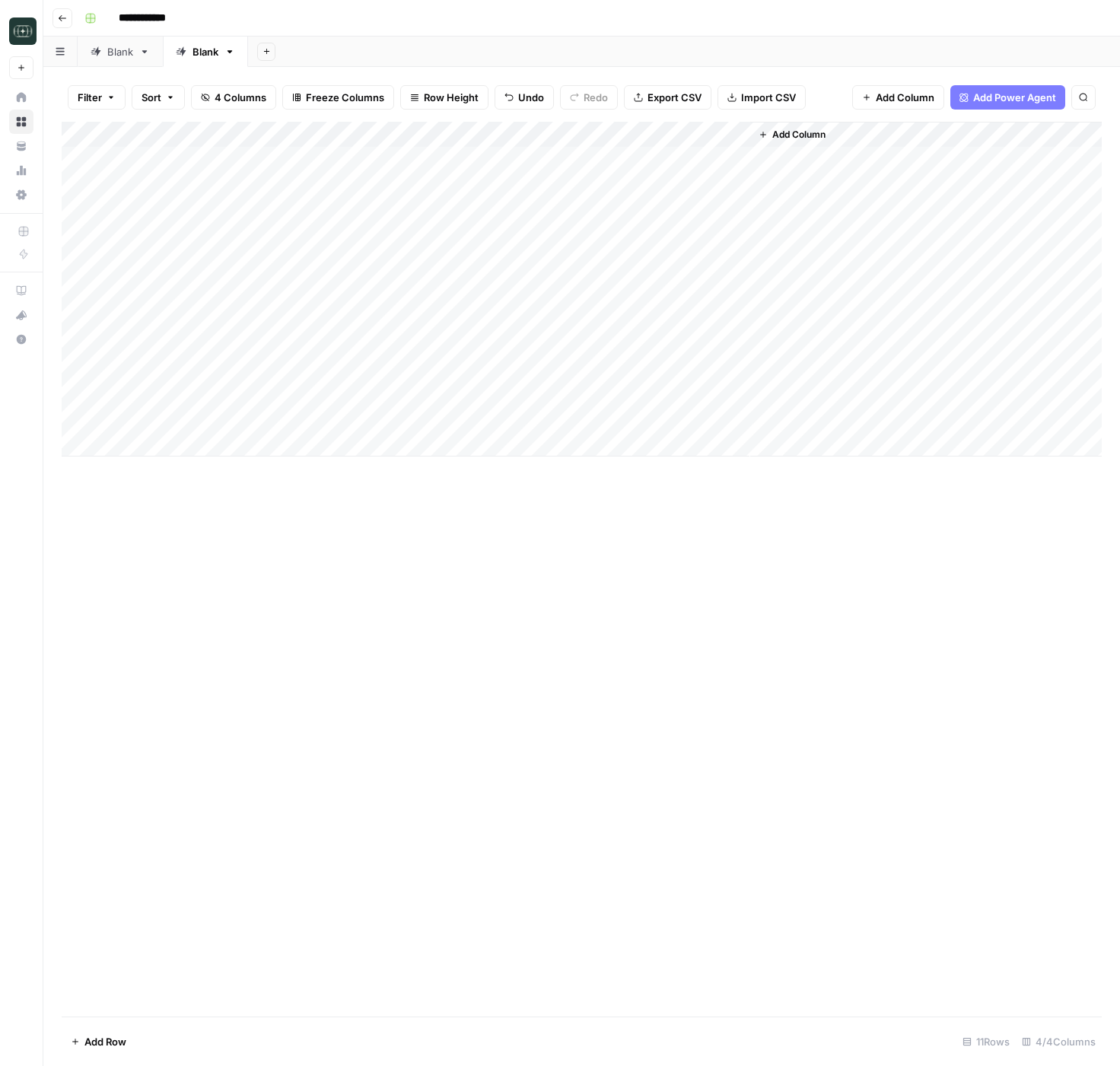
click at [736, 290] on div "Add Column" at bounding box center [582, 289] width 1040 height 334
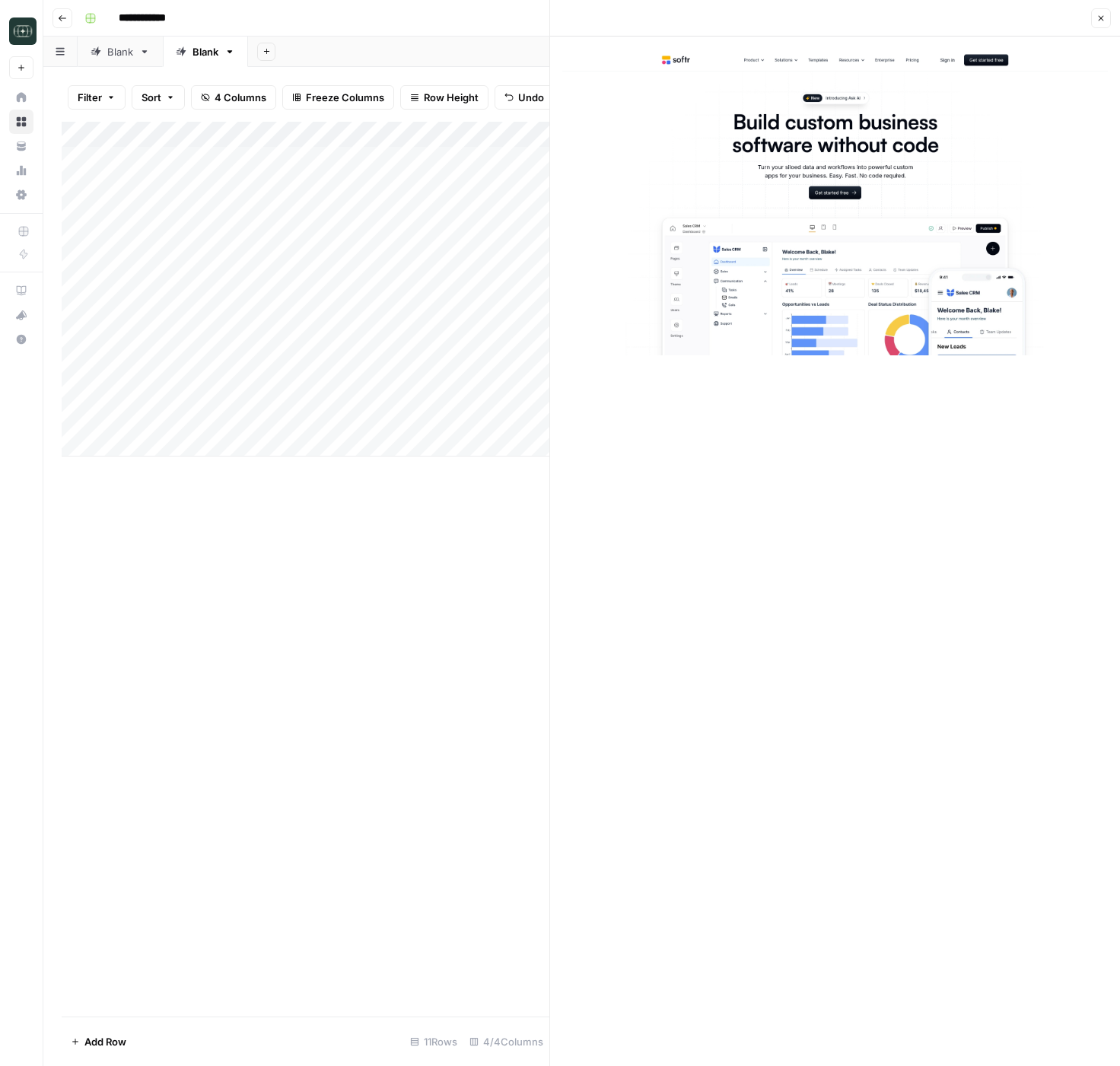
click at [1107, 22] on button "Close" at bounding box center [1101, 19] width 20 height 20
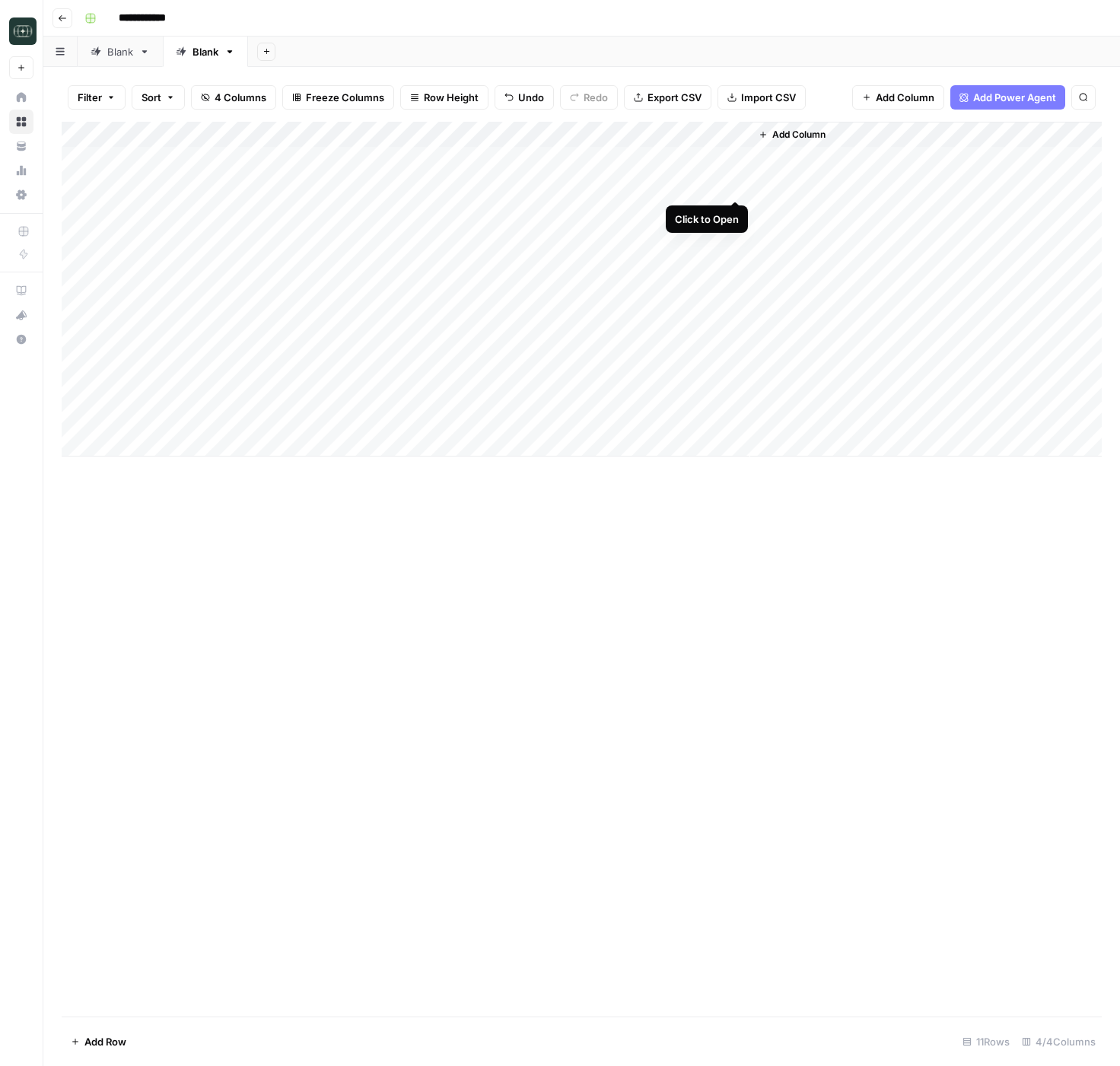
click at [735, 182] on div "Add Column" at bounding box center [582, 289] width 1040 height 334
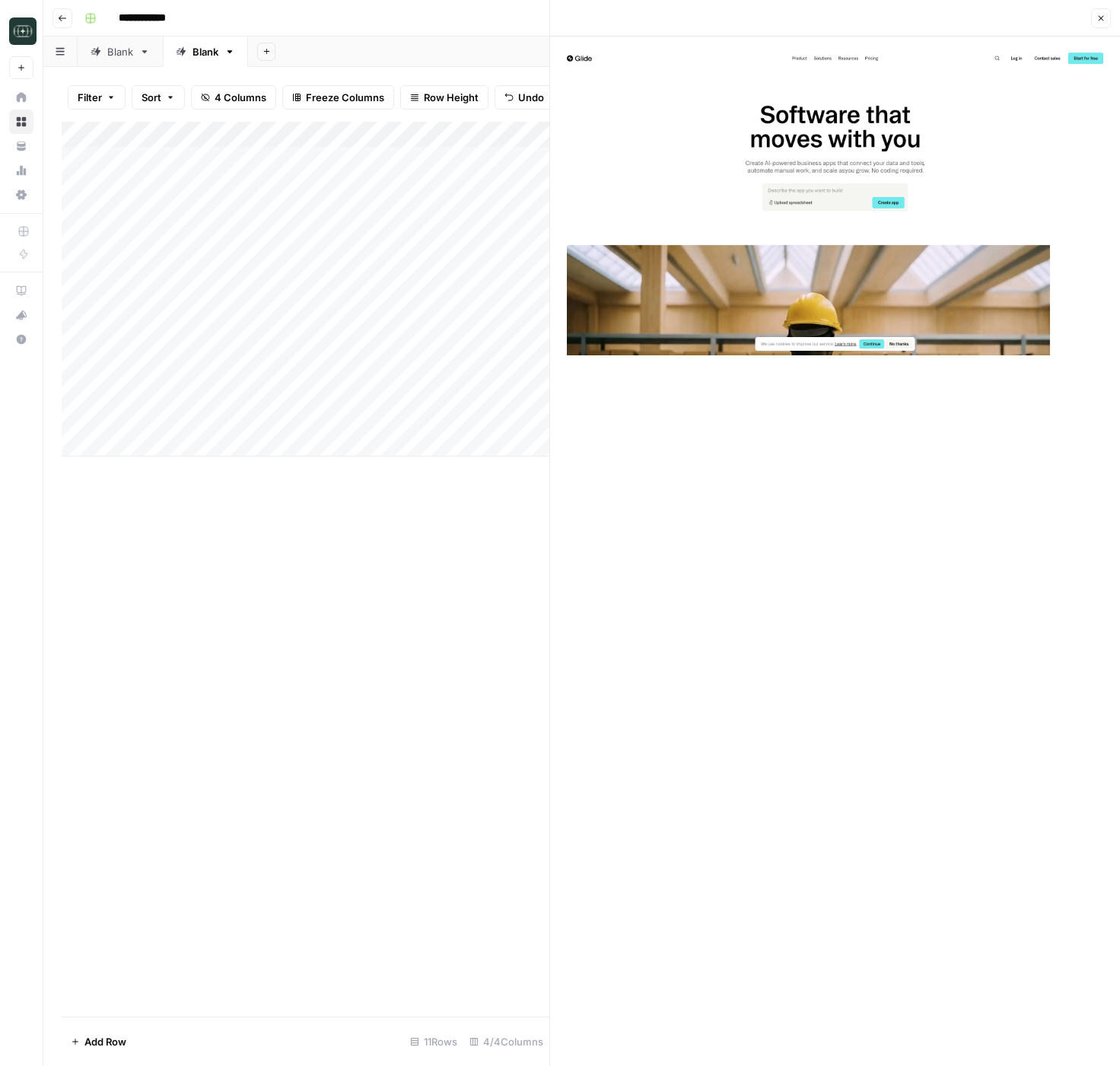
click at [1101, 24] on button "Close" at bounding box center [1101, 19] width 20 height 20
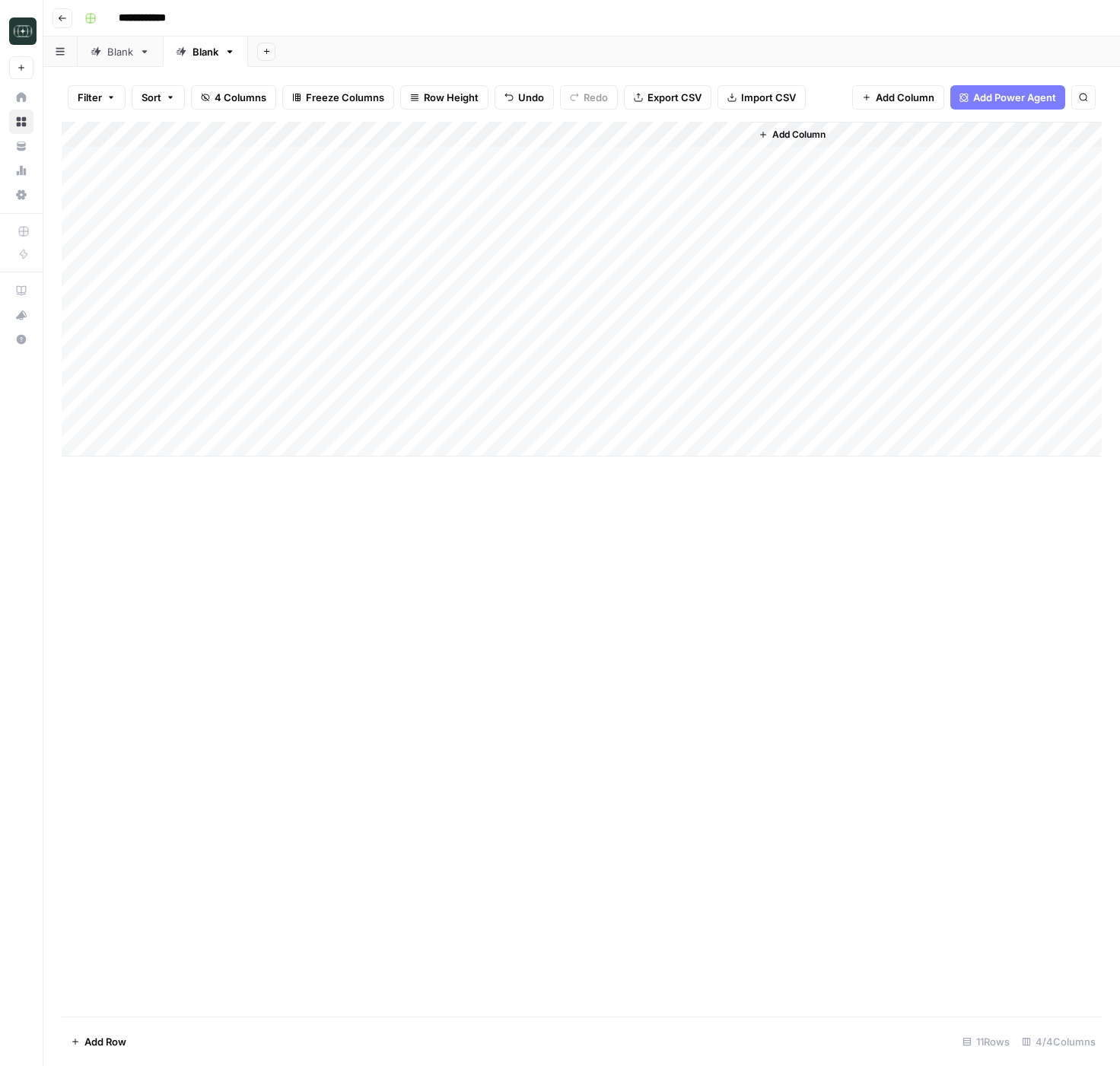
click at [490, 977] on div "Add Column" at bounding box center [582, 569] width 1040 height 895
click at [388, 822] on div "Add Column" at bounding box center [582, 569] width 1040 height 895
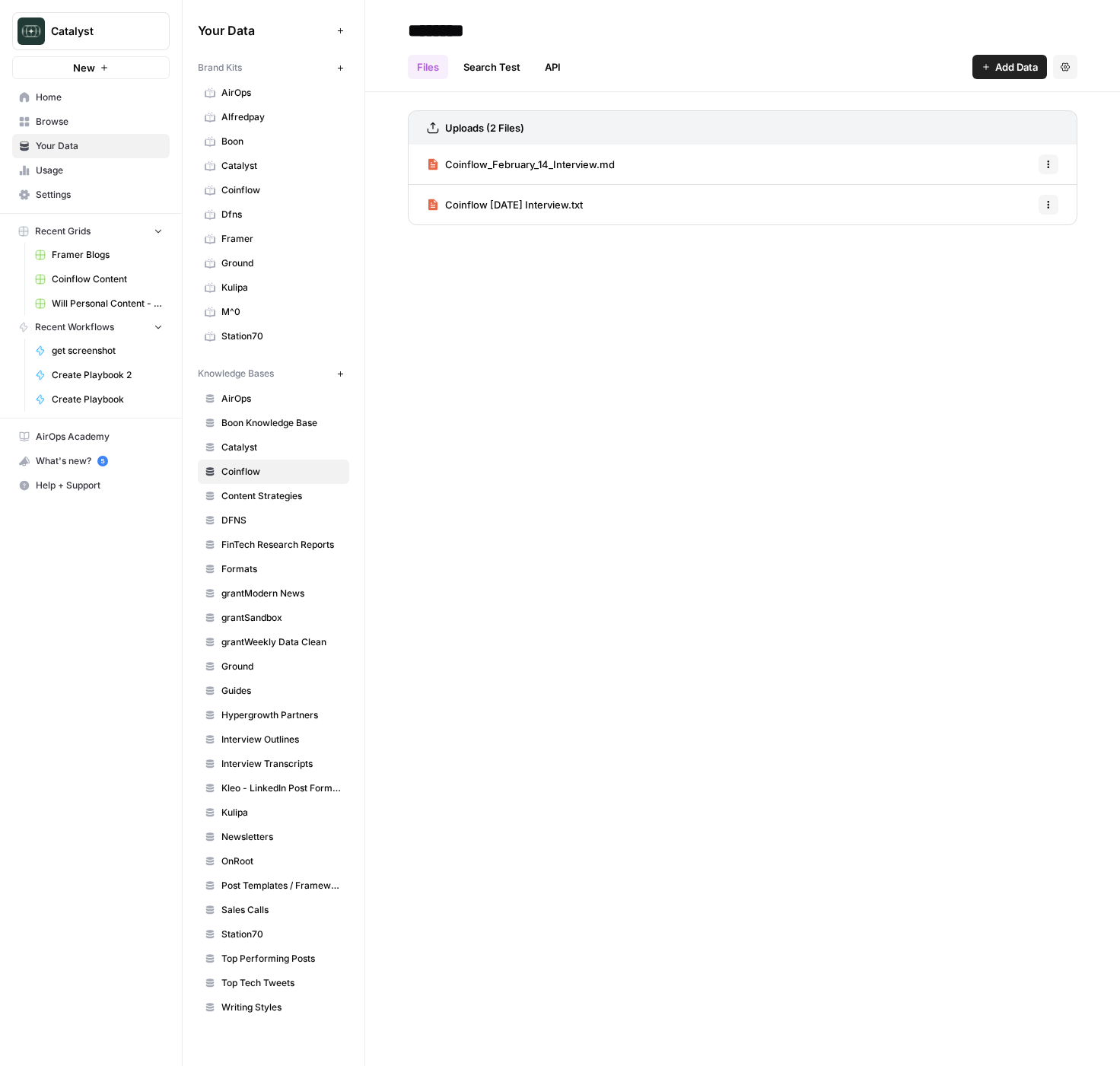
click at [48, 103] on span "Home" at bounding box center [99, 97] width 127 height 14
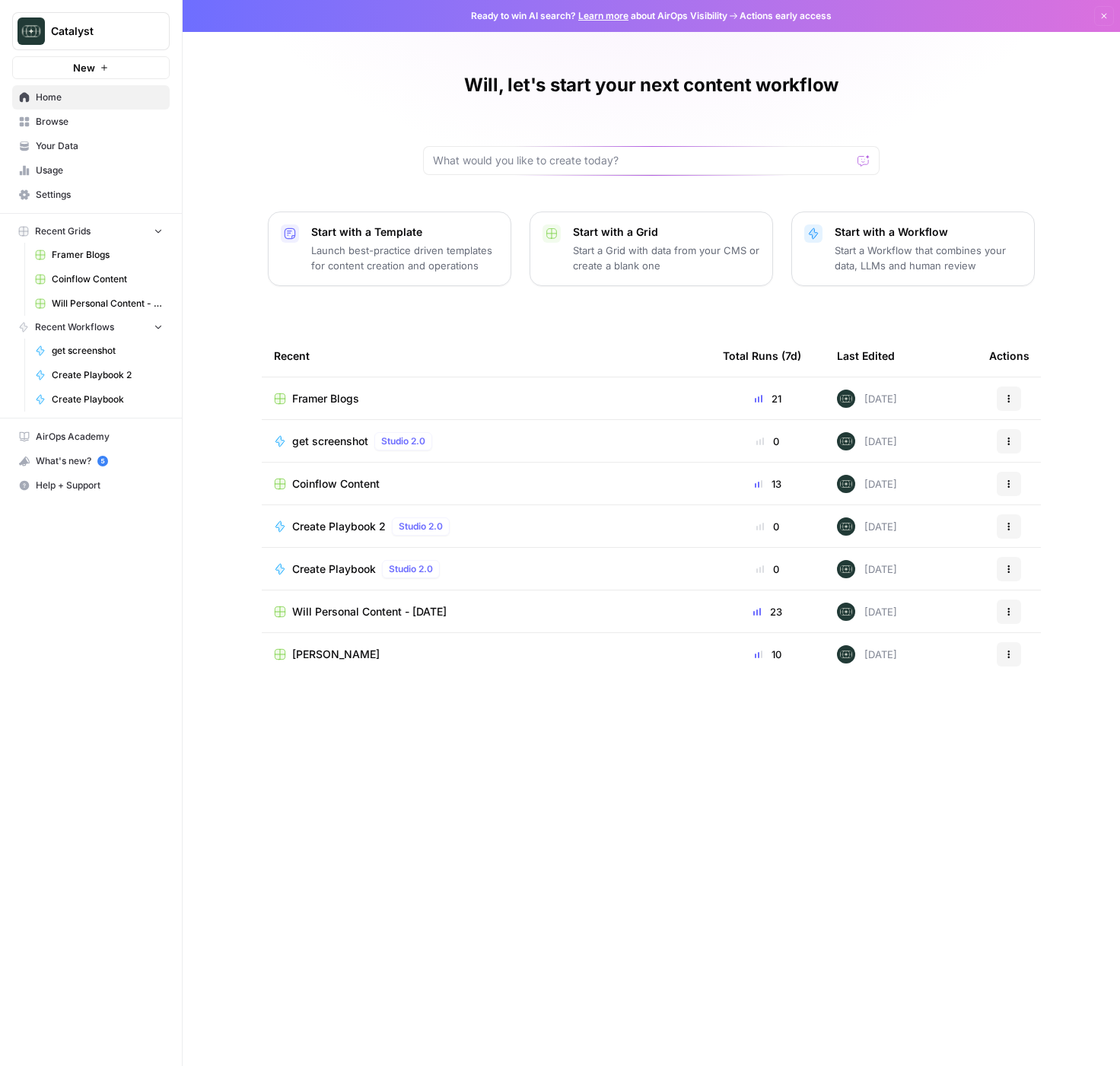
click at [351, 523] on span "Create Playbook 2" at bounding box center [338, 527] width 93 height 15
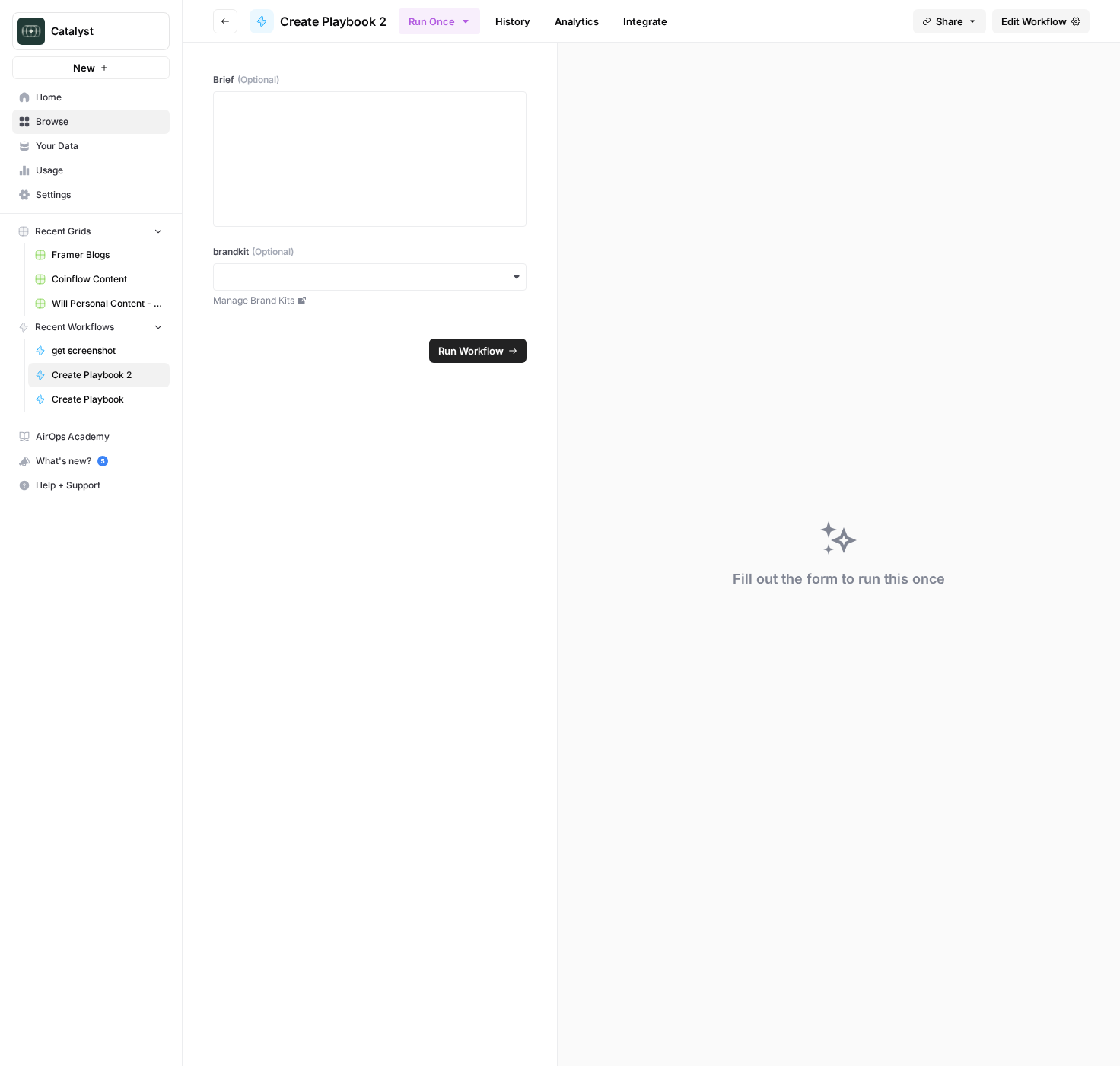
click at [218, 25] on button "Go back" at bounding box center [226, 22] width 25 height 25
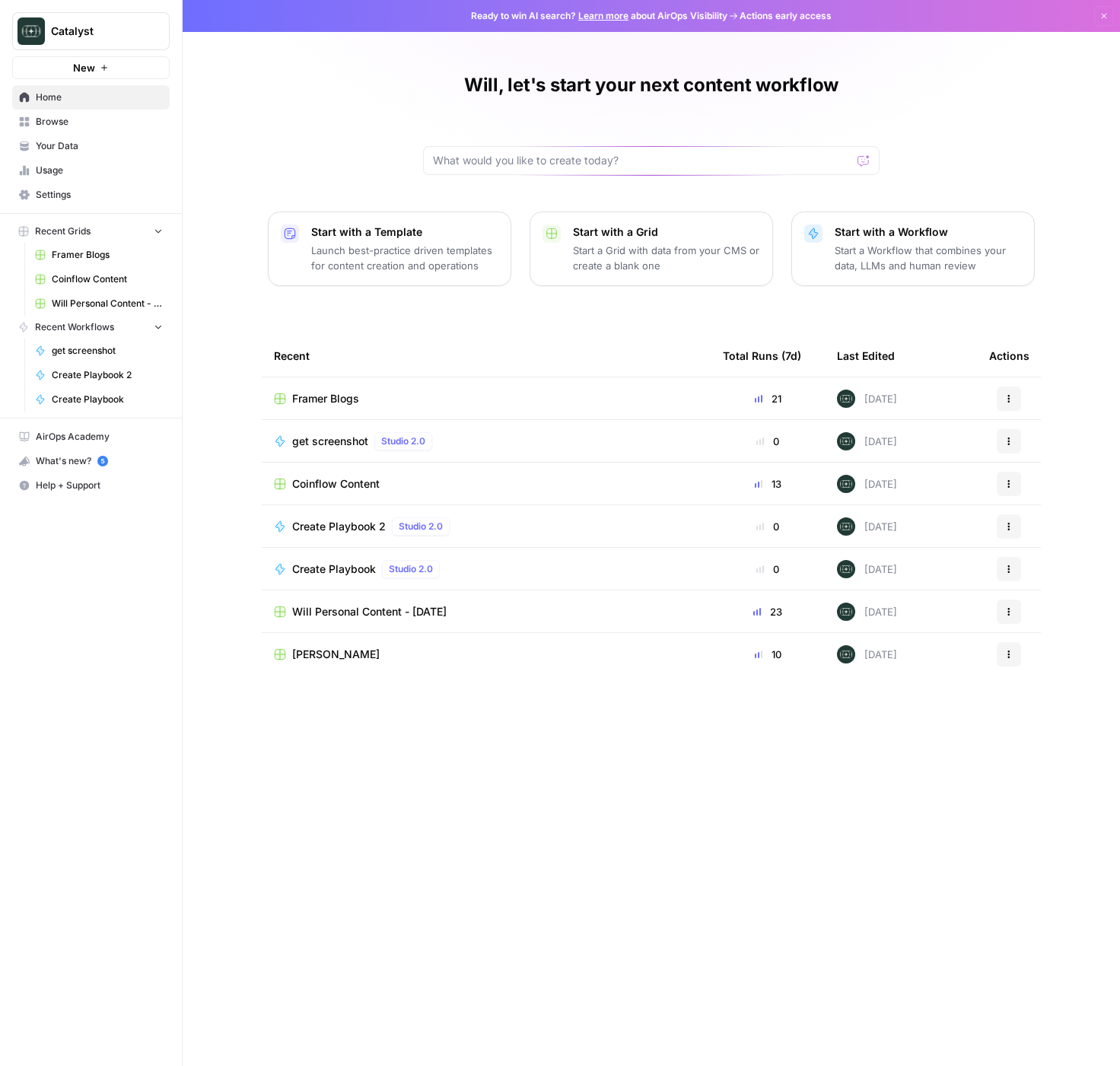
click at [364, 613] on span "Will Personal Content - [DATE]" at bounding box center [369, 612] width 154 height 15
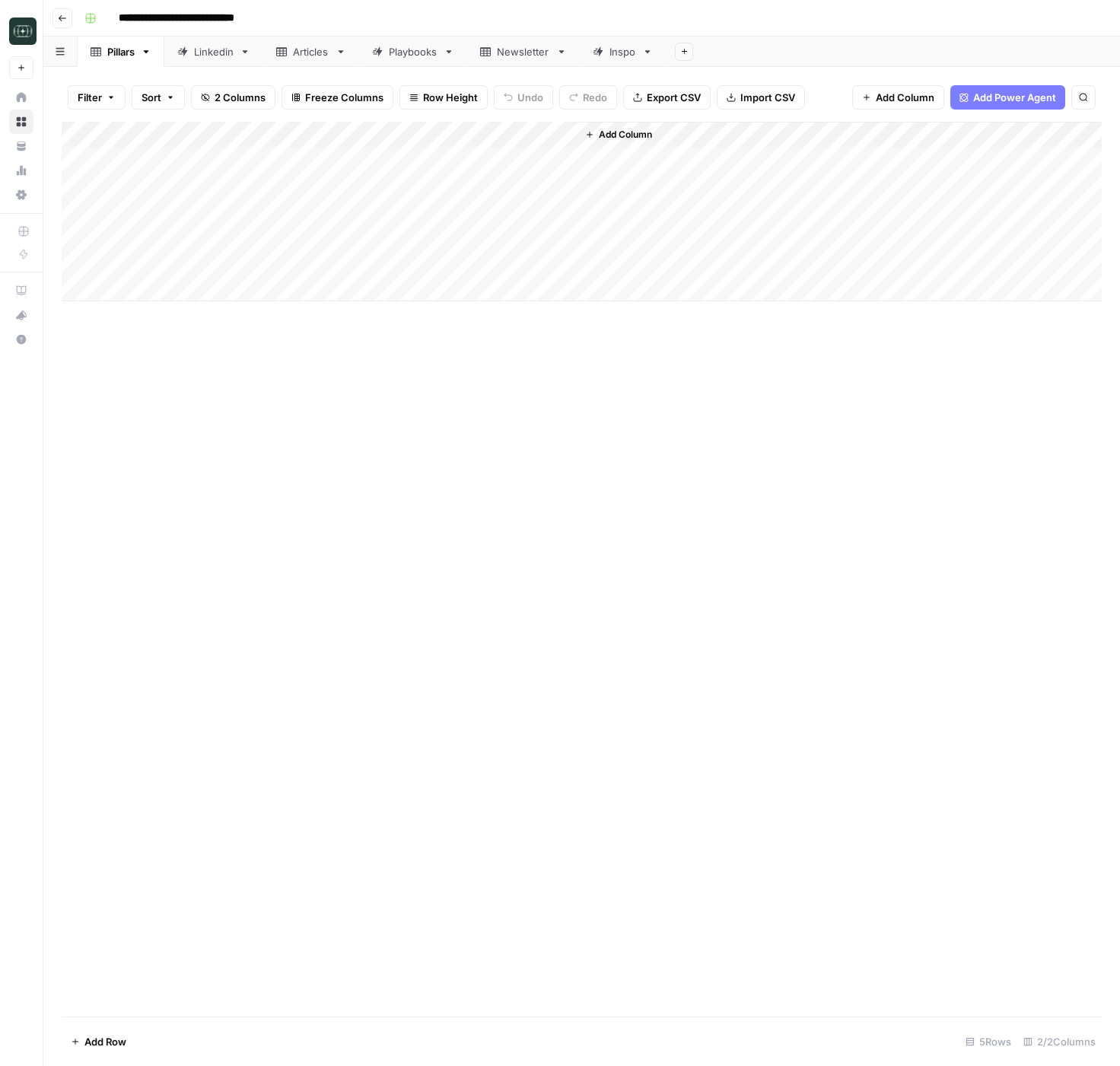
click at [64, 21] on icon "button" at bounding box center [63, 19] width 9 height 9
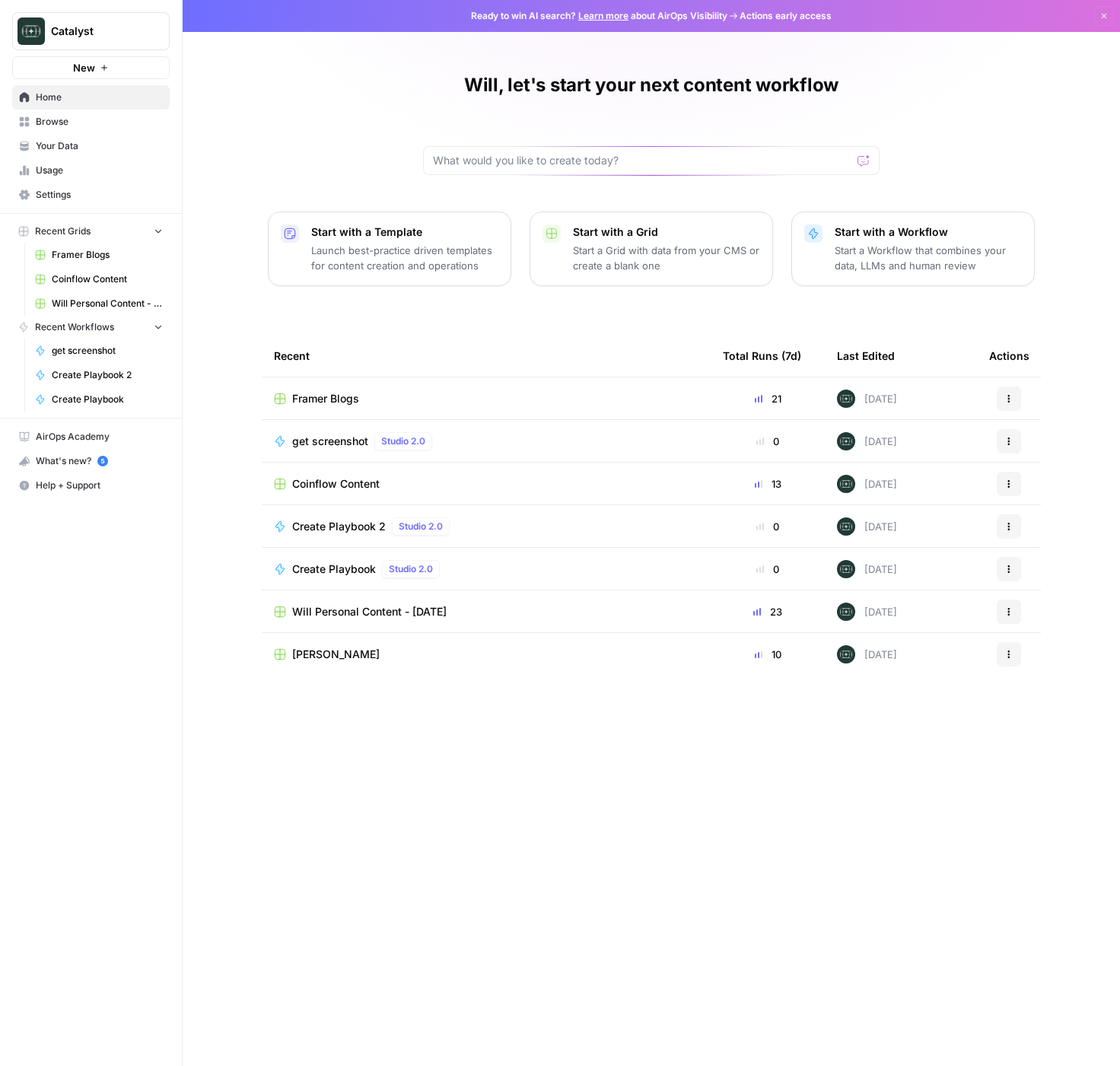
click at [53, 111] on link "Browse" at bounding box center [91, 122] width 158 height 25
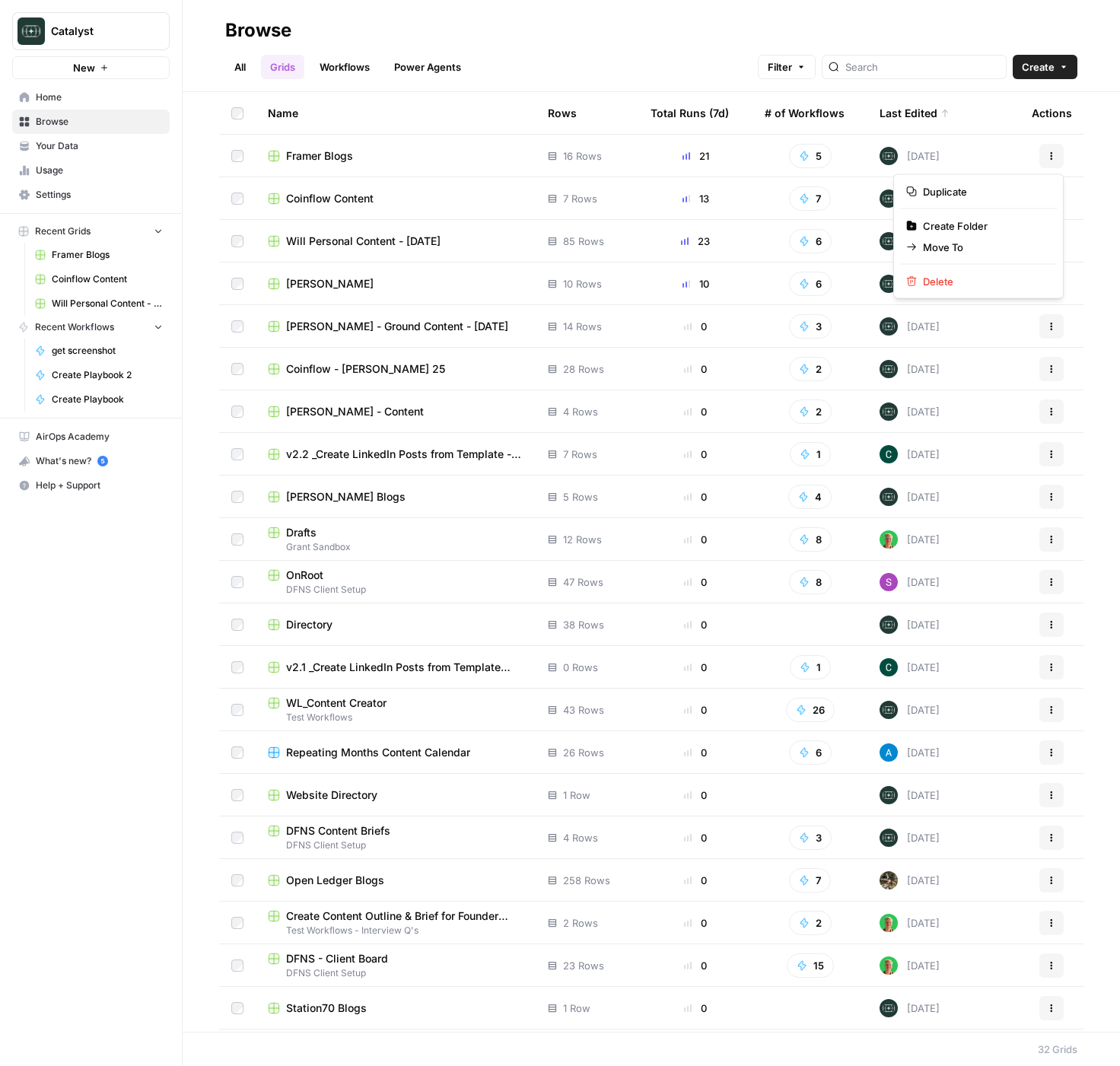
click at [1050, 153] on icon "button" at bounding box center [1051, 156] width 9 height 9
drag, startPoint x: 328, startPoint y: 49, endPoint x: 331, endPoint y: 63, distance: 14.3
click at [328, 53] on div "All Grids Workflows Power Agents Filter Create" at bounding box center [651, 60] width 852 height 36
click at [331, 63] on link "Workflows" at bounding box center [344, 67] width 69 height 25
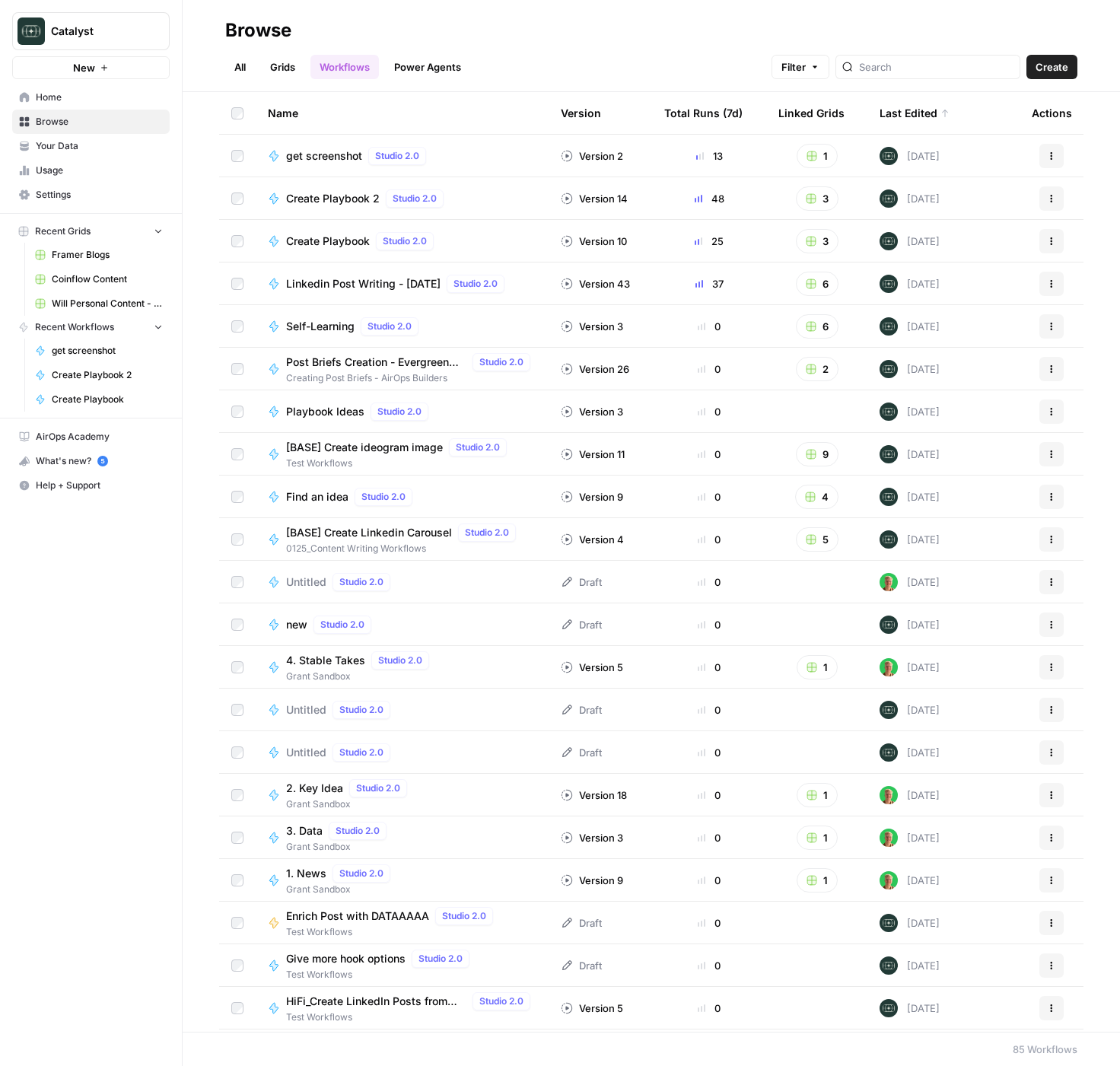
click at [286, 62] on link "Grids" at bounding box center [283, 67] width 43 height 25
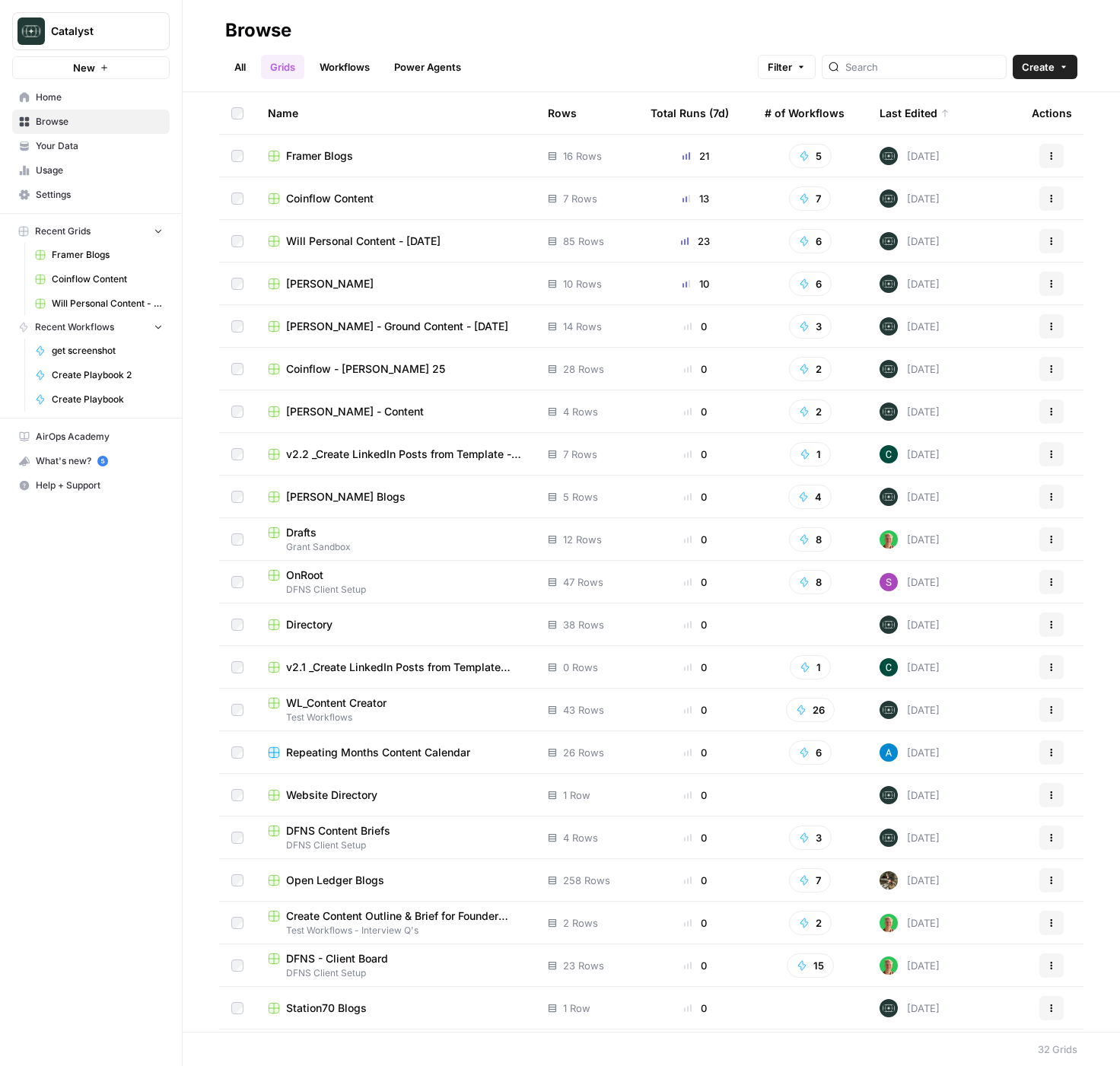
click at [350, 237] on span "Will Personal Content - [DATE]" at bounding box center [363, 241] width 154 height 15
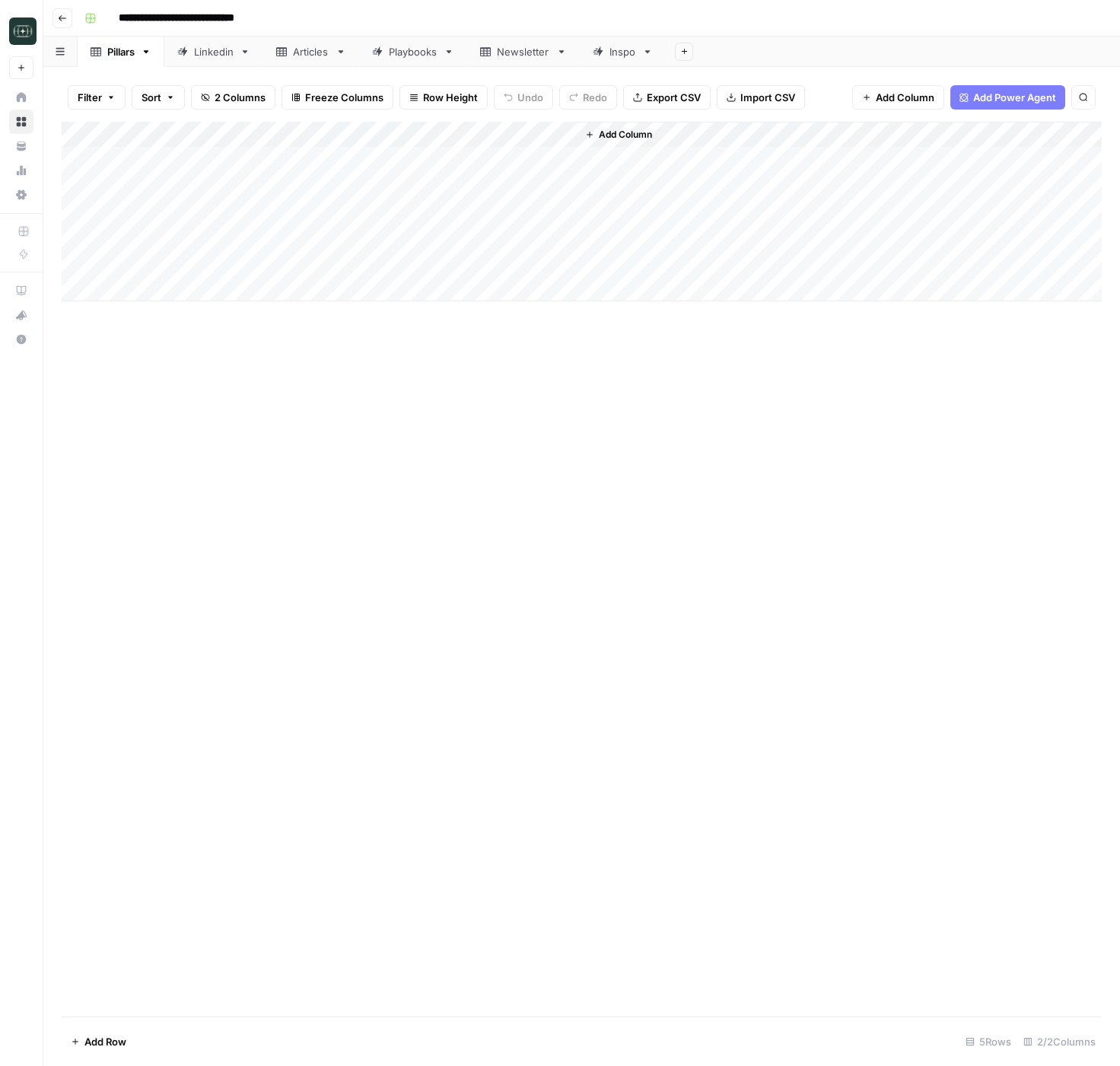
click at [191, 59] on link "Linkedin" at bounding box center [214, 51] width 99 height 30
click at [609, 58] on div "Inspo" at bounding box center [614, 52] width 43 height 15
click at [170, 403] on div "Add Column" at bounding box center [582, 341] width 1040 height 438
click at [558, 348] on div "Add Column" at bounding box center [582, 341] width 1040 height 438
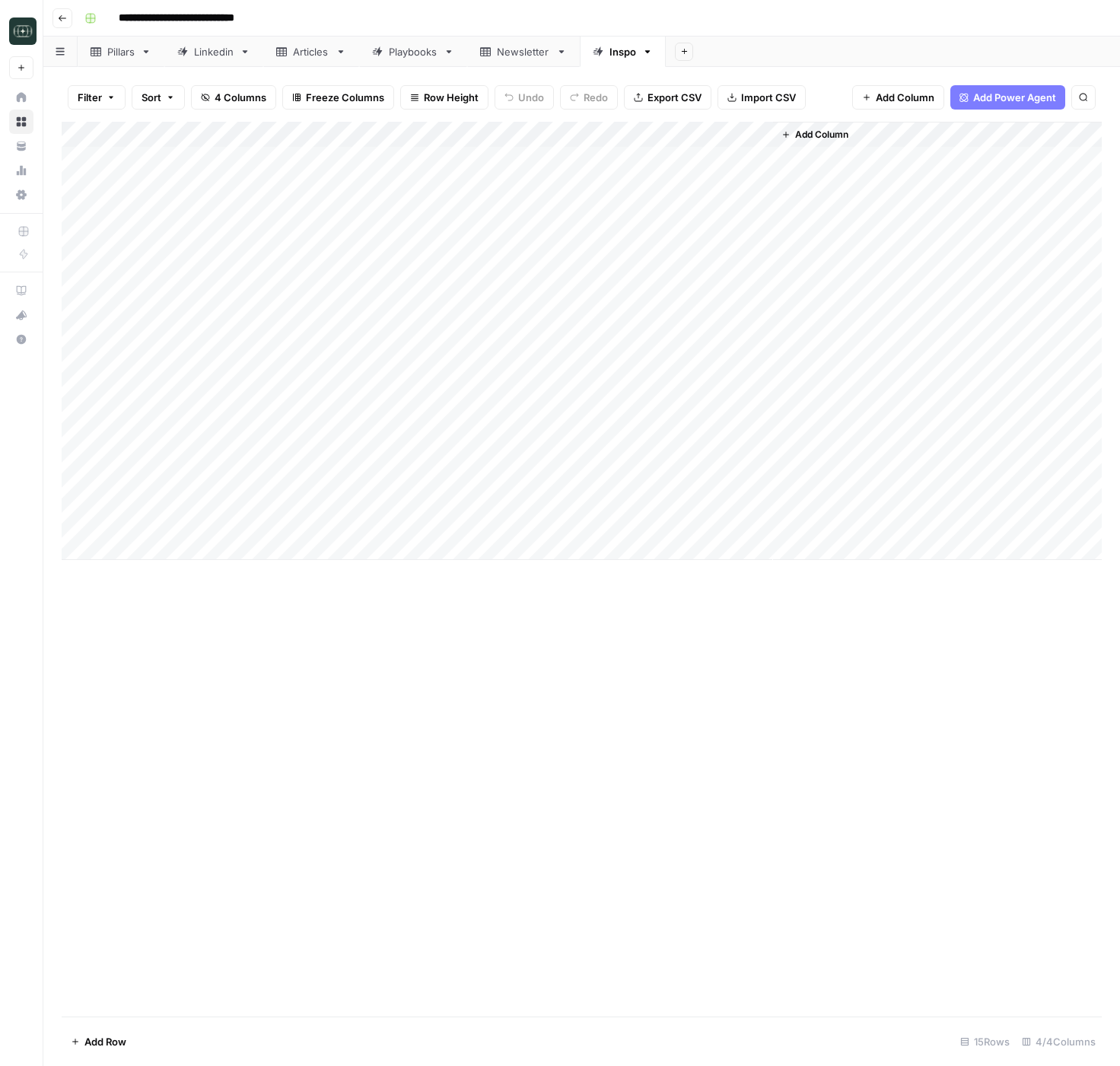
drag, startPoint x: 646, startPoint y: 665, endPoint x: 541, endPoint y: 511, distance: 186.4
click at [646, 664] on div "Add Column" at bounding box center [582, 569] width 1040 height 895
click at [238, 714] on div "Add Column" at bounding box center [582, 569] width 1040 height 895
